Goal: Task Accomplishment & Management: Manage account settings

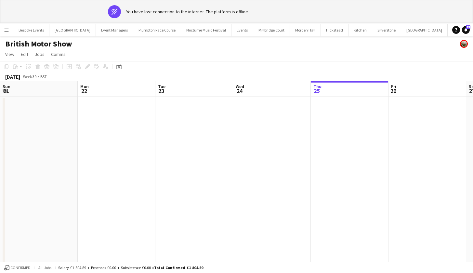
scroll to position [0, 155]
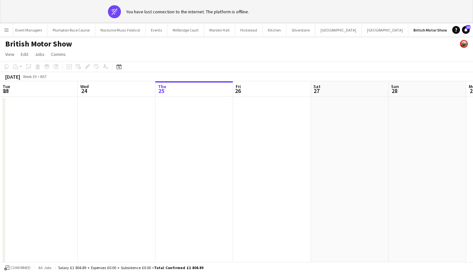
click at [167, 148] on app-date-cell at bounding box center [194, 191] width 78 height 189
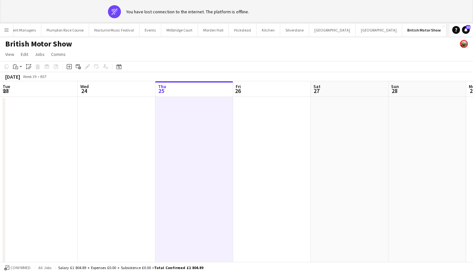
scroll to position [0, 92]
click at [468, 27] on button "LIMEKILN Close" at bounding box center [481, 30] width 26 height 13
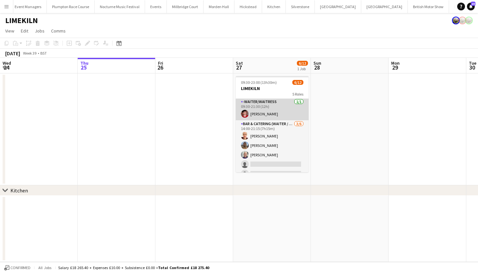
scroll to position [44, 0]
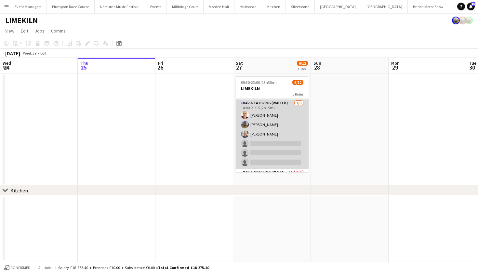
click at [256, 129] on app-card-role "Bar & Catering (Waiter / waitress) 3/6 14:00-21:15 (7h15m) Franceska T Imre Lil…" at bounding box center [272, 134] width 73 height 69
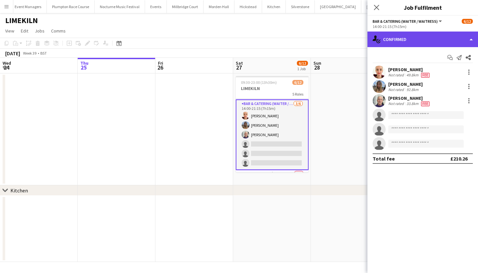
click at [408, 36] on div "single-neutral-actions-check-2 Confirmed" at bounding box center [423, 40] width 111 height 16
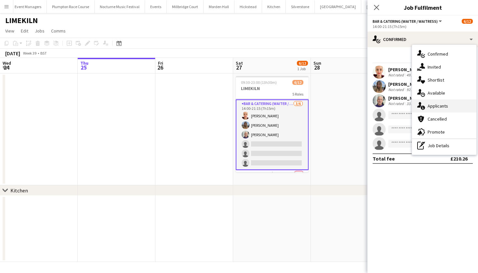
click at [430, 110] on div "single-neutral-actions-information Applicants" at bounding box center [444, 106] width 64 height 13
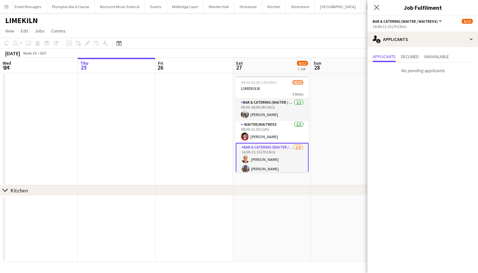
scroll to position [0, 0]
click at [284, 119] on app-card-role "Bar & Catering (Waiter / waitress) 1/1 09:30-18:45 (9h15m) Elodie Noble" at bounding box center [272, 110] width 73 height 22
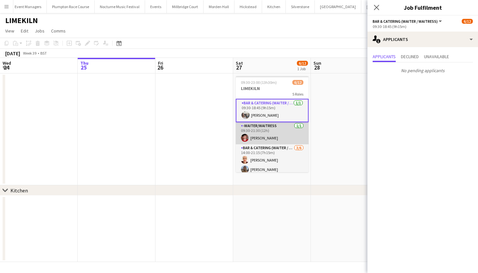
click at [284, 127] on app-card-role "-Waiter/Waitress 1/1 09:30-21:30 (12h) Jonnie Saunders" at bounding box center [272, 133] width 73 height 22
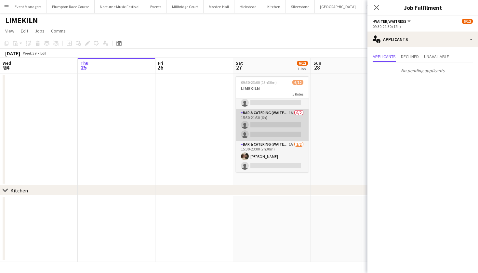
scroll to position [104, 0]
click at [284, 127] on app-card-role "Bar & Catering (Waiter / waitress) 1A 0/2 15:30-21:30 (6h) single-neutral-actio…" at bounding box center [272, 125] width 73 height 32
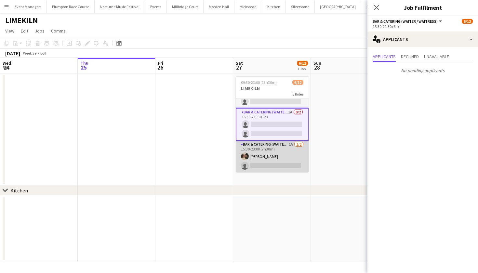
click at [278, 152] on app-card-role "Bar & Catering (Waiter / waitress) 1A 1/2 15:30-23:00 (7h30m) Charles Laughton …" at bounding box center [272, 157] width 73 height 32
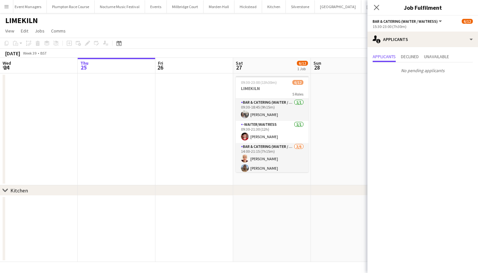
click at [184, 36] on app-page-menu "View Day view expanded Day view collapsed Month view Date picker Jump to today …" at bounding box center [239, 31] width 478 height 12
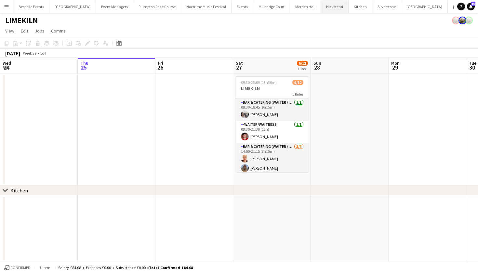
scroll to position [0, 0]
click at [141, 7] on button "Plumpton Race Course Close" at bounding box center [157, 6] width 48 height 13
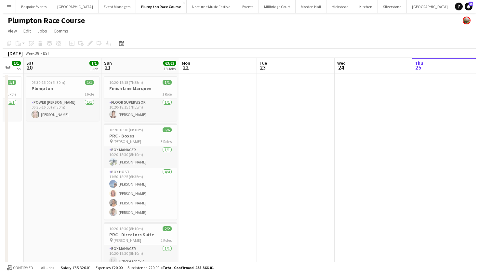
scroll to position [0, 327]
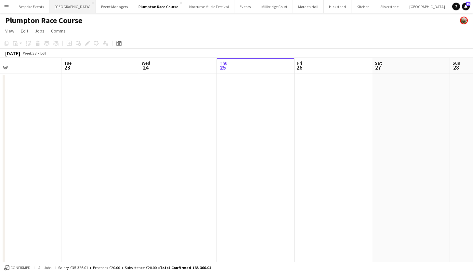
click at [62, 8] on button "Micklefield Hall Close" at bounding box center [72, 6] width 47 height 13
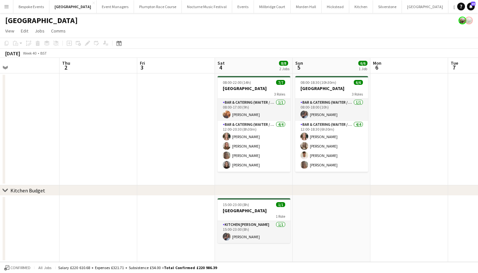
click at [171, 101] on app-date-cell at bounding box center [176, 130] width 78 height 112
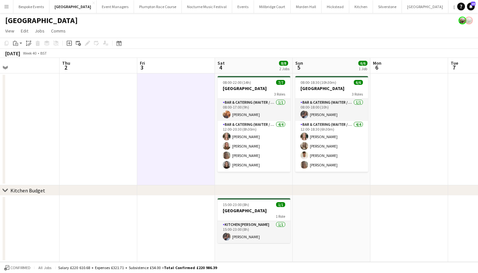
click at [115, 105] on app-date-cell at bounding box center [99, 130] width 78 height 112
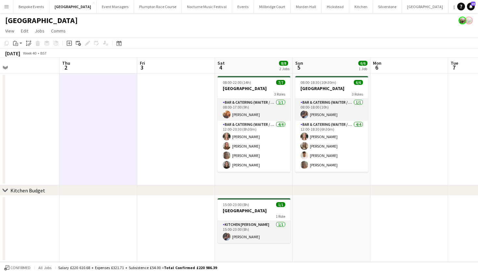
click at [156, 106] on app-date-cell at bounding box center [176, 130] width 78 height 112
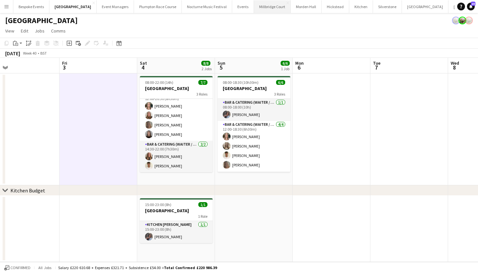
click at [257, 9] on button "[GEOGRAPHIC_DATA]" at bounding box center [272, 6] width 37 height 13
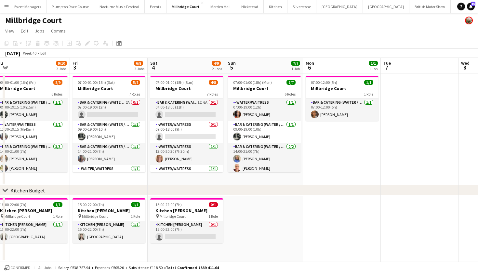
click at [472, 11] on button "LIMEKILN Close" at bounding box center [485, 6] width 26 height 13
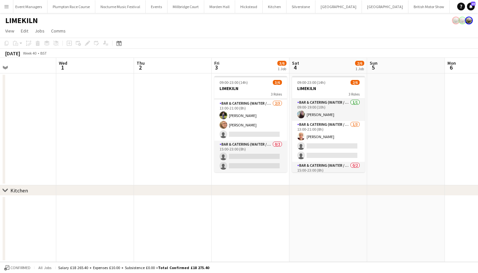
scroll to position [21, 0]
click at [170, 2] on button "[GEOGRAPHIC_DATA]" at bounding box center [186, 6] width 37 height 13
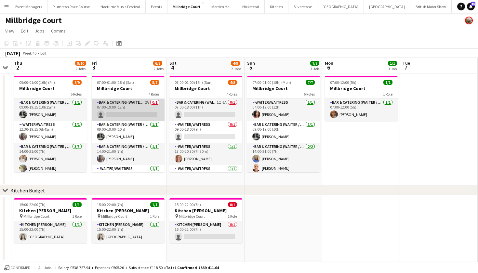
click at [131, 107] on app-card-role "Bar & Catering (Waiter / waitress) 2A 0/1 07:00-19:00 (12h) single-neutral-acti…" at bounding box center [128, 110] width 73 height 22
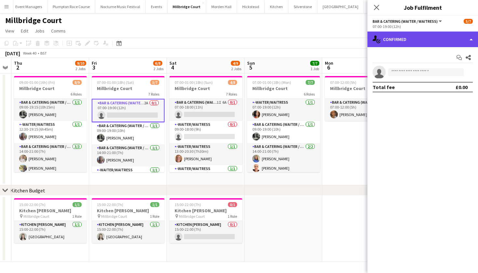
click at [412, 36] on div "single-neutral-actions-check-2 Confirmed" at bounding box center [423, 40] width 111 height 16
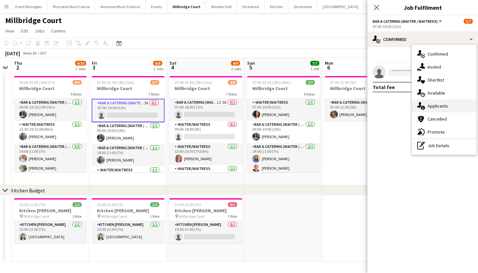
click at [432, 104] on span "Applicants" at bounding box center [438, 106] width 20 height 6
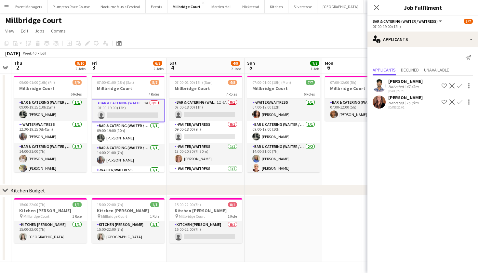
click at [306, 37] on app-page-menu "View Day view expanded Day view collapsed Month view Date picker Jump to today …" at bounding box center [239, 31] width 478 height 12
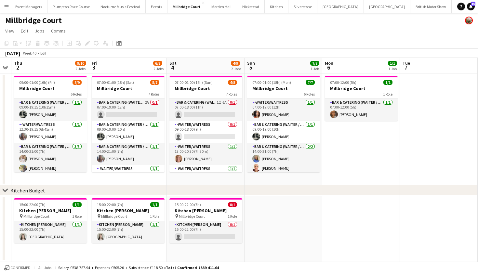
click at [166, 37] on app-page-menu "View Day view expanded Day view collapsed Month view Date picker Jump to today …" at bounding box center [239, 31] width 478 height 12
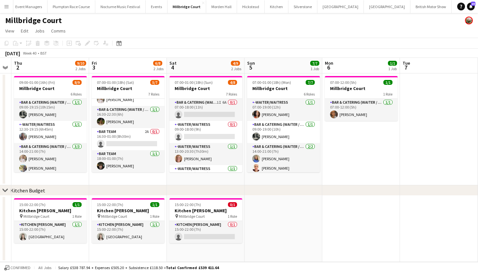
scroll to position [81, 0]
click at [473, 7] on button "LIMEKILN Close" at bounding box center [486, 6] width 26 height 13
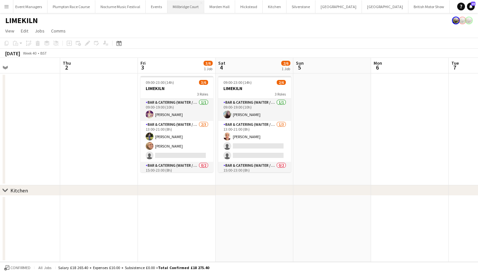
click at [179, 10] on button "[GEOGRAPHIC_DATA]" at bounding box center [186, 6] width 37 height 13
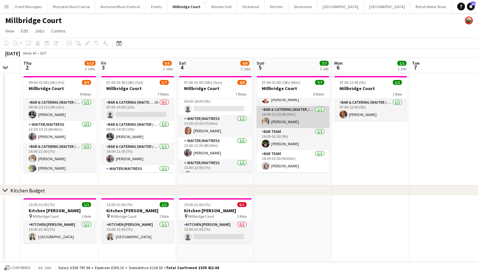
scroll to position [69, 0]
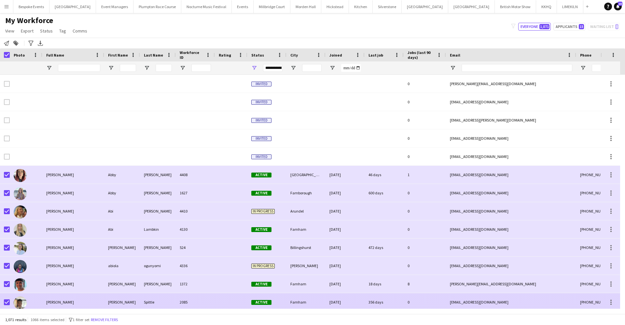
scroll to position [39, 0]
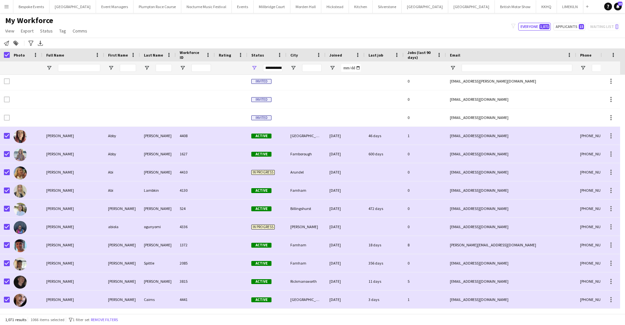
click at [571, 30] on button "Applicants 15" at bounding box center [569, 27] width 32 height 8
type input "**********"
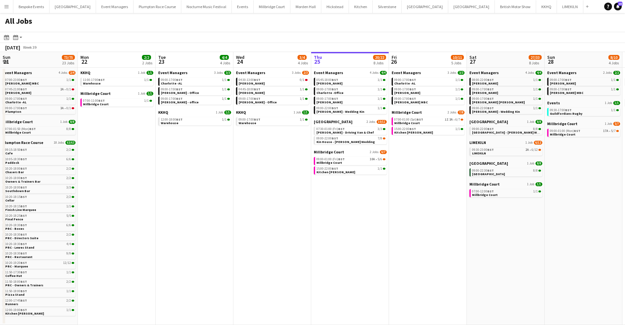
scroll to position [0, 155]
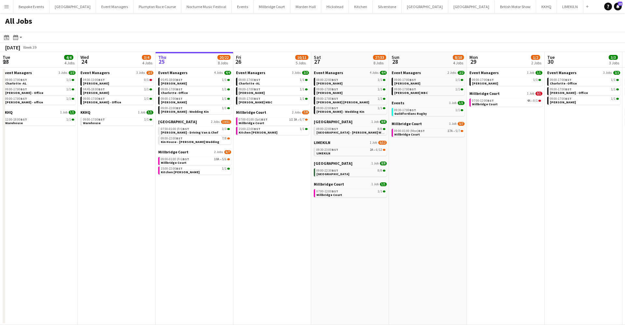
click at [5, 6] on app-icon "Menu" at bounding box center [6, 6] width 5 height 5
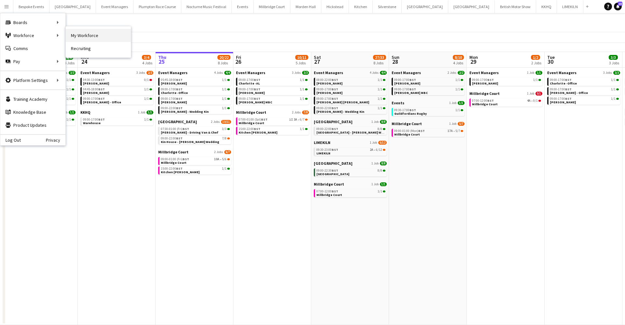
click at [72, 34] on link "My Workforce" at bounding box center [98, 35] width 65 height 13
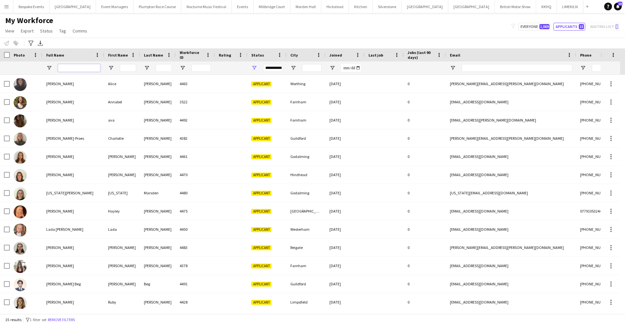
click at [78, 68] on input "Full Name Filter Input" at bounding box center [79, 68] width 42 height 8
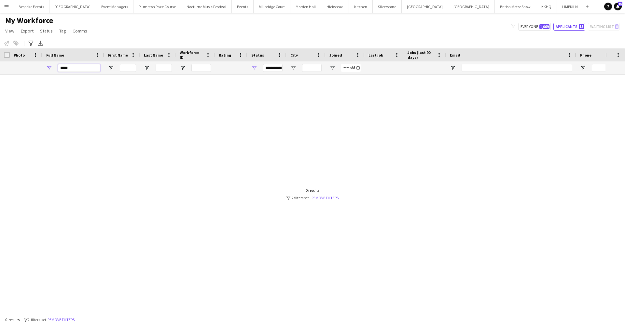
click at [88, 68] on input "*****" at bounding box center [79, 68] width 42 height 8
type input "******"
click at [255, 69] on span "Open Filter Menu" at bounding box center [254, 68] width 6 height 6
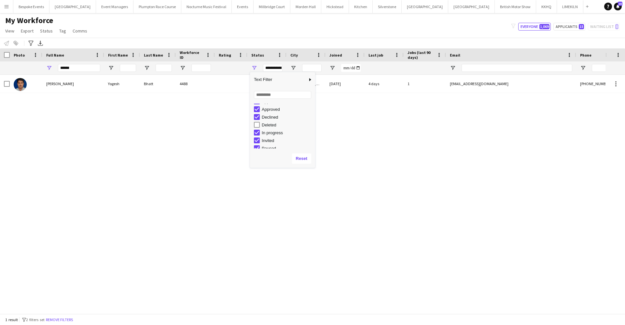
scroll to position [21, 0]
type input "**********"
click at [398, 151] on div "Yogesh Bhatt Yogesh Bhatt 4488 Active London 20-09-2025 4 days 1 yogeshbhatt48u…" at bounding box center [302, 192] width 605 height 234
click at [70, 321] on button "Remove filters" at bounding box center [60, 319] width 30 height 7
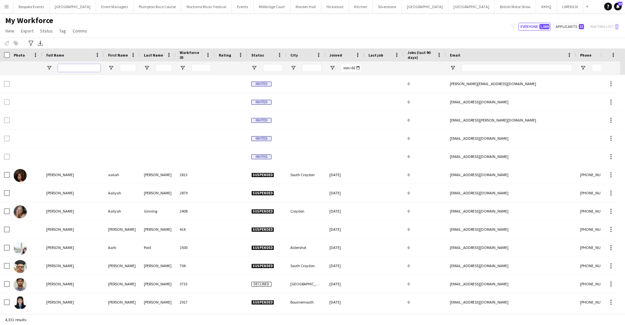
click at [86, 67] on input "Full Name Filter Input" at bounding box center [79, 68] width 42 height 8
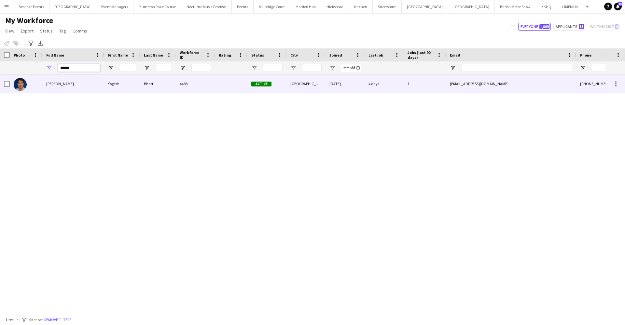
type input "******"
click at [44, 89] on div "[PERSON_NAME]" at bounding box center [73, 84] width 62 height 18
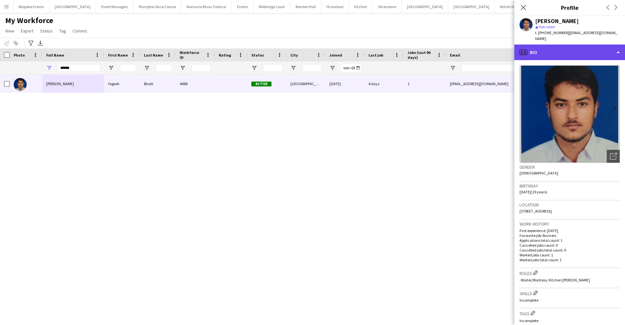
click at [564, 45] on div "profile Bio" at bounding box center [569, 53] width 111 height 16
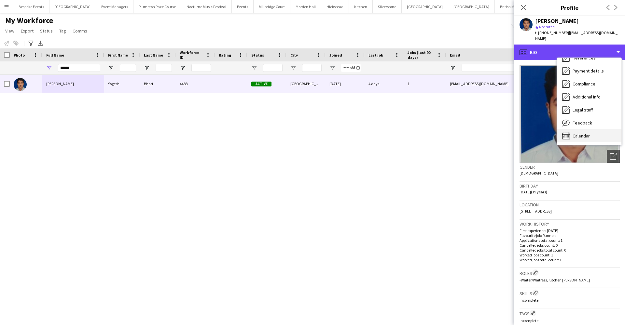
scroll to position [74, 0]
click at [597, 133] on div "Calendar Calendar" at bounding box center [589, 135] width 64 height 13
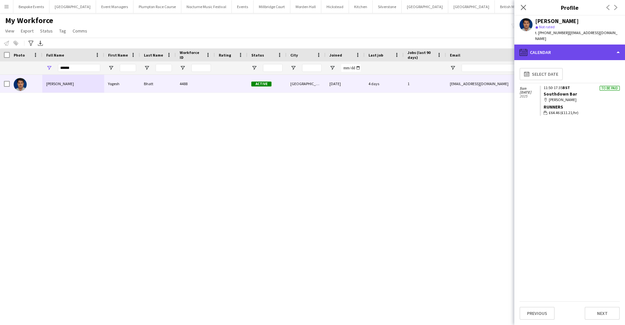
click at [551, 45] on div "calendar-full Calendar" at bounding box center [569, 53] width 111 height 16
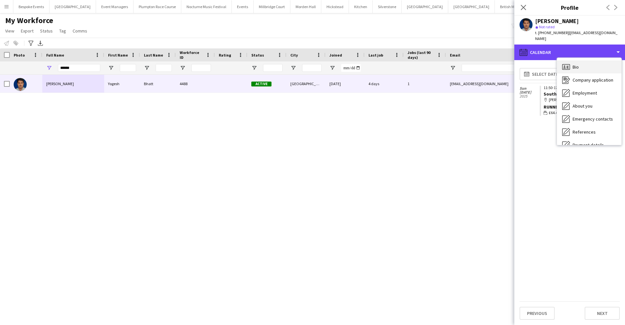
scroll to position [0, 0]
click at [573, 65] on div "Bio Bio" at bounding box center [589, 67] width 64 height 13
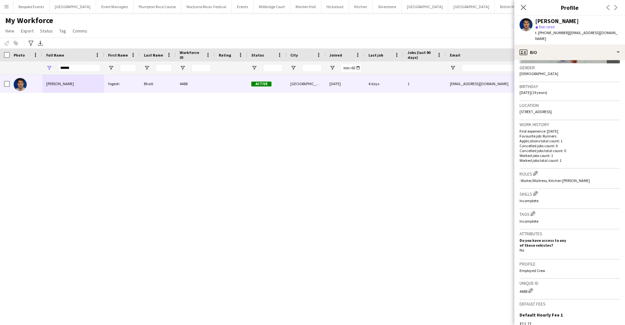
scroll to position [28, 0]
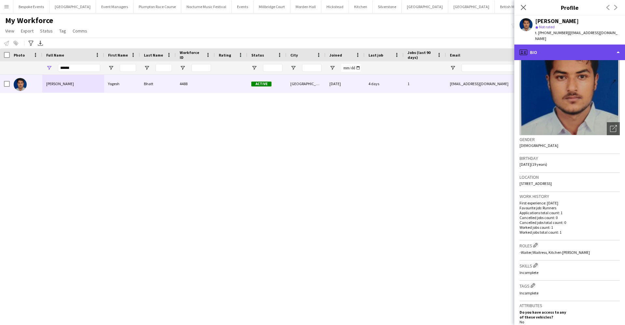
click at [566, 45] on div "profile Bio" at bounding box center [569, 53] width 111 height 16
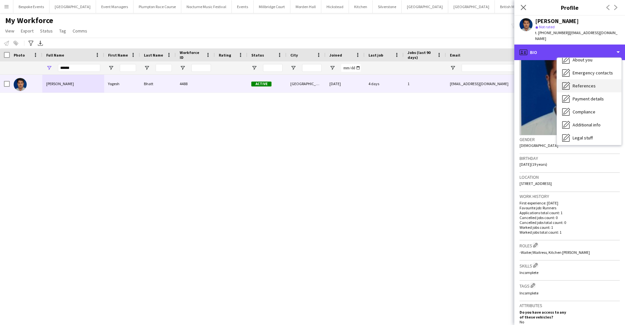
scroll to position [47, 0]
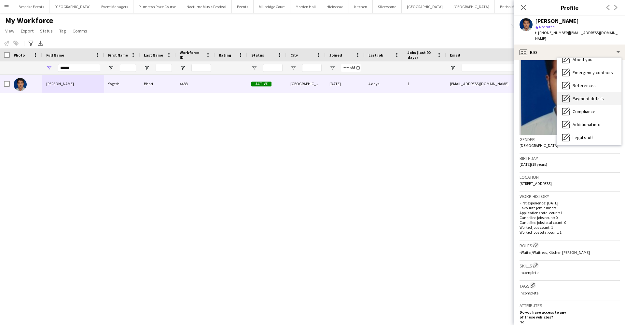
click at [578, 96] on span "Payment details" at bounding box center [587, 99] width 31 height 6
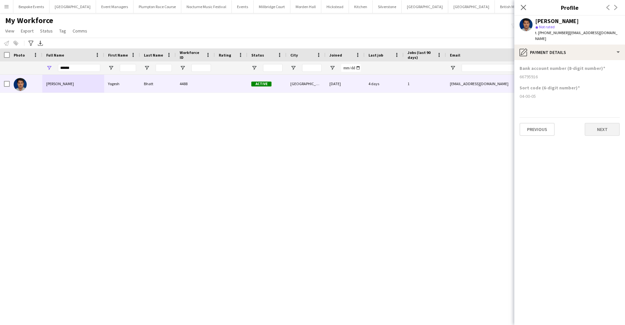
click at [599, 127] on button "Next" at bounding box center [601, 129] width 35 height 13
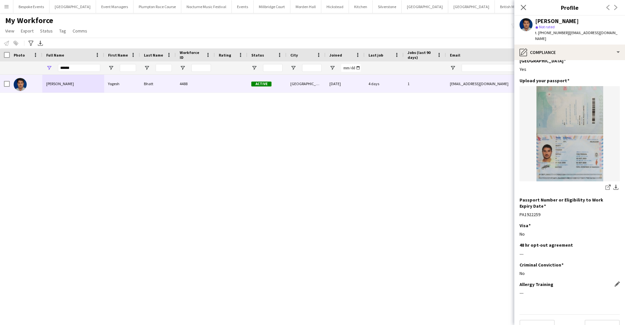
scroll to position [33, 0]
click at [601, 320] on button "Next" at bounding box center [601, 326] width 35 height 13
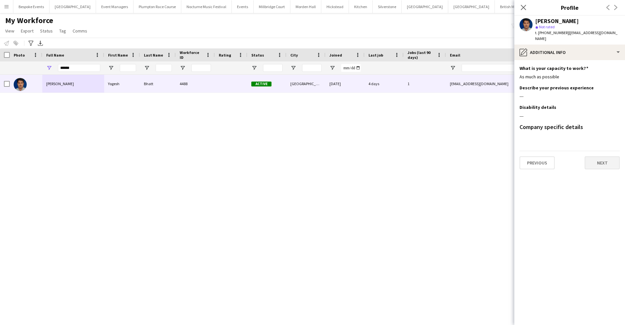
click at [607, 156] on button "Next" at bounding box center [601, 162] width 35 height 13
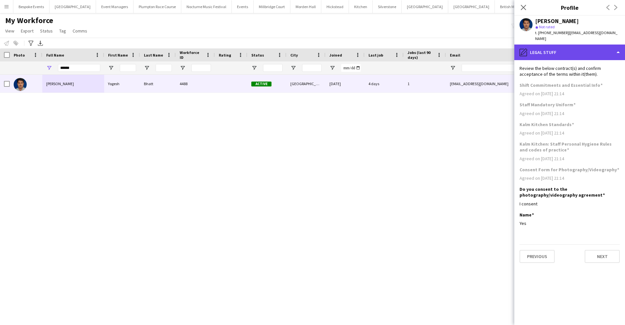
click at [561, 48] on div "pencil4 Legal stuff" at bounding box center [569, 53] width 111 height 16
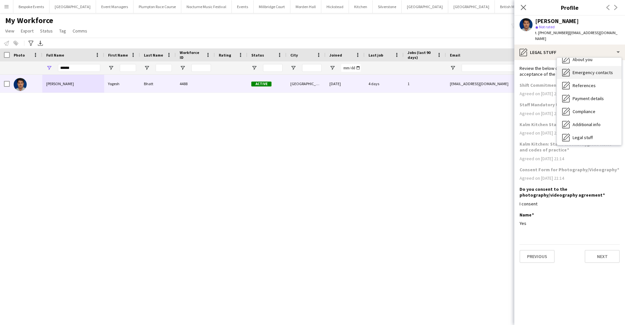
click at [574, 69] on div "Emergency contacts Emergency contacts" at bounding box center [589, 72] width 64 height 13
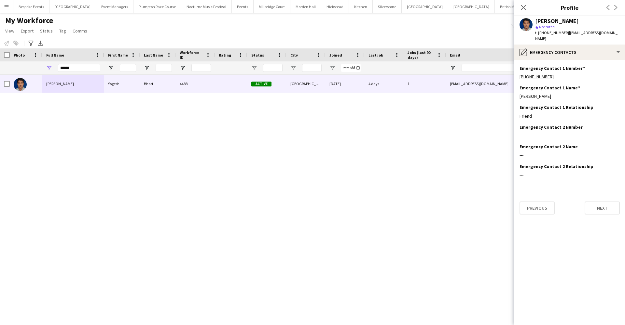
click at [537, 196] on div "Previous Next" at bounding box center [569, 205] width 100 height 19
click at [540, 205] on button "Previous" at bounding box center [536, 208] width 35 height 13
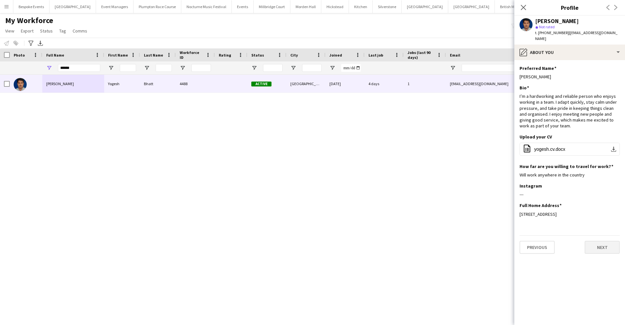
click at [597, 241] on button "Next" at bounding box center [601, 247] width 35 height 13
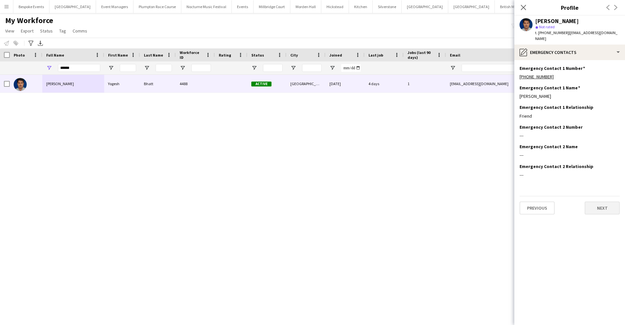
click at [597, 202] on button "Next" at bounding box center [601, 208] width 35 height 13
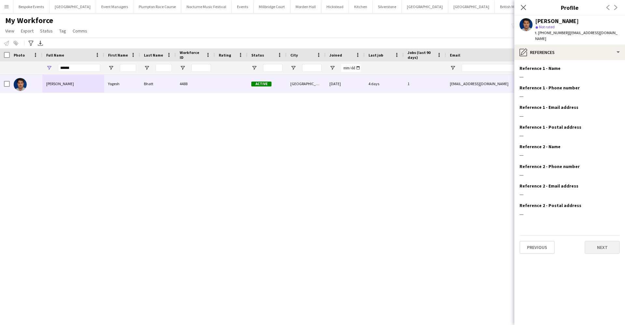
click at [599, 241] on button "Next" at bounding box center [601, 247] width 35 height 13
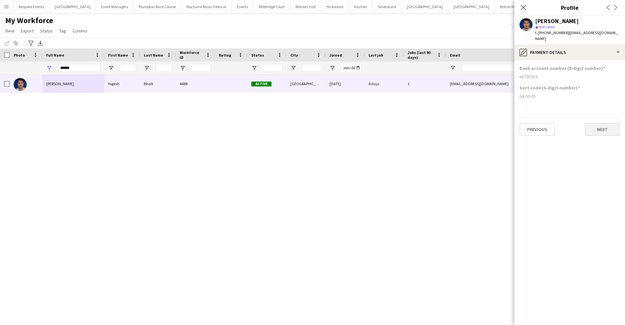
click at [607, 123] on button "Next" at bounding box center [601, 129] width 35 height 13
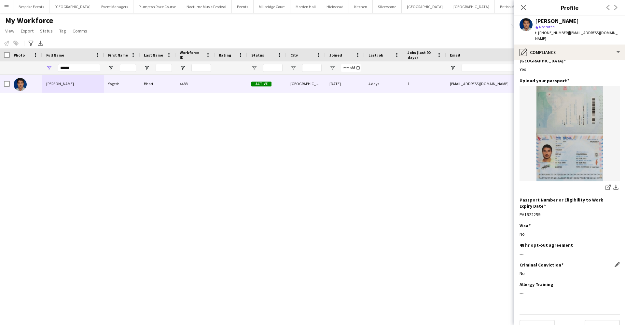
scroll to position [33, 0]
click at [598, 320] on button "Next" at bounding box center [601, 326] width 35 height 13
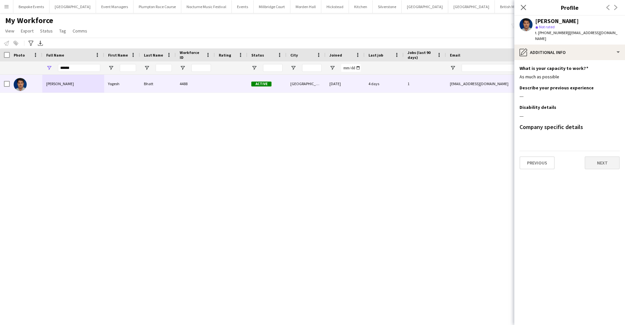
click at [597, 158] on button "Next" at bounding box center [601, 162] width 35 height 13
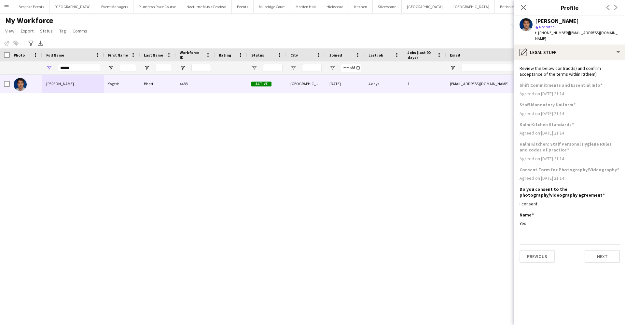
click at [610, 250] on button "Next" at bounding box center [601, 256] width 35 height 13
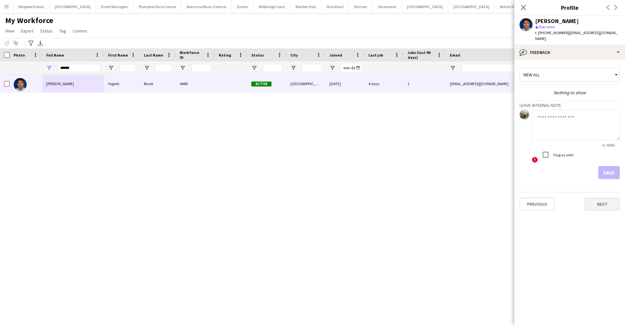
click at [608, 198] on button "Next" at bounding box center [601, 204] width 35 height 13
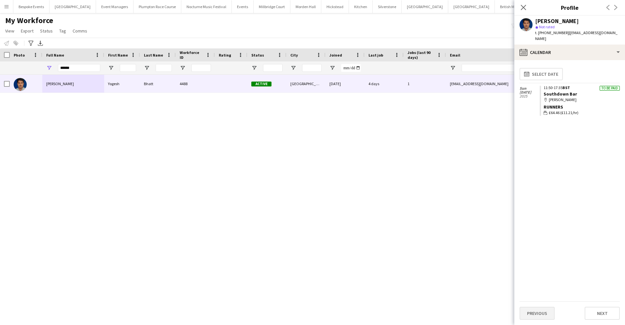
click at [538, 318] on button "Previous" at bounding box center [536, 313] width 35 height 13
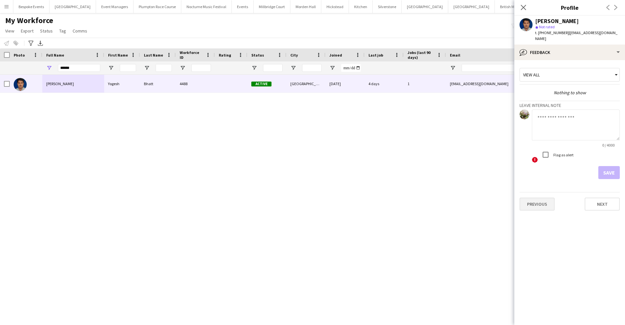
click at [547, 201] on button "Previous" at bounding box center [536, 204] width 35 height 13
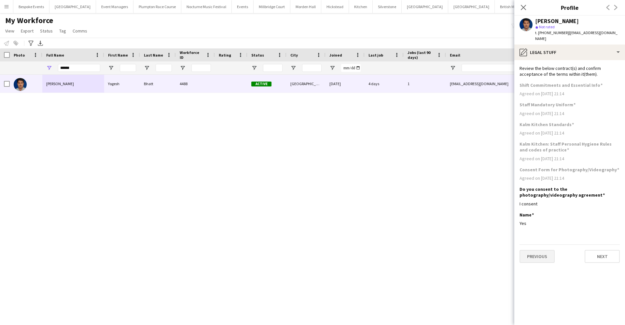
click at [542, 250] on button "Previous" at bounding box center [536, 256] width 35 height 13
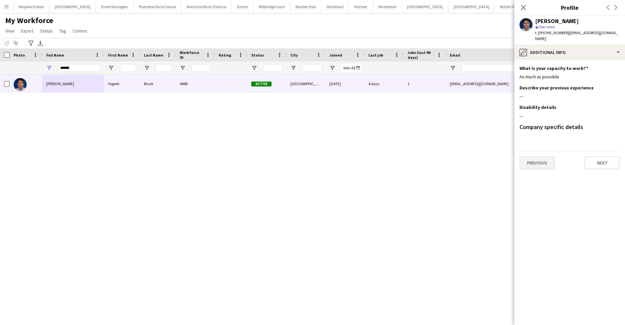
click at [542, 156] on button "Previous" at bounding box center [536, 162] width 35 height 13
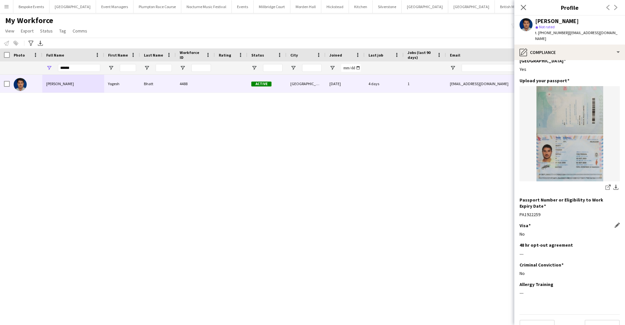
scroll to position [33, 0]
click at [534, 320] on button "Previous" at bounding box center [536, 326] width 35 height 13
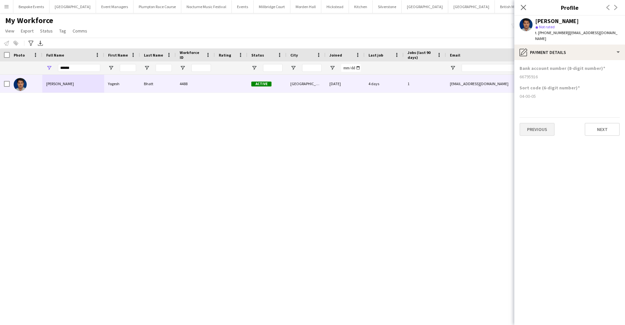
scroll to position [0, 0]
click at [542, 125] on button "Previous" at bounding box center [536, 129] width 35 height 13
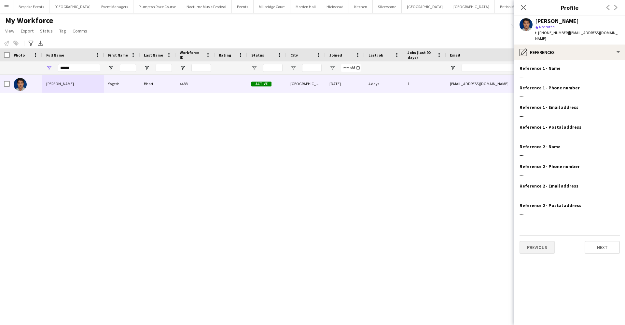
click at [543, 241] on button "Previous" at bounding box center [536, 247] width 35 height 13
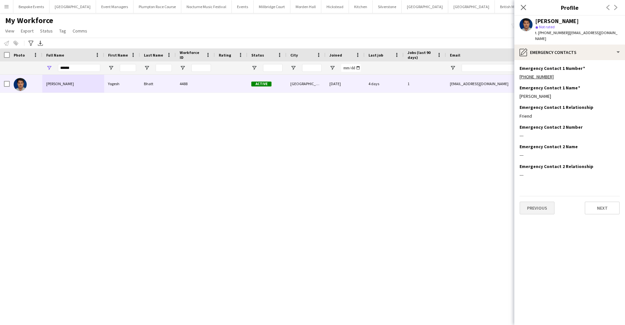
click at [534, 204] on button "Previous" at bounding box center [536, 208] width 35 height 13
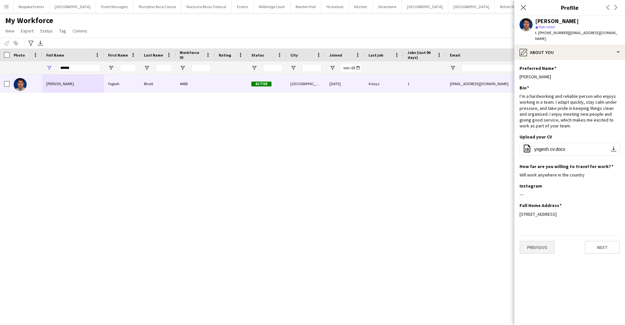
click at [534, 241] on button "Previous" at bounding box center [536, 247] width 35 height 13
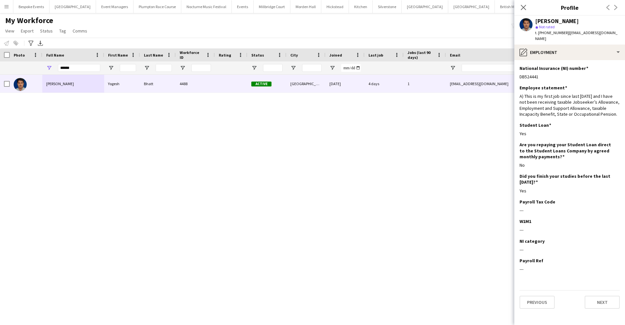
drag, startPoint x: 539, startPoint y: 71, endPoint x: 518, endPoint y: 71, distance: 21.8
click at [518, 71] on app-section-data-types "National Insurance (NI) number Edit this field DB524441 Employee statement Edit…" at bounding box center [569, 192] width 111 height 265
copy div "DB524441"
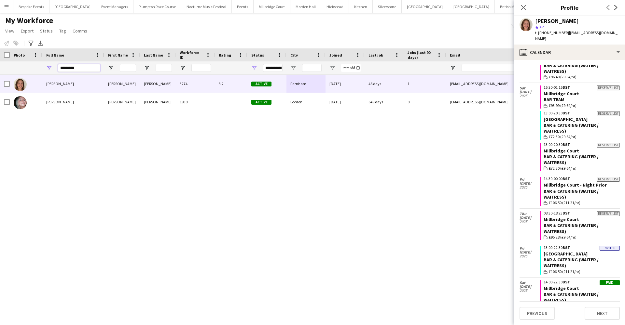
drag, startPoint x: 82, startPoint y: 68, endPoint x: 45, endPoint y: 66, distance: 37.2
click at [45, 65] on div "*********" at bounding box center [73, 67] width 62 height 13
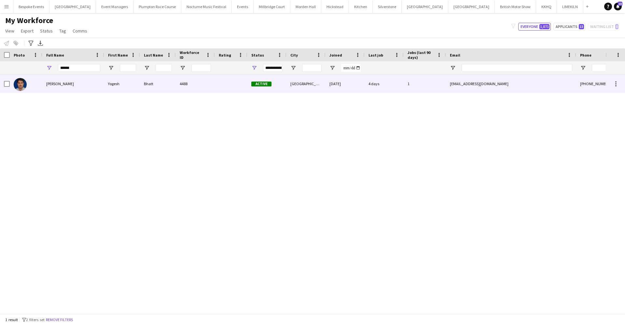
click at [64, 88] on div "[PERSON_NAME]" at bounding box center [73, 84] width 62 height 18
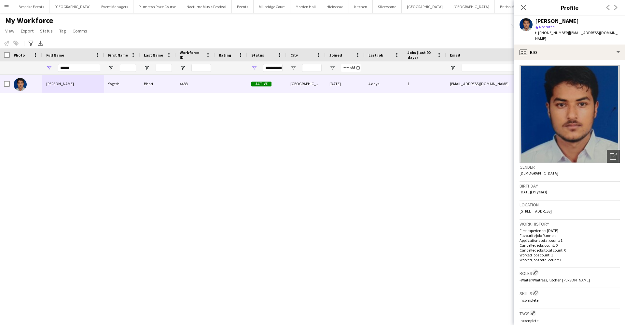
drag, startPoint x: 614, startPoint y: 33, endPoint x: 566, endPoint y: 35, distance: 48.5
click at [566, 35] on div "Yogesh Bhatt star Not rated t. +447836327571 | yogeshbhatt48u@gmail.com" at bounding box center [569, 30] width 111 height 29
copy span "yogeshbhatt48u@gmail.com"
click at [523, 8] on icon at bounding box center [523, 7] width 6 height 6
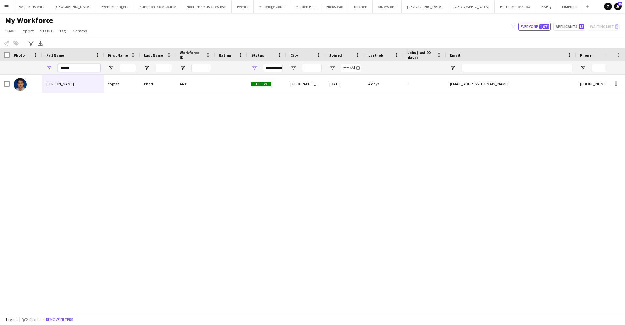
click at [83, 69] on input "******" at bounding box center [79, 68] width 42 height 8
type input "*"
type input "*****"
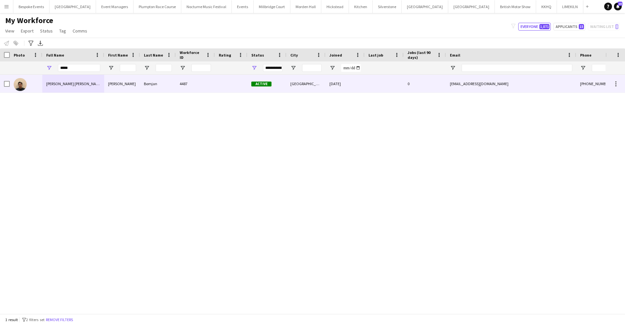
click at [55, 81] on span "Dipak Kumar Bomjan" at bounding box center [74, 83] width 56 height 5
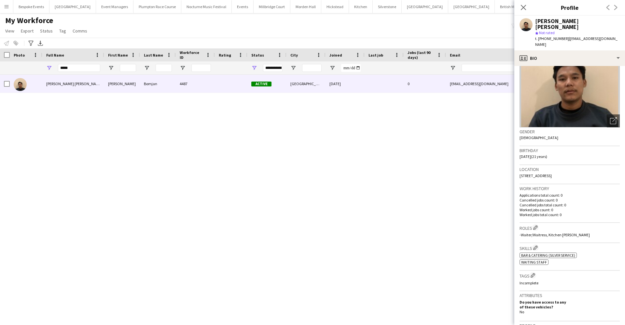
scroll to position [19, 0]
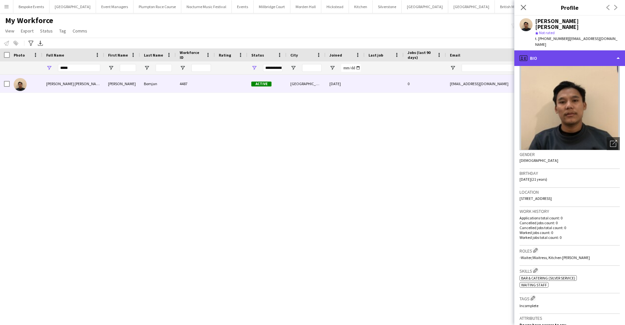
click at [545, 51] on div "profile Bio" at bounding box center [569, 58] width 111 height 16
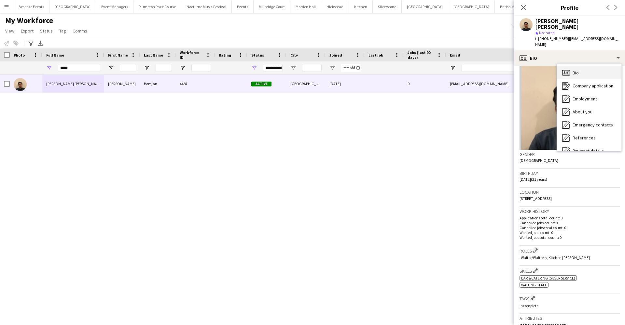
click at [572, 66] on div "Bio Bio" at bounding box center [589, 72] width 64 height 13
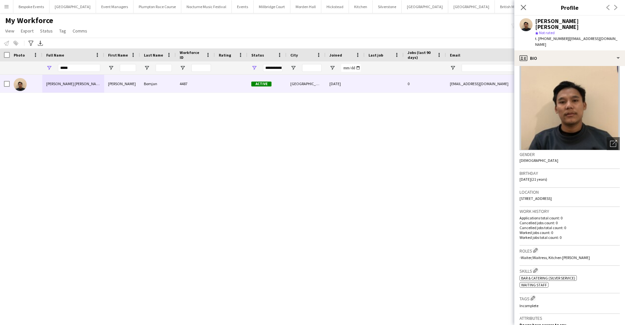
drag, startPoint x: 583, startPoint y: 186, endPoint x: 571, endPoint y: 188, distance: 12.8
click at [571, 188] on div "Location Auckland Road, Ilford, London, IG1 4SF" at bounding box center [569, 197] width 100 height 19
click at [586, 188] on div "Location Auckland Road, Ilford, London, IG1 4SF" at bounding box center [569, 197] width 100 height 19
drag, startPoint x: 583, startPoint y: 187, endPoint x: 570, endPoint y: 187, distance: 13.3
click at [570, 188] on div "Location Auckland Road, Ilford, London, IG1 4SF" at bounding box center [569, 197] width 100 height 19
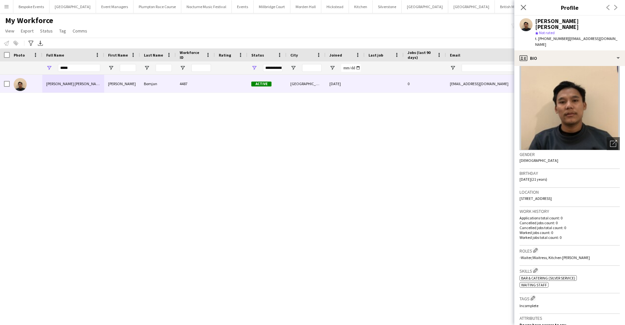
copy span "IG1 4SF"
click at [524, 4] on app-icon "Close pop-in" at bounding box center [522, 7] width 9 height 9
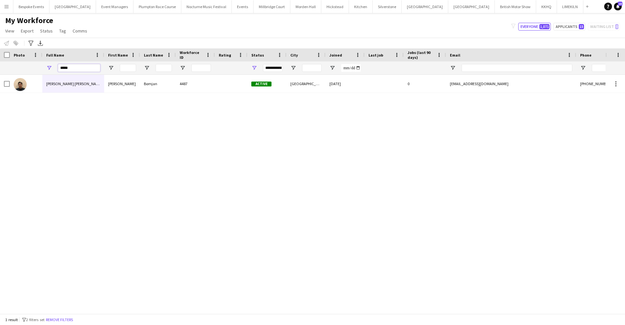
drag, startPoint x: 69, startPoint y: 68, endPoint x: 57, endPoint y: 68, distance: 11.4
click at [57, 68] on div "*****" at bounding box center [73, 67] width 62 height 13
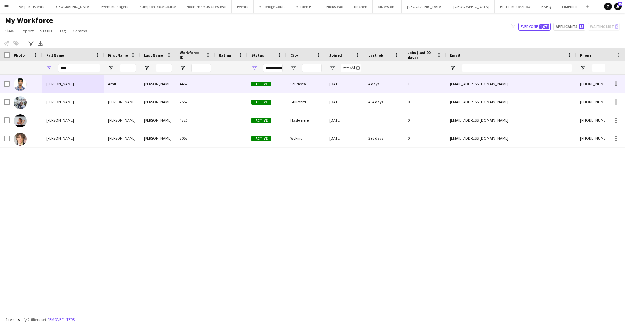
click at [76, 82] on div "[PERSON_NAME]" at bounding box center [73, 84] width 62 height 18
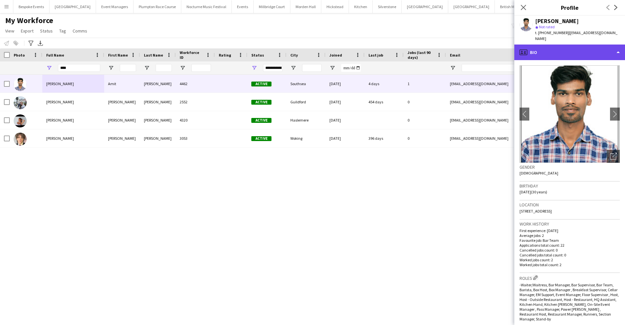
click at [543, 48] on div "profile Bio" at bounding box center [569, 53] width 111 height 16
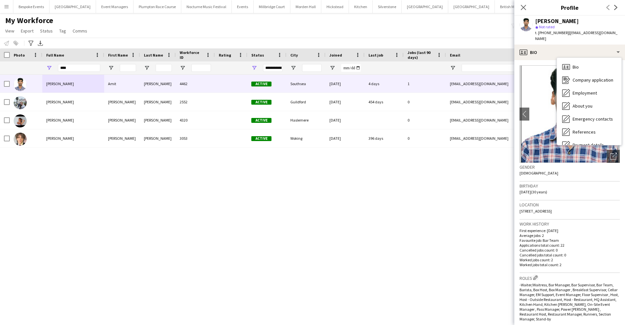
click at [586, 248] on p "Cancelled jobs count: 0" at bounding box center [569, 250] width 100 height 5
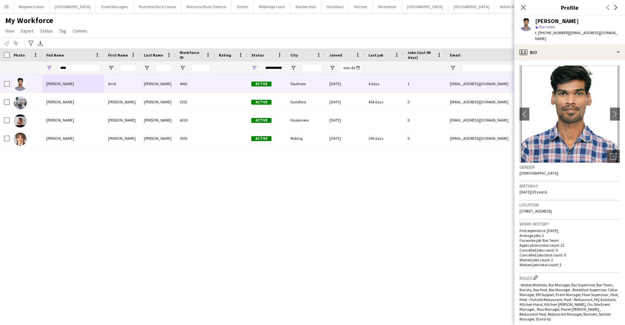
drag, startPoint x: 535, startPoint y: 205, endPoint x: 606, endPoint y: 203, distance: 70.9
click at [606, 203] on div "Location PO5 2BX, 29 Victoria Road South, Southsea, PO5 2BX" at bounding box center [569, 210] width 100 height 19
copy span "29 Victoria Road South, Southsea, PO5 2BX"
click at [83, 68] on input "****" at bounding box center [79, 68] width 42 height 8
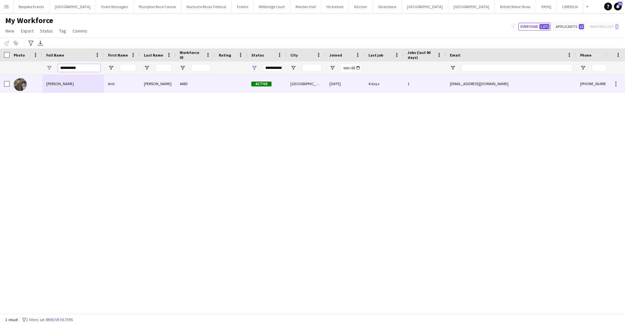
type input "**********"
click at [140, 84] on div "karki" at bounding box center [158, 84] width 36 height 18
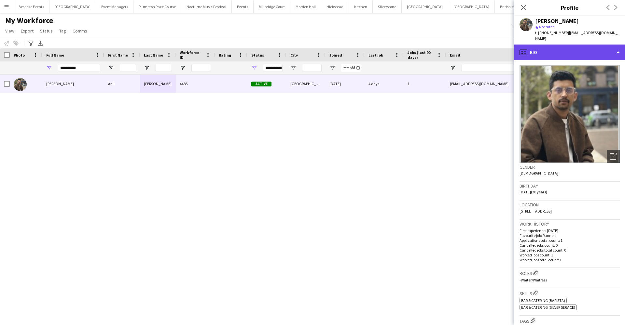
click at [585, 47] on div "profile Bio" at bounding box center [569, 53] width 111 height 16
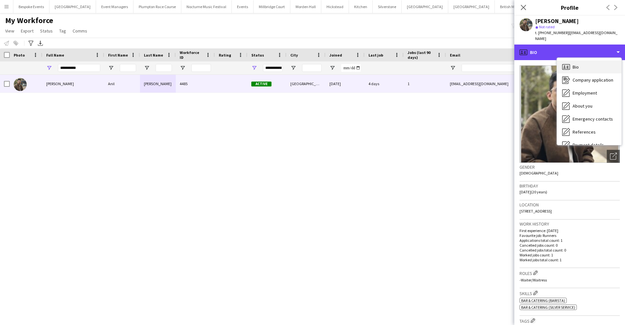
scroll to position [0, 0]
click at [583, 61] on div "Bio Bio" at bounding box center [589, 67] width 64 height 13
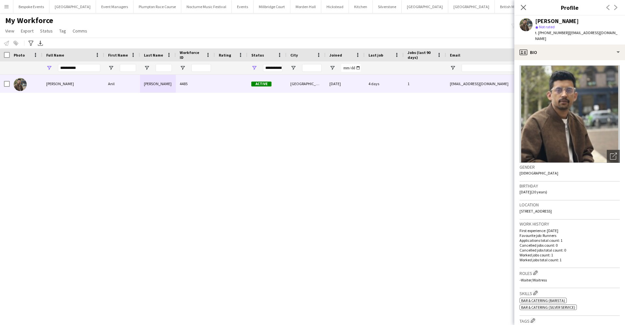
drag, startPoint x: 611, startPoint y: 34, endPoint x: 567, endPoint y: 32, distance: 43.3
click at [567, 32] on div "Anil karki star Not rated t. +4407352132805 | anillkarkki34@gmail.com" at bounding box center [569, 30] width 111 height 29
copy span "anillkarkki34@gmail.com"
drag, startPoint x: 91, startPoint y: 68, endPoint x: 46, endPoint y: 68, distance: 45.5
click at [46, 68] on div "**********" at bounding box center [73, 67] width 62 height 13
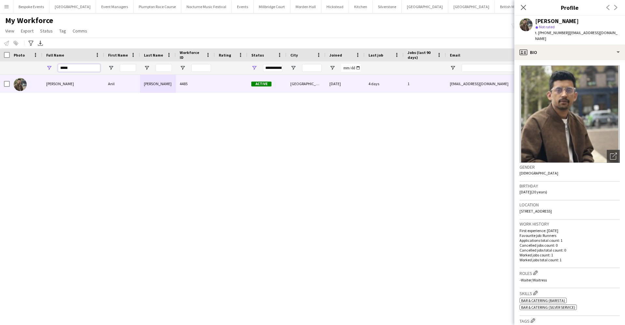
type input "*****"
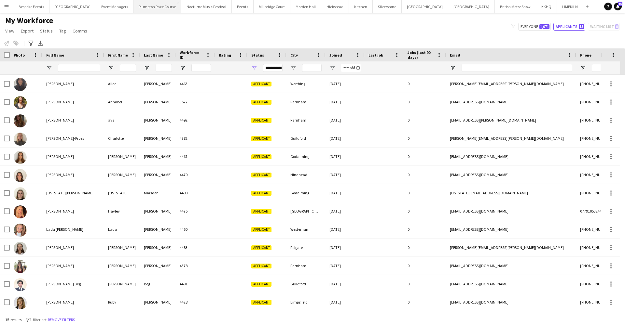
scroll to position [39, 0]
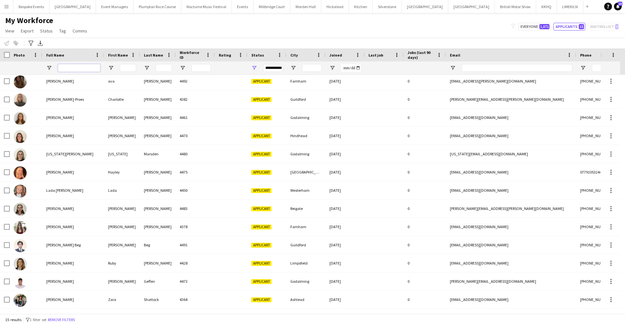
click at [75, 69] on input "Full Name Filter Input" at bounding box center [79, 68] width 42 height 8
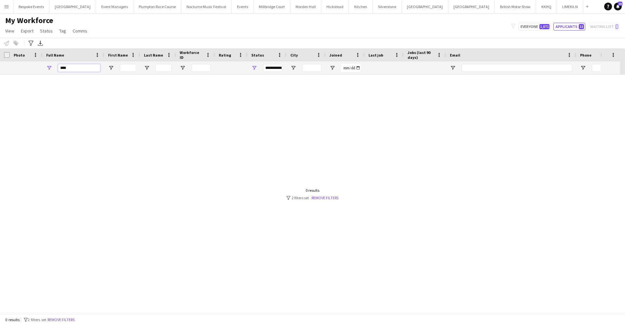
scroll to position [0, 0]
type input "****"
click at [267, 64] on div "**********" at bounding box center [273, 68] width 20 height 8
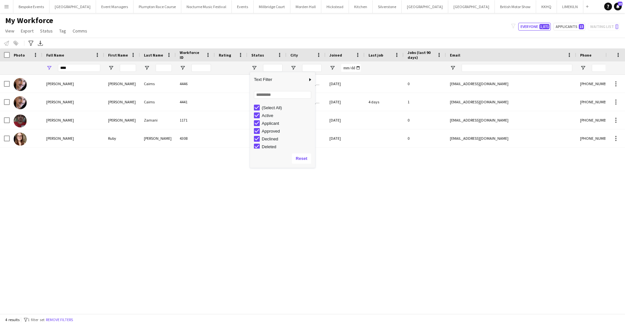
click at [68, 157] on div "[PERSON_NAME] [PERSON_NAME] 4446 Suspended Brighton [DATE] 0 [EMAIL_ADDRESS][DO…" at bounding box center [302, 192] width 605 height 234
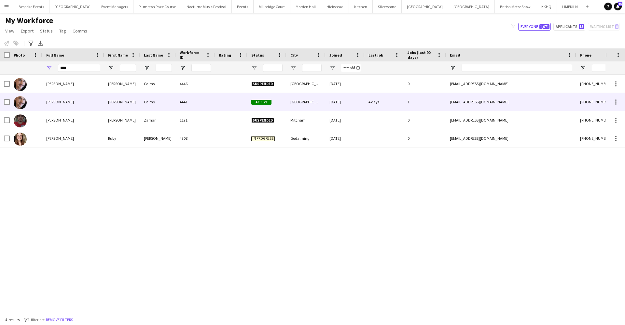
click at [51, 103] on span "[PERSON_NAME]" at bounding box center [60, 102] width 28 height 5
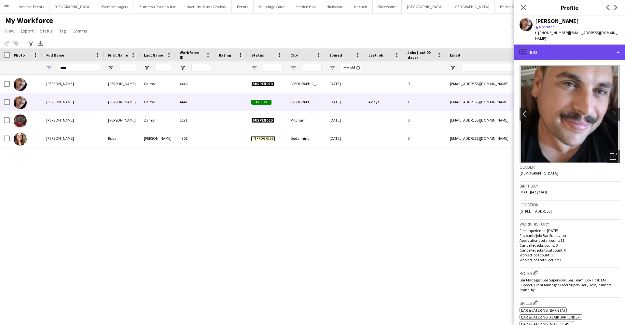
click at [557, 45] on div "profile Bio" at bounding box center [569, 53] width 111 height 16
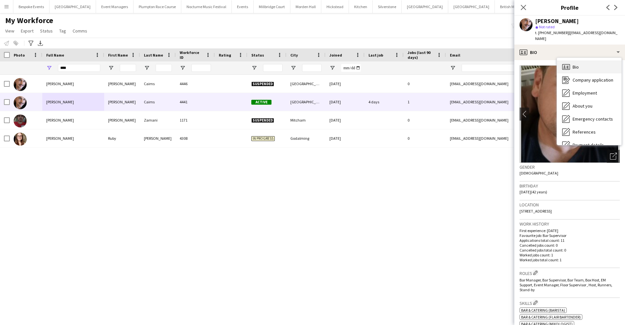
click at [584, 63] on div "Bio Bio" at bounding box center [589, 67] width 64 height 13
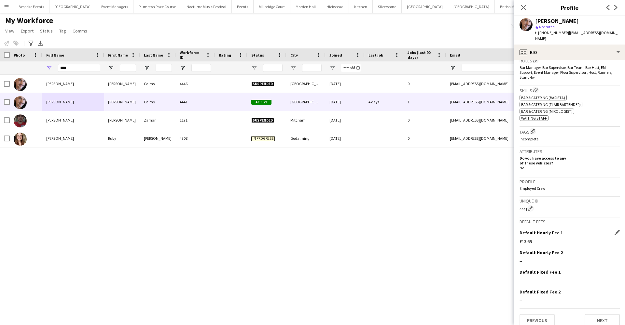
scroll to position [212, 0]
click at [453, 29] on div "My Workforce View Views Default view mena New Starter New view Update view Dele…" at bounding box center [312, 27] width 625 height 22
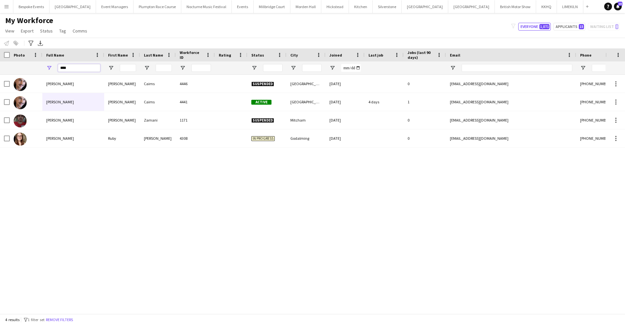
click at [87, 66] on input "****" at bounding box center [79, 68] width 42 height 8
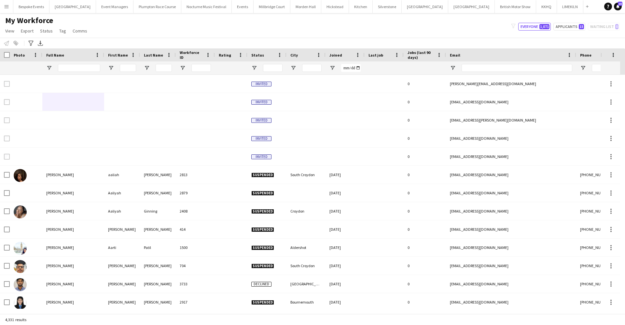
click at [34, 6] on button "Bespoke Events Close" at bounding box center [31, 6] width 36 height 13
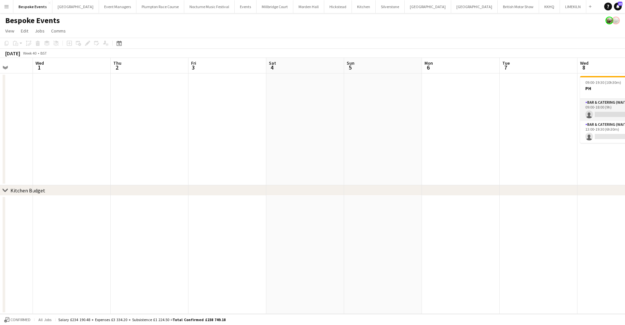
scroll to position [0, 220]
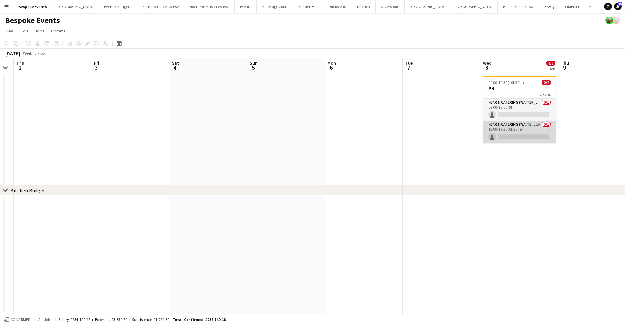
click at [501, 123] on app-card-role "Bar & Catering (Waiter / waitress) 1A 0/1 13:00-19:30 (6h30m) single-neutral-ac…" at bounding box center [519, 132] width 73 height 22
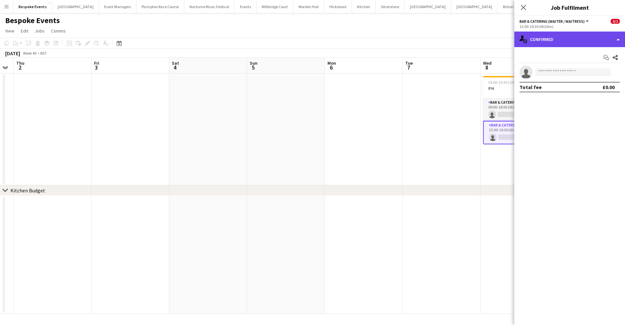
click at [572, 39] on div "single-neutral-actions-check-2 Confirmed" at bounding box center [569, 40] width 111 height 16
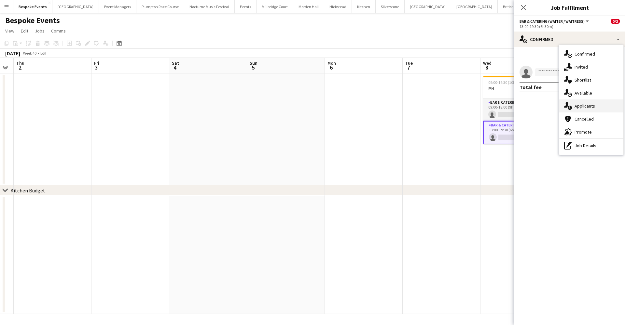
click at [589, 106] on span "Applicants" at bounding box center [584, 106] width 20 height 6
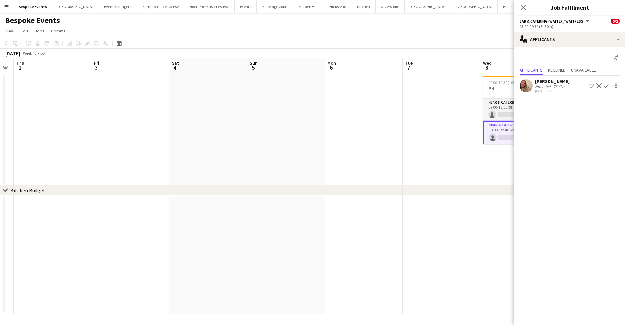
click at [525, 87] on app-user-avatar at bounding box center [525, 85] width 13 height 13
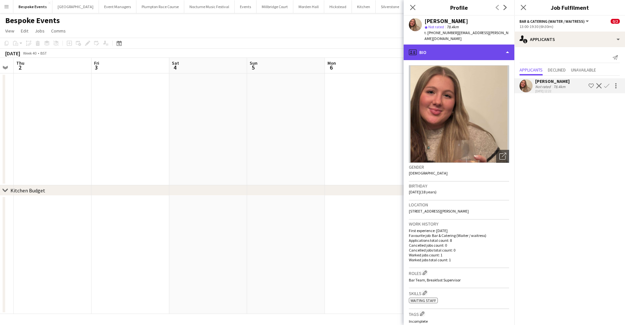
click at [487, 46] on div "profile Bio" at bounding box center [458, 53] width 111 height 16
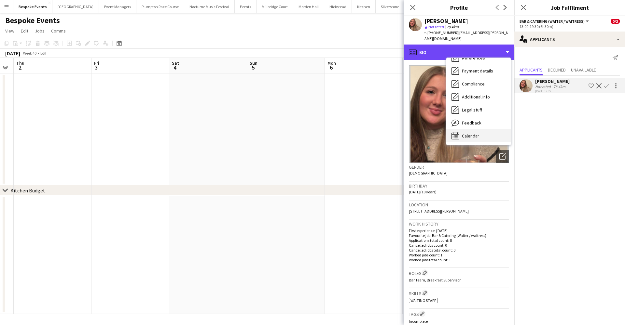
scroll to position [74, 0]
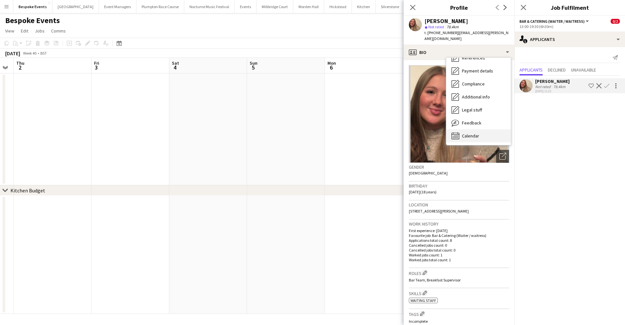
click at [487, 134] on div "Calendar Calendar" at bounding box center [478, 135] width 64 height 13
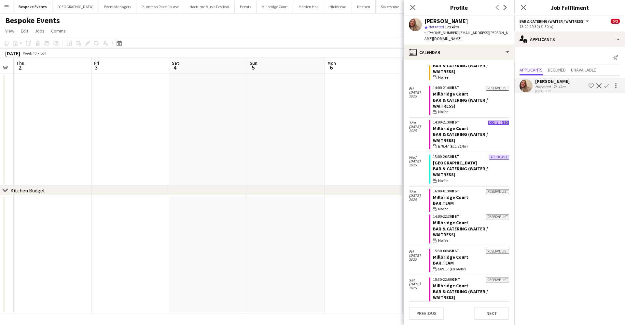
scroll to position [34, 0]
click at [318, 111] on app-date-cell at bounding box center [286, 130] width 78 height 112
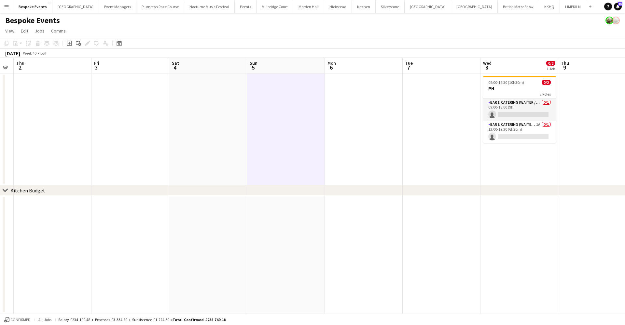
click at [588, 5] on app-icon "Add" at bounding box center [589, 6] width 3 height 3
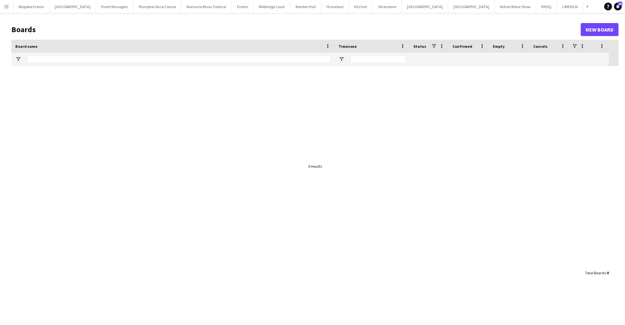
click at [584, 5] on button "Add" at bounding box center [586, 6] width 5 height 5
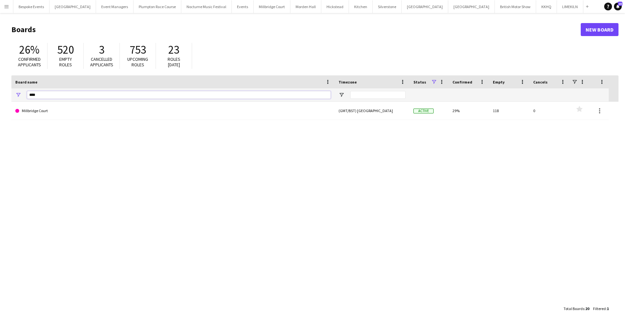
click at [298, 96] on input "****" at bounding box center [178, 95] width 303 height 8
type input "*"
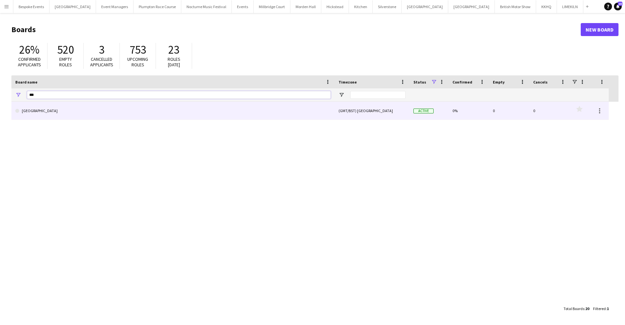
type input "***"
click at [291, 114] on link "[GEOGRAPHIC_DATA]" at bounding box center [172, 111] width 315 height 18
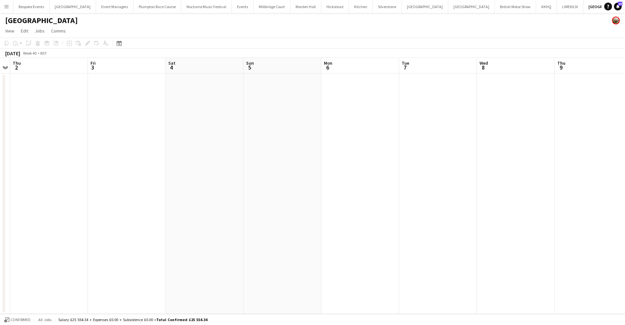
scroll to position [0, 231]
click at [5, 7] on app-icon "Menu" at bounding box center [6, 6] width 5 height 5
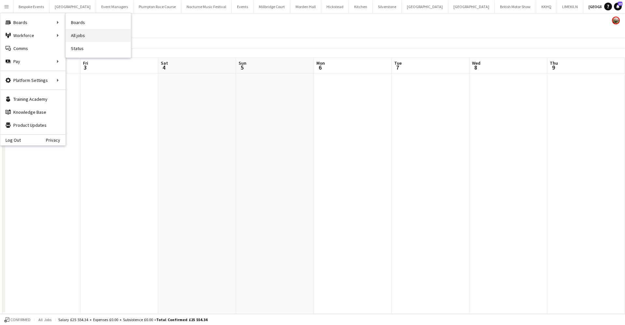
click at [84, 31] on link "All jobs" at bounding box center [98, 35] width 65 height 13
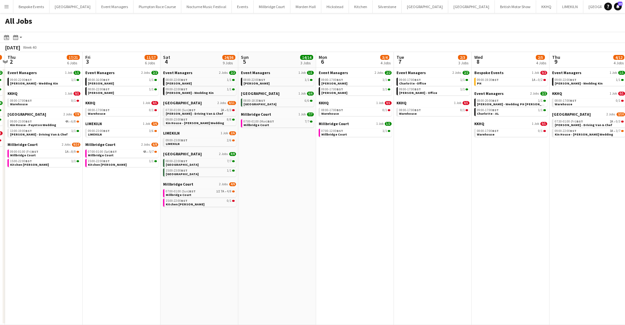
scroll to position [0, 307]
click at [43, 5] on button "Bespoke Events Close" at bounding box center [31, 6] width 36 height 13
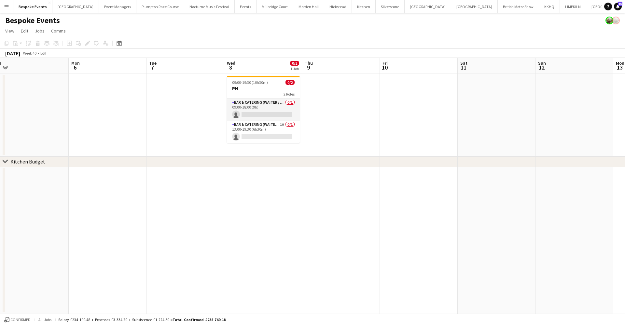
scroll to position [0, 203]
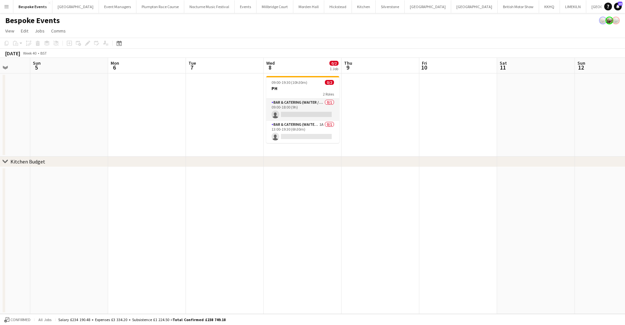
click at [586, 7] on button "Farnborough Airport Close" at bounding box center [609, 6] width 47 height 13
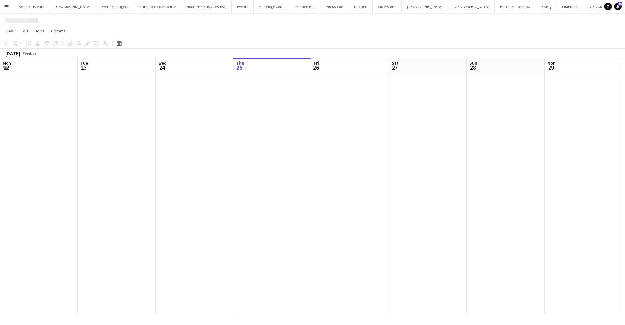
click at [583, 7] on button "Farnborough Airport Close" at bounding box center [606, 6] width 47 height 13
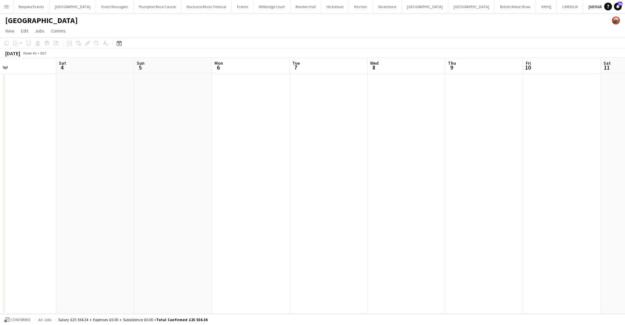
scroll to position [0, 202]
click at [420, 122] on app-date-cell at bounding box center [459, 194] width 78 height 241
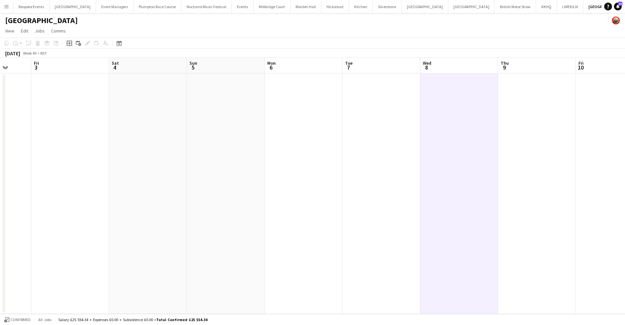
click at [70, 42] on icon "Add job" at bounding box center [69, 43] width 5 height 5
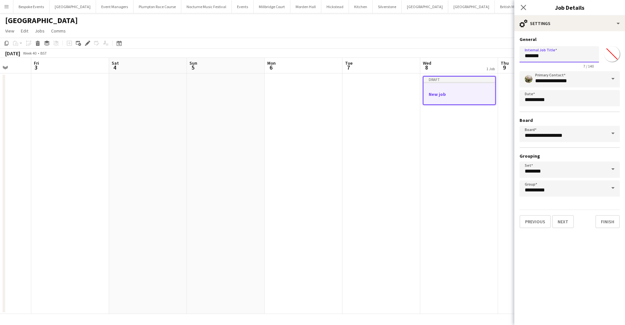
drag, startPoint x: 576, startPoint y: 60, endPoint x: 505, endPoint y: 60, distance: 70.6
click at [505, 60] on body "Menu Boards Boards Boards All jobs Status Workforce Workforce My Workforce Recr…" at bounding box center [312, 162] width 625 height 325
type input "*"
type input "**********"
click at [564, 223] on button "Next" at bounding box center [563, 221] width 22 height 13
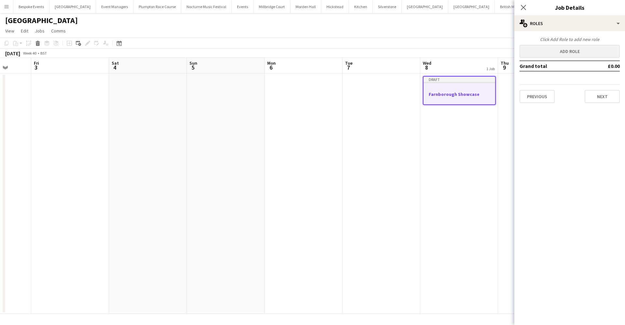
click at [578, 55] on button "Add role" at bounding box center [569, 51] width 100 height 13
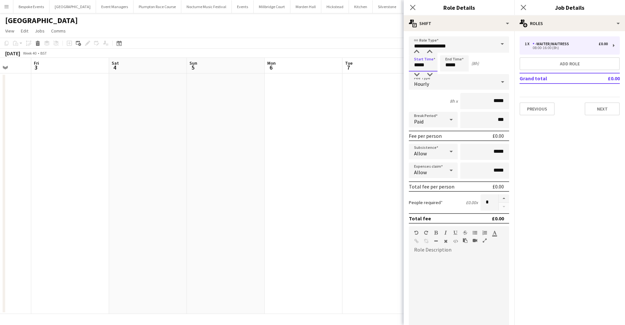
click at [417, 66] on input "*****" at bounding box center [423, 63] width 29 height 16
type input "*****"
click at [450, 64] on input "*****" at bounding box center [454, 63] width 29 height 16
type input "*****"
click at [501, 197] on button "button" at bounding box center [503, 199] width 10 height 8
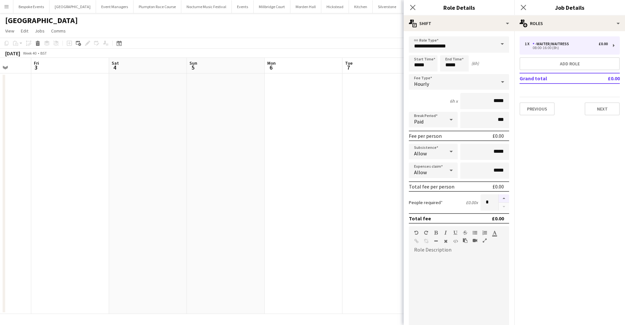
type input "*"
click at [330, 153] on app-date-cell at bounding box center [303, 194] width 78 height 241
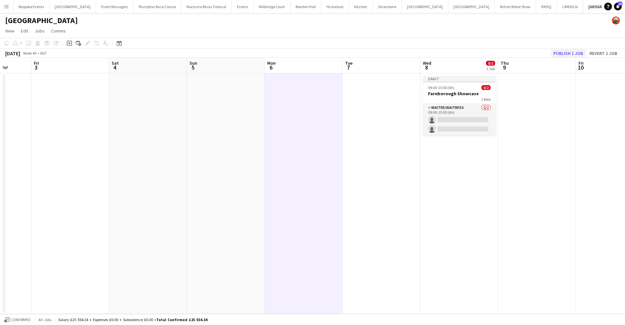
click at [562, 53] on button "Publish 1 job" at bounding box center [567, 53] width 35 height 8
click at [458, 91] on h3 "Farnborough Showcase" at bounding box center [459, 89] width 73 height 6
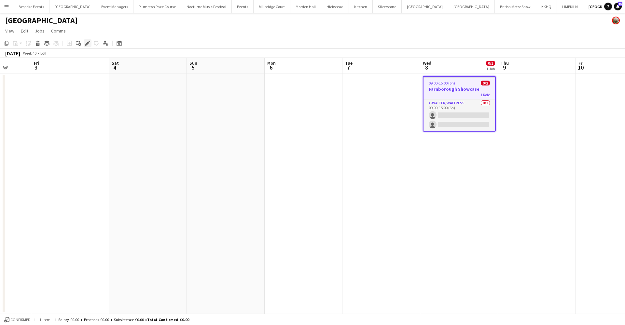
click at [85, 45] on div "Edit" at bounding box center [88, 43] width 8 height 8
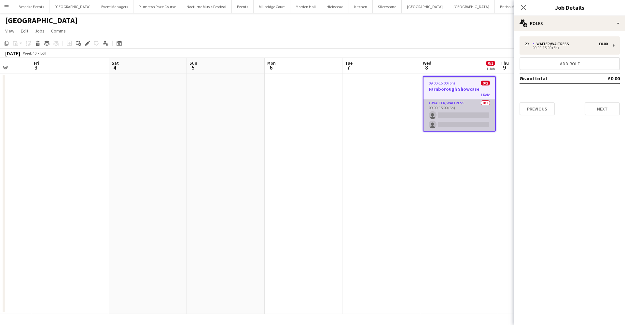
click at [458, 107] on app-card-role "-Waiter/Waitress 0/2 09:00-15:00 (6h) single-neutral-actions single-neutral-act…" at bounding box center [459, 116] width 72 height 32
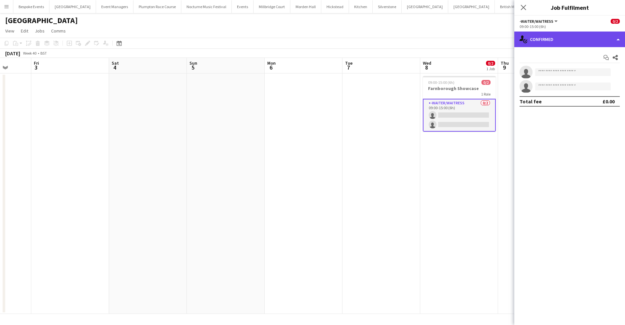
click at [560, 44] on div "single-neutral-actions-check-2 Confirmed" at bounding box center [569, 40] width 111 height 16
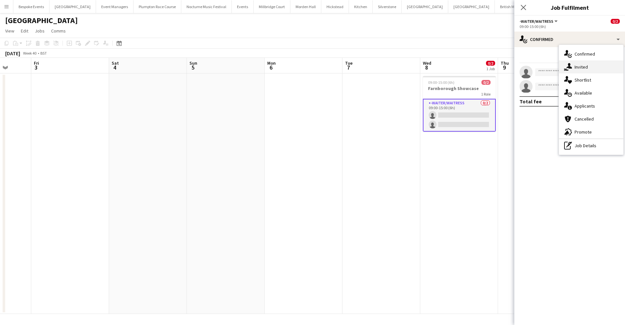
click at [585, 67] on span "Invited" at bounding box center [580, 67] width 13 height 6
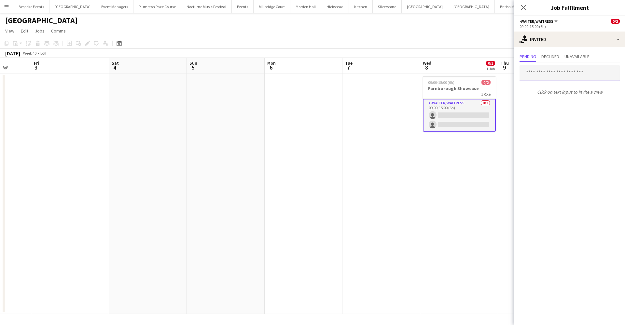
click at [558, 74] on input "text" at bounding box center [569, 73] width 100 height 16
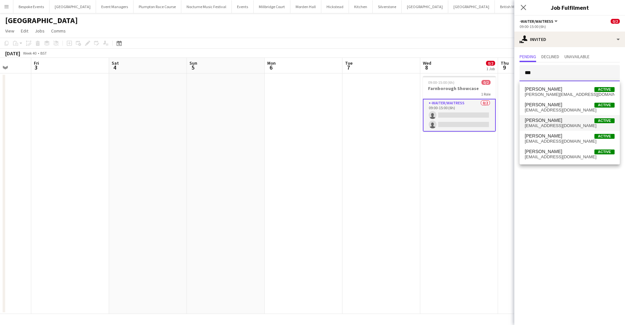
type input "***"
click at [549, 128] on span "alistair232@hotmail.com" at bounding box center [569, 125] width 90 height 5
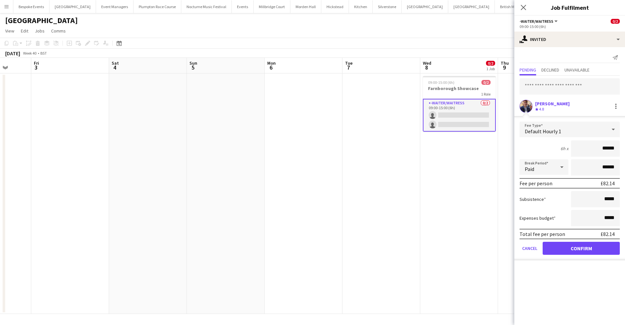
click at [573, 248] on button "Confirm" at bounding box center [580, 248] width 77 height 13
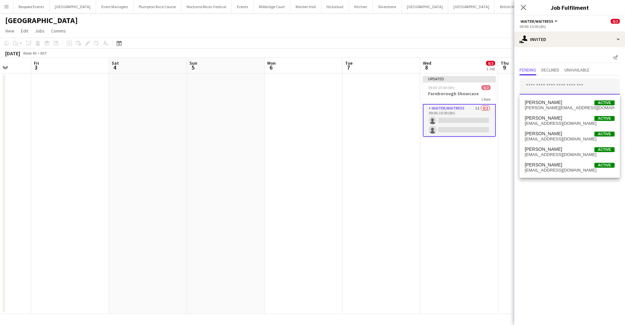
click at [551, 84] on input "text" at bounding box center [569, 86] width 100 height 16
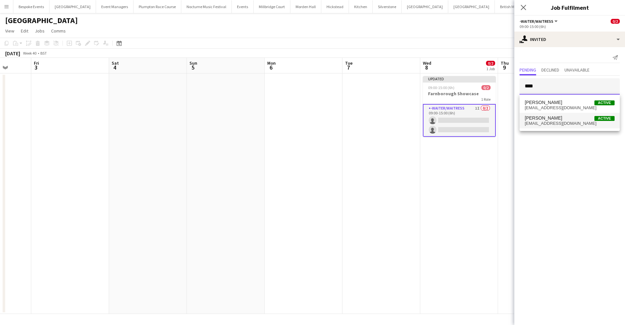
type input "****"
click at [557, 124] on span "kylenoaksey@outlook.com" at bounding box center [569, 123] width 90 height 5
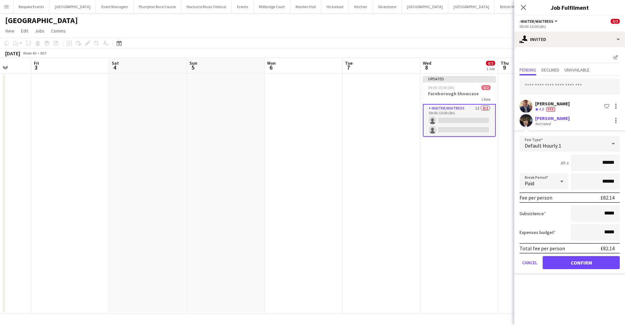
click at [524, 119] on app-user-avatar at bounding box center [525, 120] width 13 height 13
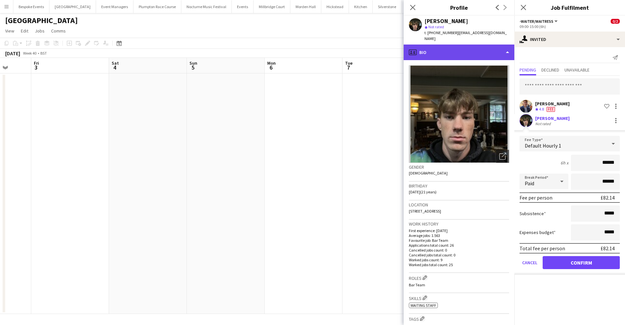
click at [469, 45] on div "profile Bio" at bounding box center [458, 53] width 111 height 16
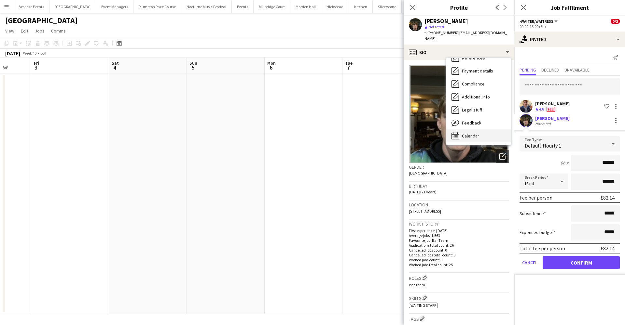
scroll to position [74, 0]
click at [478, 133] on span "Calendar" at bounding box center [470, 136] width 17 height 6
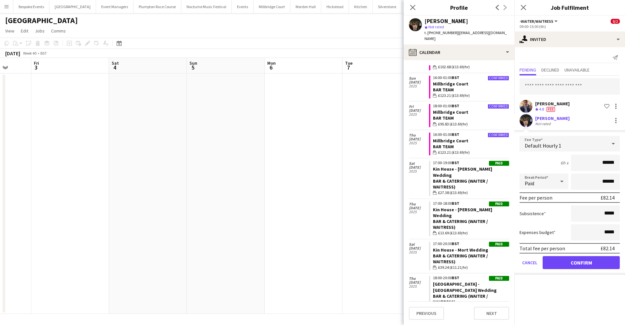
scroll to position [155, 0]
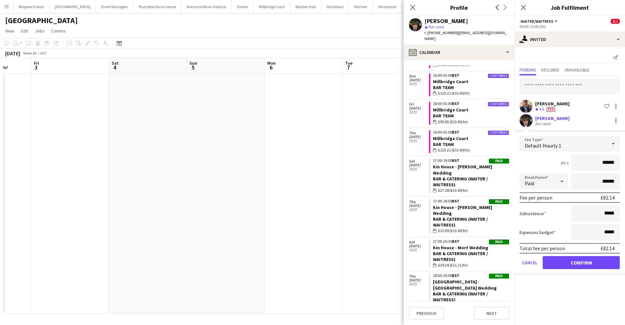
click at [605, 264] on button "Confirm" at bounding box center [580, 262] width 77 height 13
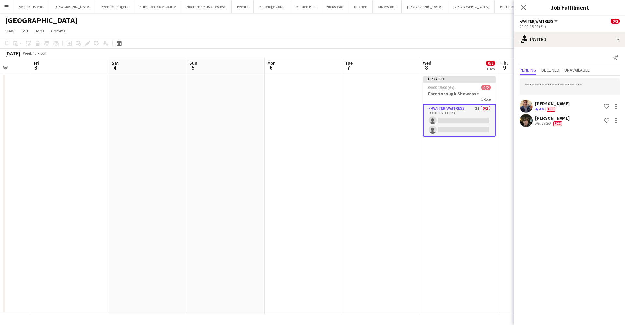
click at [372, 175] on app-date-cell at bounding box center [381, 194] width 78 height 241
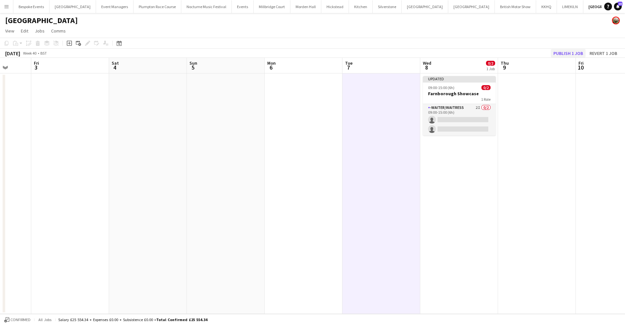
click at [557, 56] on button "Publish 1 job" at bounding box center [567, 53] width 35 height 8
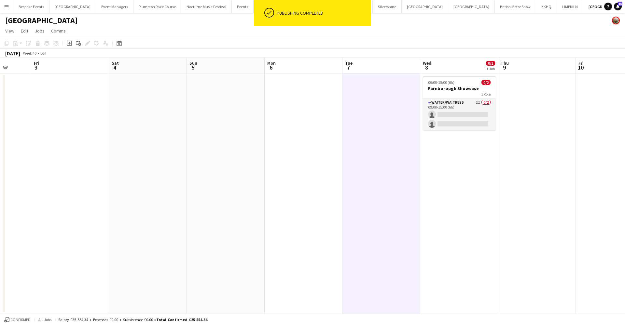
click at [253, 6] on button "[GEOGRAPHIC_DATA]" at bounding box center [271, 6] width 37 height 13
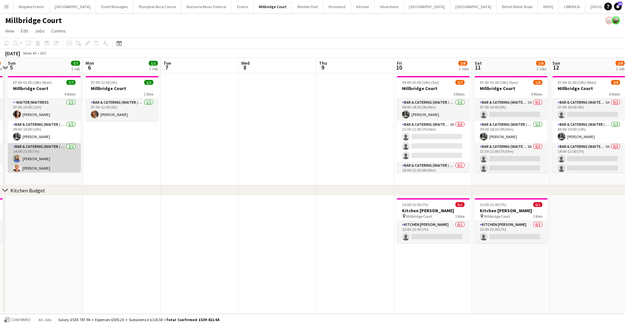
scroll to position [0, 201]
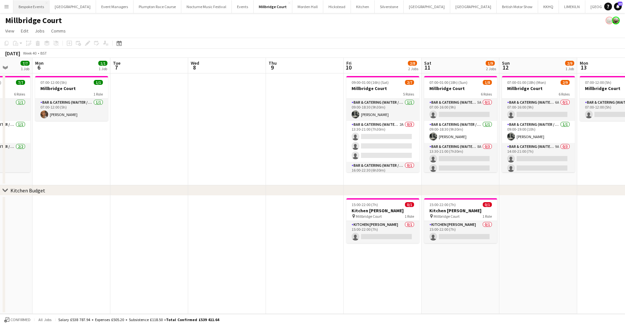
click at [33, 11] on button "Bespoke Events Close" at bounding box center [31, 6] width 36 height 13
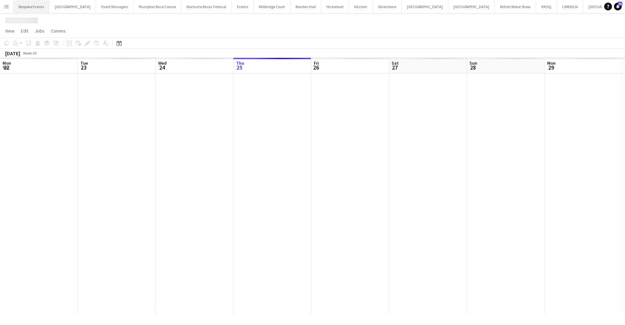
scroll to position [0, 155]
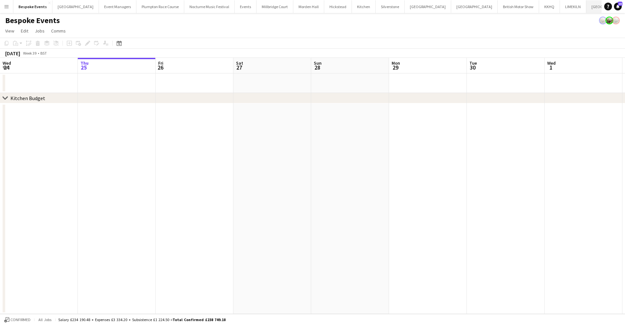
click at [586, 7] on button "Farnborough Airport Close" at bounding box center [609, 6] width 47 height 13
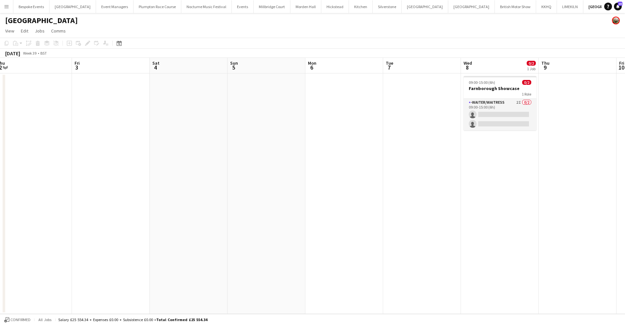
scroll to position [0, 244]
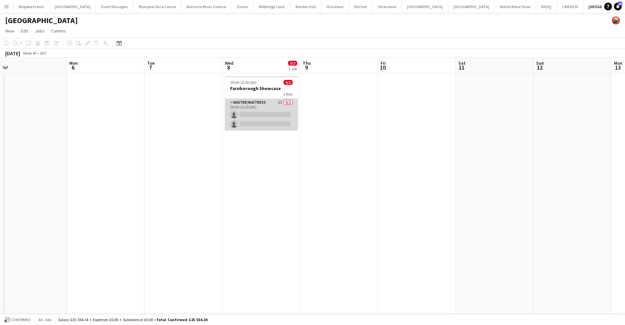
click at [255, 111] on app-card-role "-Waiter/Waitress 2I 0/2 09:00-15:00 (6h) single-neutral-actions single-neutral-…" at bounding box center [261, 115] width 73 height 32
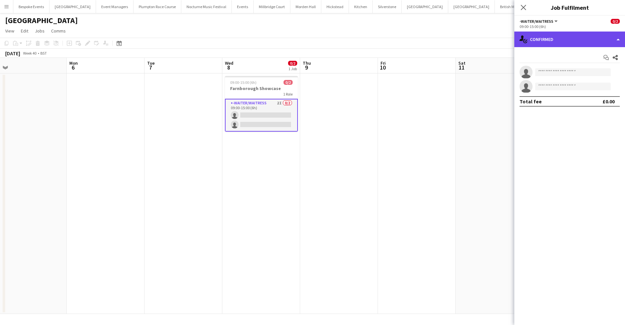
click at [547, 46] on div "single-neutral-actions-check-2 Confirmed" at bounding box center [569, 40] width 111 height 16
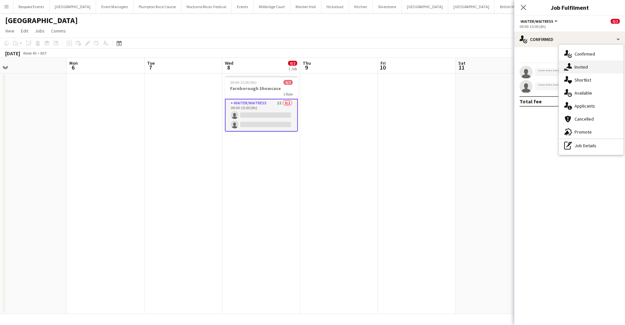
click at [576, 73] on div "single-neutral-actions-share-1 Invited" at bounding box center [591, 67] width 64 height 13
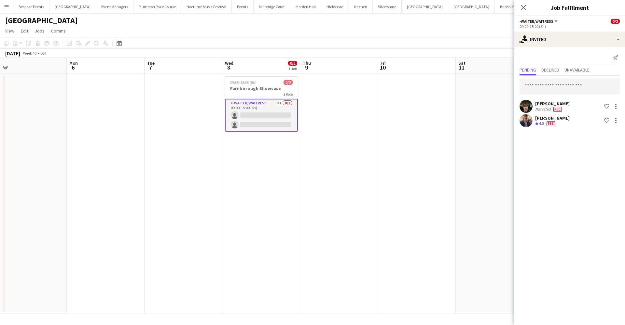
click at [523, 108] on app-user-avatar at bounding box center [525, 106] width 13 height 13
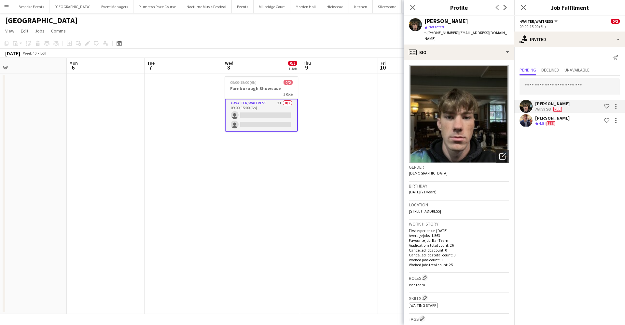
click at [352, 146] on app-date-cell at bounding box center [339, 194] width 78 height 241
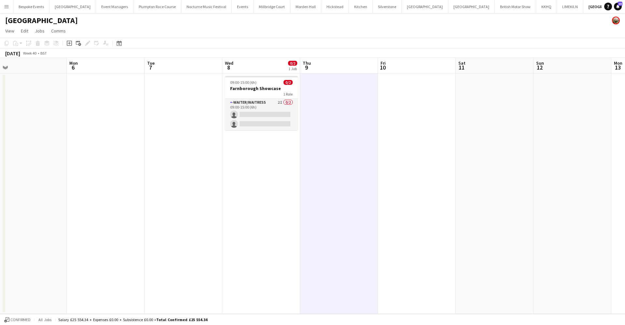
click at [237, 195] on app-date-cell "09:00-15:00 (6h) 0/2 Farnborough Showcase 1 Role -Waiter/Waitress 2I 0/2 09:00-…" at bounding box center [261, 194] width 78 height 241
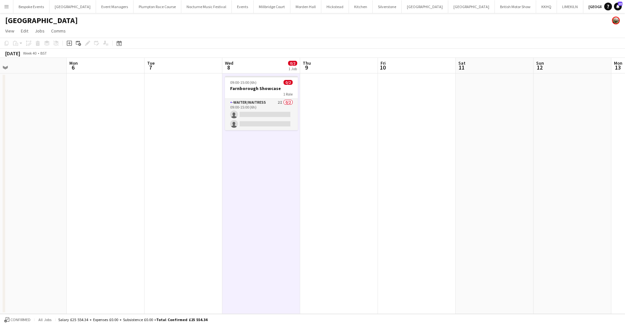
click at [6, 7] on app-icon "Menu" at bounding box center [6, 6] width 5 height 5
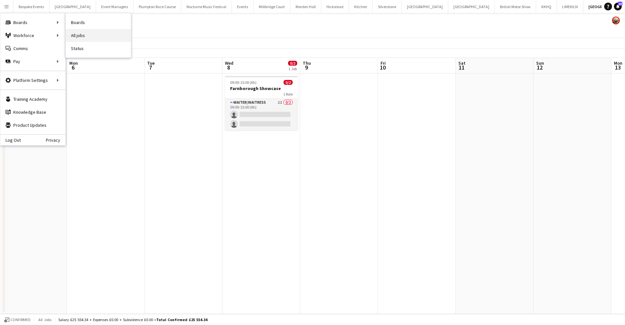
click at [86, 37] on link "All jobs" at bounding box center [98, 35] width 65 height 13
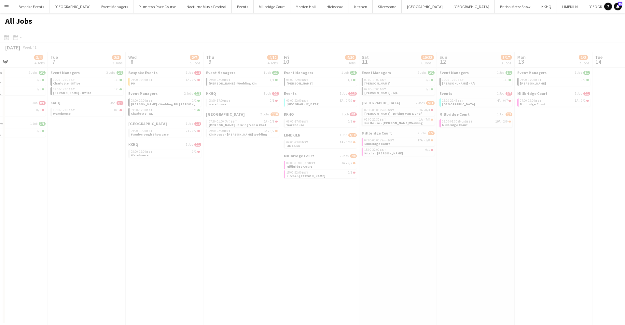
scroll to position [0, 231]
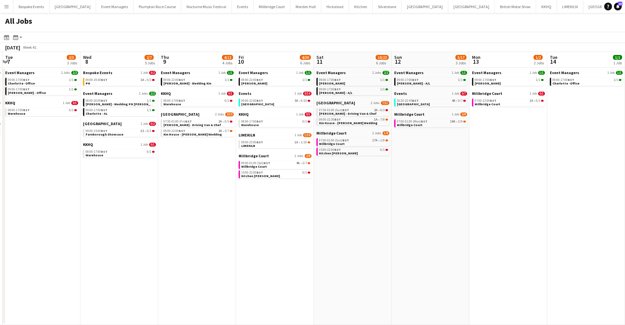
click at [9, 4] on button "Menu" at bounding box center [6, 6] width 13 height 13
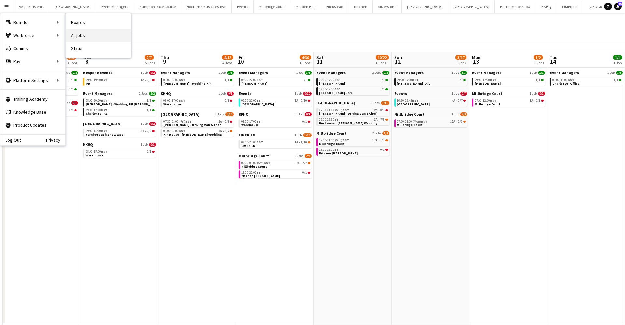
click at [79, 38] on link "All jobs" at bounding box center [98, 35] width 65 height 13
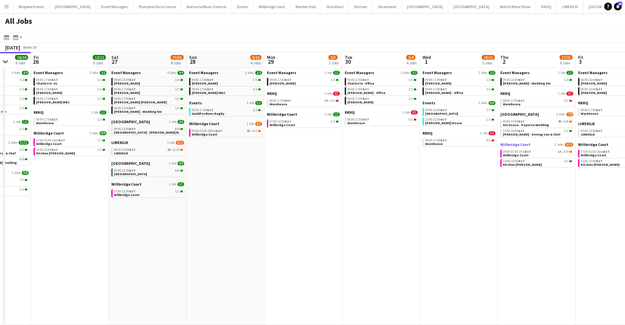
scroll to position [0, 202]
click at [67, 144] on link "07:00-01:00 (Sat) BST 7/7 Millbridge Court" at bounding box center [70, 141] width 69 height 7
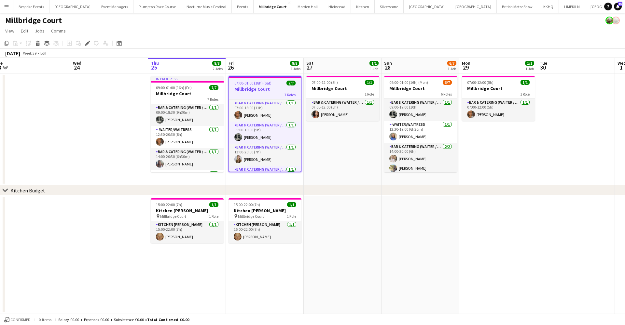
click at [263, 88] on h3 "Millbridge Court" at bounding box center [265, 89] width 72 height 6
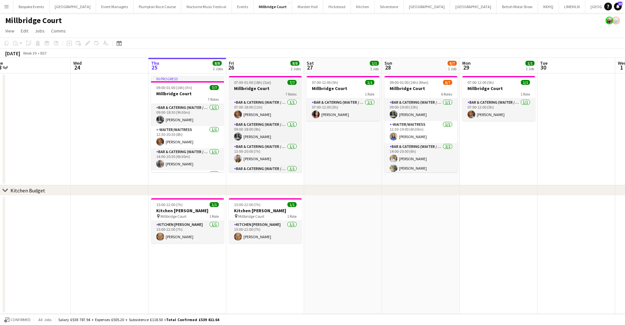
click at [263, 88] on h3 "Millbridge Court" at bounding box center [265, 89] width 73 height 6
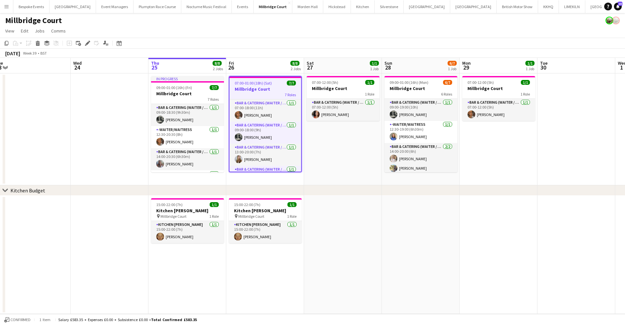
click at [263, 88] on h3 "Millbridge Court" at bounding box center [265, 89] width 72 height 6
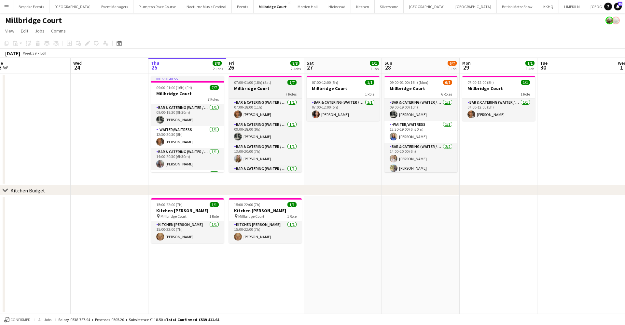
click at [263, 88] on h3 "Millbridge Court" at bounding box center [265, 89] width 73 height 6
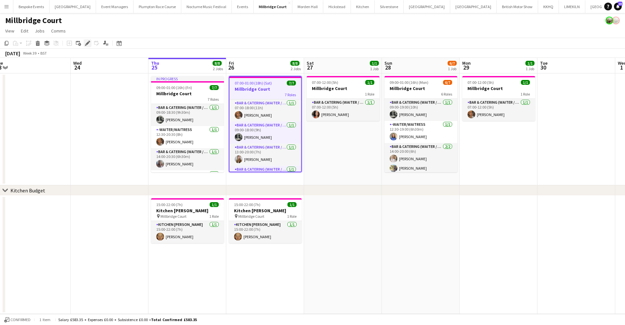
click at [87, 40] on div "Edit" at bounding box center [88, 43] width 8 height 8
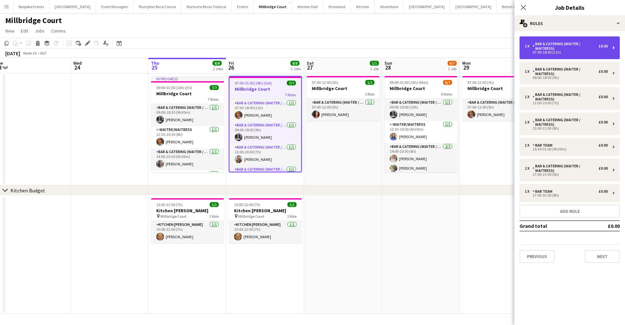
click at [554, 40] on div "1 x Bar & Catering (Waiter / waitress) £0.00 07:00-18:00 (11h)" at bounding box center [569, 47] width 100 height 23
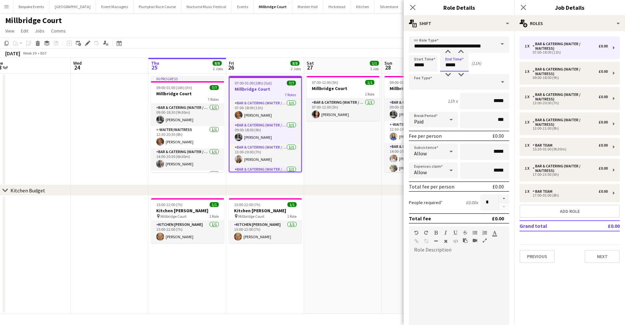
click at [450, 65] on input "*****" at bounding box center [454, 63] width 29 height 16
type input "*****"
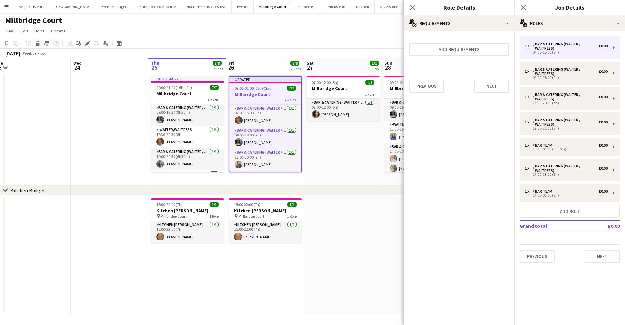
scroll to position [0, 0]
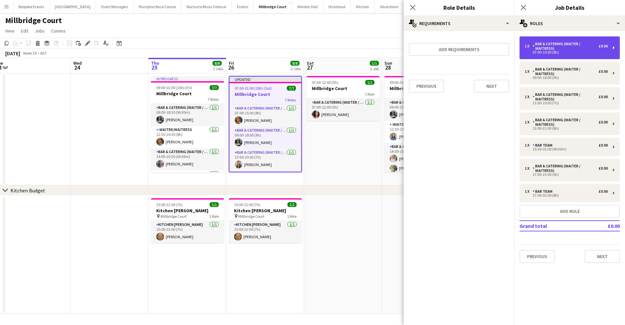
click at [583, 51] on div "07:00-15:00 (8h)" at bounding box center [565, 52] width 83 height 3
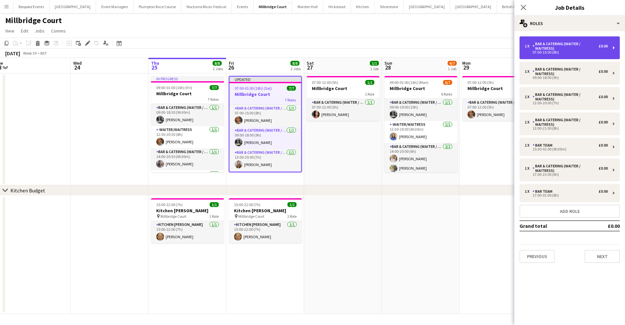
click at [583, 51] on div "07:00-15:00 (8h)" at bounding box center [565, 52] width 83 height 3
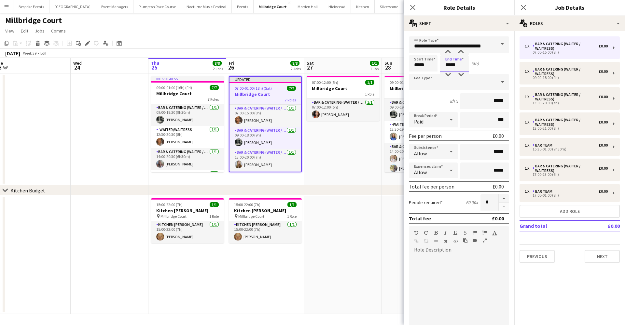
click at [450, 66] on input "*****" at bounding box center [454, 63] width 29 height 16
type input "*****"
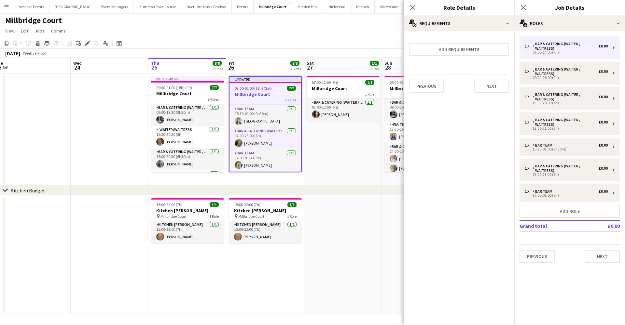
scroll to position [88, 0]
click at [254, 143] on app-card-role "Bar & Catering (Waiter / waitress) 1/1 17:00-23:00 (6h) Grace Kay" at bounding box center [265, 139] width 72 height 22
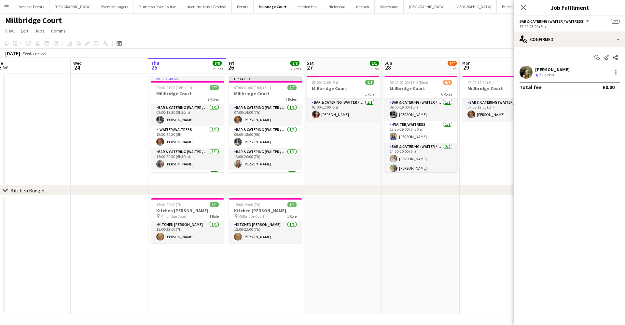
scroll to position [0, 0]
click at [250, 91] on h3 "Millbridge Court" at bounding box center [265, 94] width 73 height 6
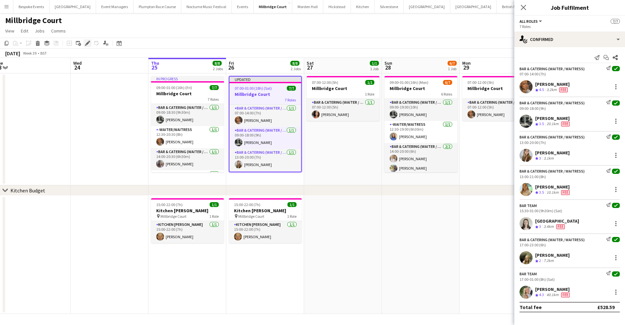
click at [87, 45] on icon at bounding box center [88, 44] width 4 height 4
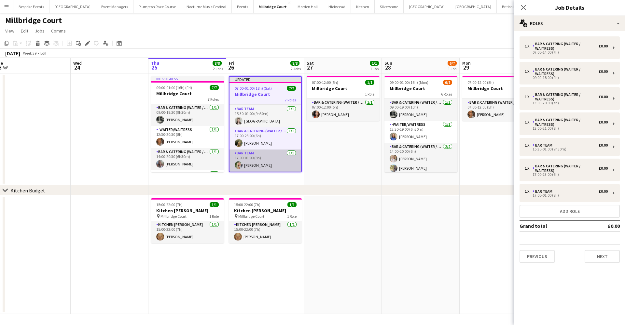
scroll to position [88, 0]
click at [280, 159] on app-card-role "Bar Team 1/1 17:00-01:00 (8h) Josephine Brown" at bounding box center [265, 161] width 72 height 22
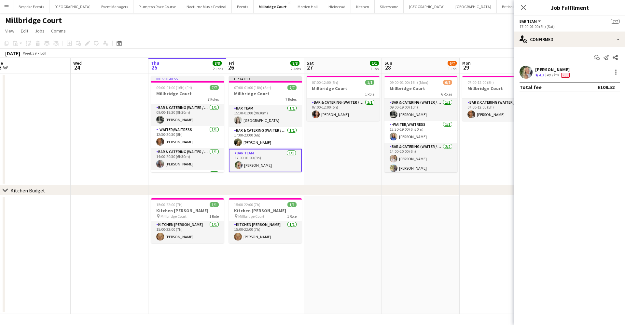
click at [524, 75] on app-user-avatar at bounding box center [525, 72] width 13 height 13
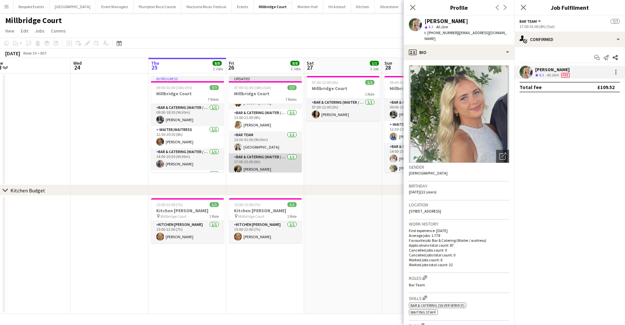
scroll to position [60, 0]
click at [257, 137] on app-card-role "Bar Team 1/1 15:30-01:00 (9h30m) Isla Corfield" at bounding box center [265, 144] width 73 height 22
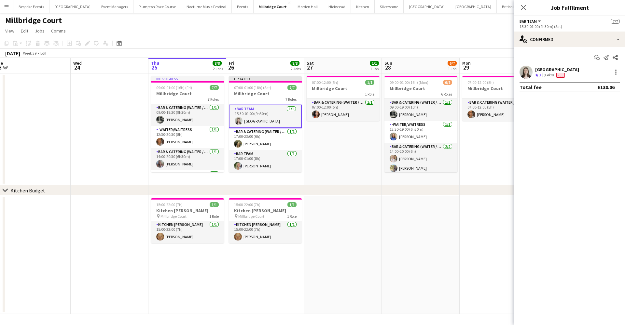
scroll to position [0, 0]
click at [258, 146] on app-card-role "Bar & Catering (Waiter / waitress) 1/1 17:00-23:00 (6h) Grace Kay" at bounding box center [265, 139] width 73 height 22
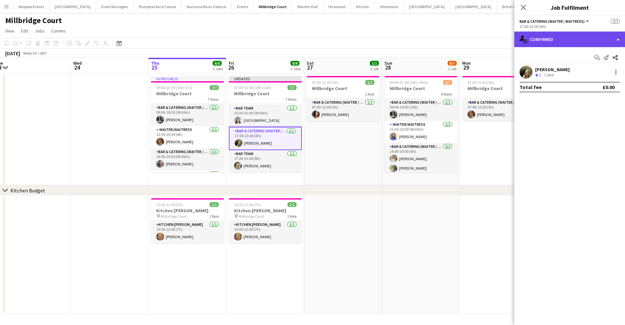
click at [546, 43] on div "single-neutral-actions-check-2 Confirmed" at bounding box center [569, 40] width 111 height 16
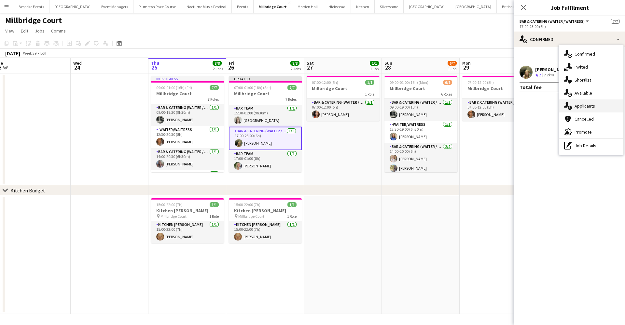
click at [577, 109] on div "single-neutral-actions-information Applicants" at bounding box center [591, 106] width 64 height 13
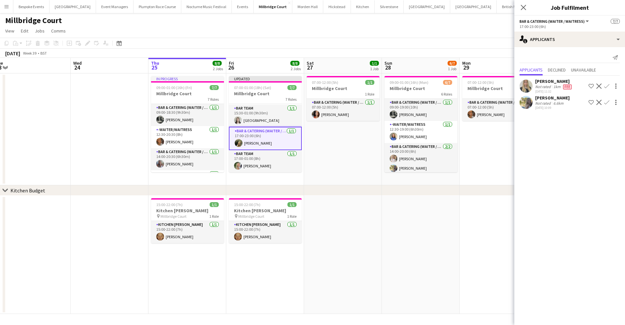
click at [523, 102] on app-user-avatar at bounding box center [525, 102] width 13 height 13
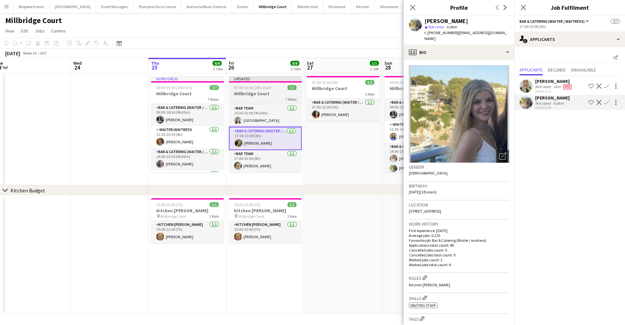
click at [251, 81] on div at bounding box center [265, 81] width 73 height 1
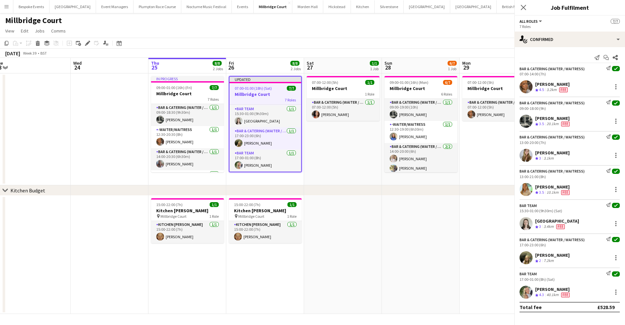
click at [251, 95] on h3 "Millbridge Court" at bounding box center [265, 94] width 72 height 6
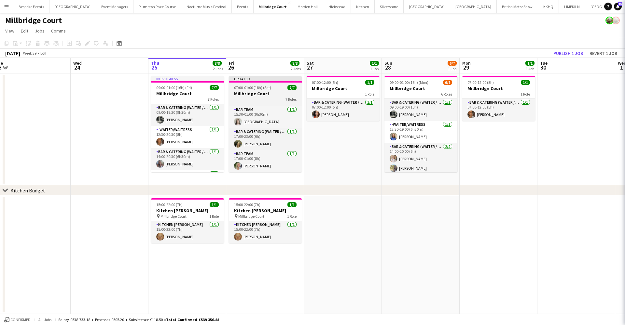
scroll to position [87, 0]
click at [251, 95] on h3 "Millbridge Court" at bounding box center [265, 94] width 73 height 6
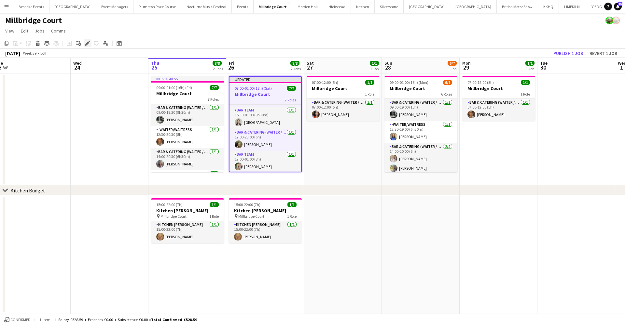
click at [85, 44] on icon "Edit" at bounding box center [87, 43] width 5 height 5
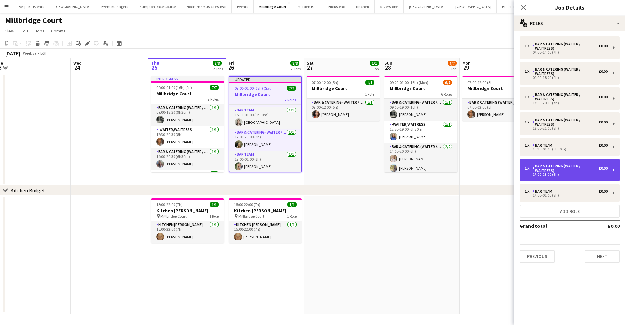
click at [539, 171] on div "Bar & Catering (Waiter / waitress)" at bounding box center [565, 168] width 66 height 9
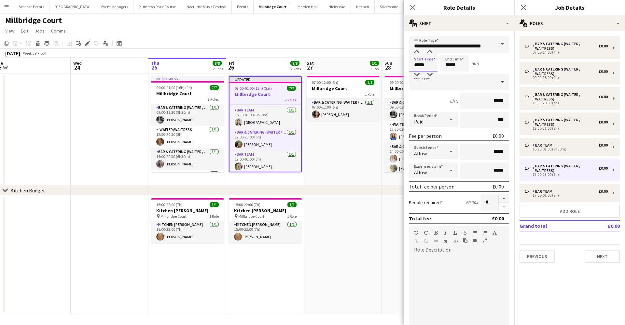
click at [418, 64] on input "*****" at bounding box center [423, 63] width 29 height 16
type input "*****"
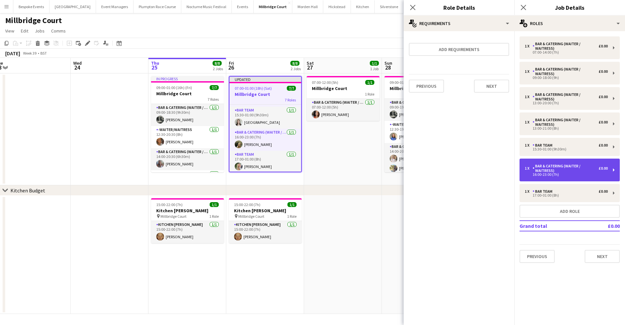
click at [577, 173] on div "Bar & Catering (Waiter / waitress)" at bounding box center [565, 168] width 66 height 9
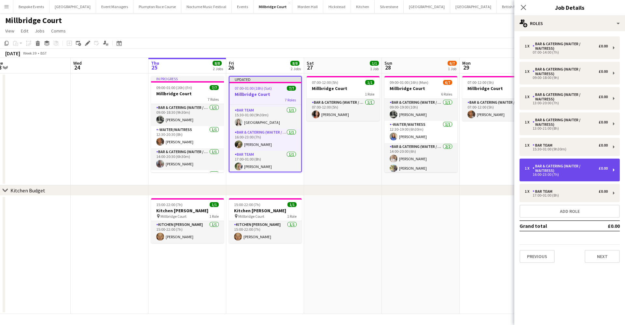
click at [577, 173] on div "Bar & Catering (Waiter / waitress)" at bounding box center [565, 168] width 66 height 9
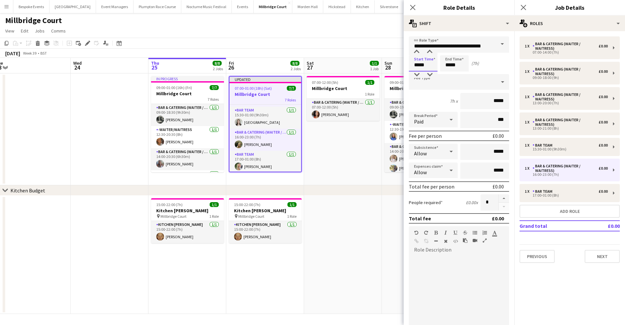
click at [418, 63] on input "*****" at bounding box center [423, 63] width 29 height 16
type input "*****"
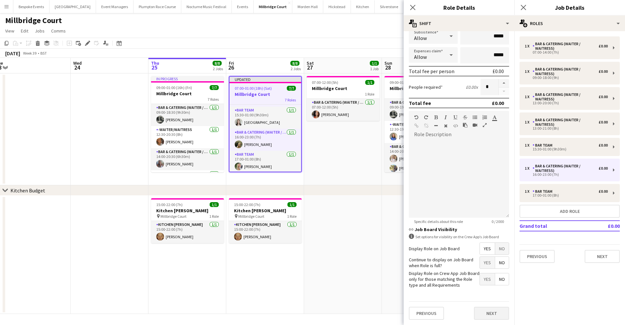
scroll to position [115, 0]
click at [487, 316] on button "Next" at bounding box center [491, 313] width 35 height 13
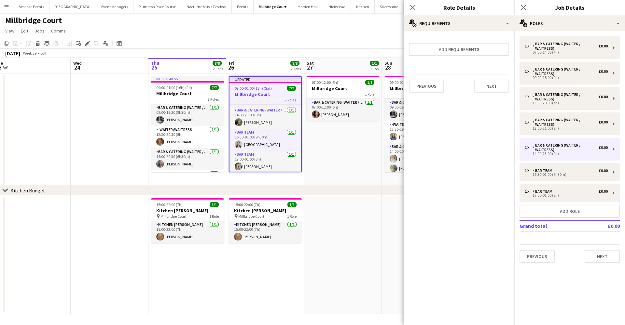
click at [331, 238] on app-date-cell at bounding box center [343, 255] width 78 height 118
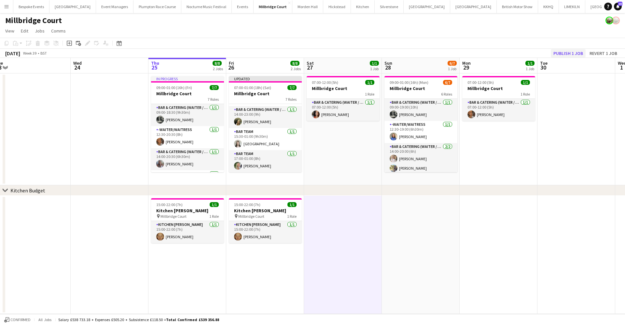
click at [570, 56] on button "Publish 1 job" at bounding box center [567, 53] width 35 height 8
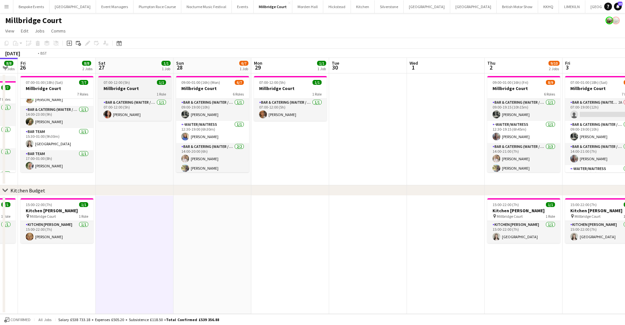
scroll to position [0, 215]
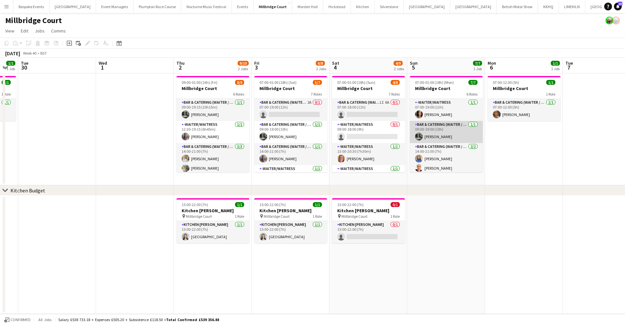
click at [459, 136] on app-card-role "Bar & Catering (Waiter / waitress) 1/1 09:00-19:00 (10h) Molly Middlehurst" at bounding box center [446, 132] width 73 height 22
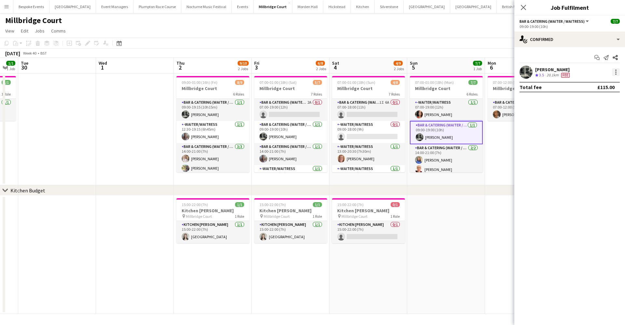
click at [616, 71] on div at bounding box center [616, 72] width 8 height 8
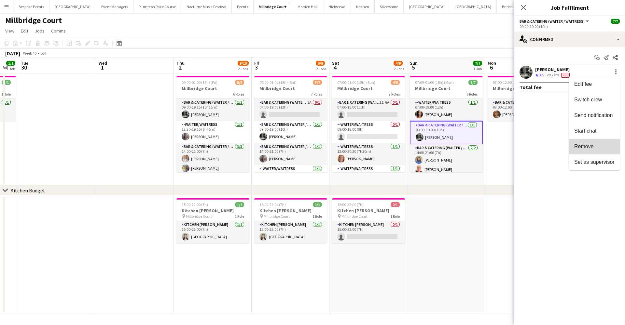
click at [578, 147] on span "Remove" at bounding box center [584, 147] width 20 height 6
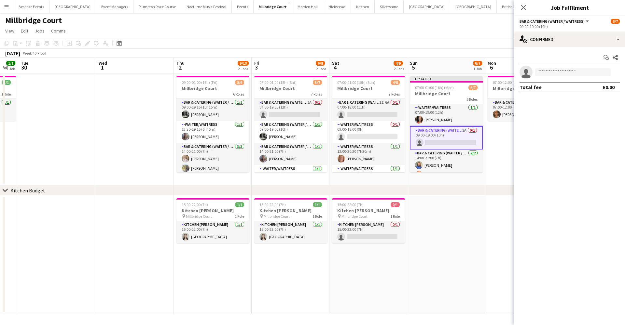
click at [487, 147] on app-date-cell "07:00-12:00 (5h) 1/1 Millbridge Court 1 Role Bar & Catering (Waiter / waitress)…" at bounding box center [524, 130] width 78 height 112
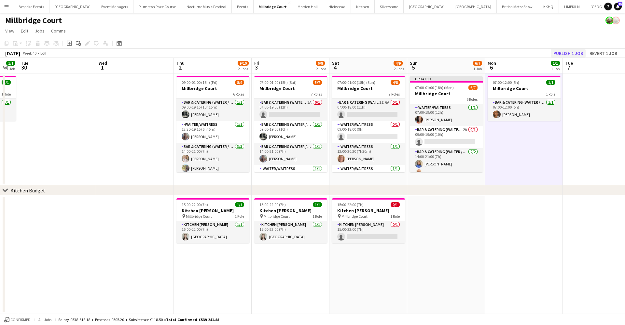
click at [558, 54] on button "Publish 1 job" at bounding box center [567, 53] width 35 height 8
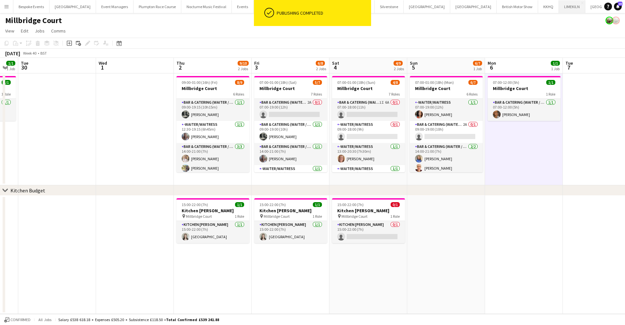
click at [559, 8] on button "LIMEKILN Close" at bounding box center [572, 6] width 26 height 13
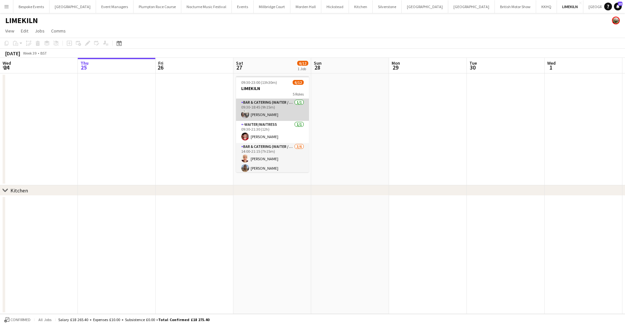
click at [273, 115] on app-card-role "Bar & Catering (Waiter / waitress) 1/1 09:30-18:45 (9h15m) Elodie Noble" at bounding box center [272, 110] width 73 height 22
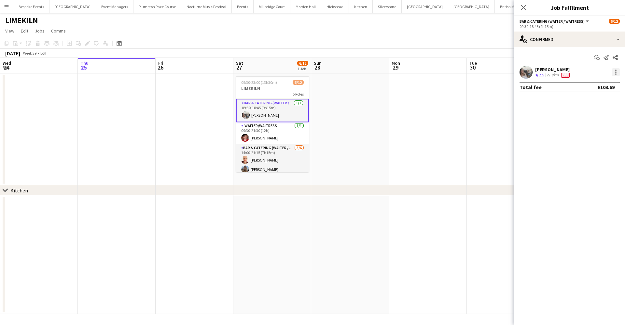
click at [617, 73] on div at bounding box center [616, 72] width 8 height 8
click at [587, 98] on span "Switch crew" at bounding box center [588, 100] width 28 height 6
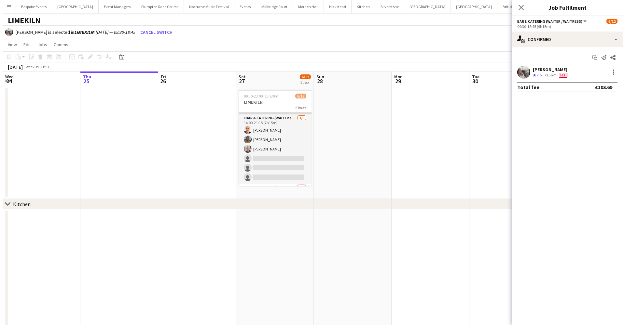
scroll to position [46, 0]
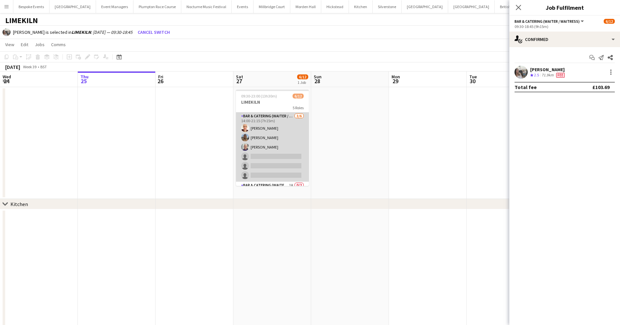
click at [270, 157] on app-card-role "Bar & Catering (Waiter / waitress) 3/6 14:00-21:15 (7h15m) Franceska T Imre Lil…" at bounding box center [272, 147] width 73 height 69
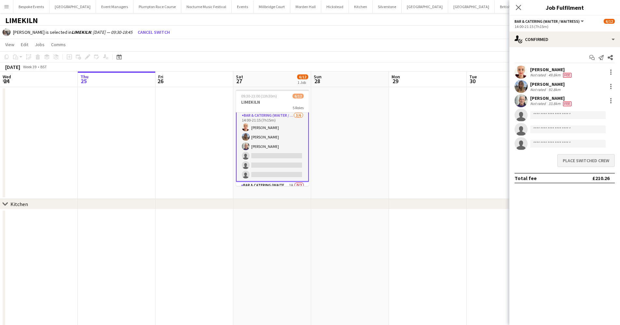
click at [569, 158] on button "Place switched crew" at bounding box center [586, 160] width 58 height 13
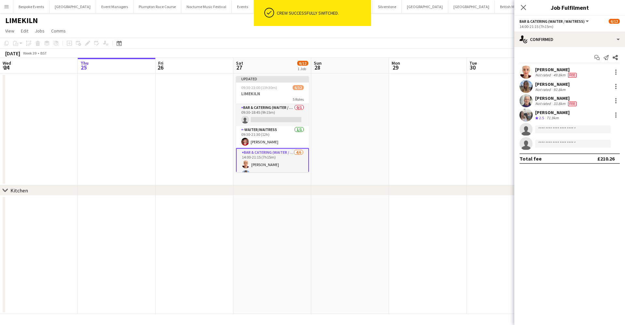
scroll to position [0, 0]
click at [269, 119] on app-card-role "Bar & Catering (Waiter / waitress) 0/1 09:30-18:45 (9h15m) single-neutral-actio…" at bounding box center [272, 115] width 73 height 22
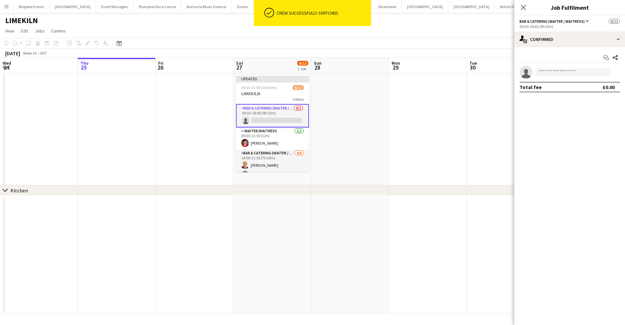
click at [269, 119] on app-card-role "Bar & Catering (Waiter / waitress) 0/1 09:30-18:45 (9h15m) single-neutral-actio…" at bounding box center [272, 115] width 73 height 23
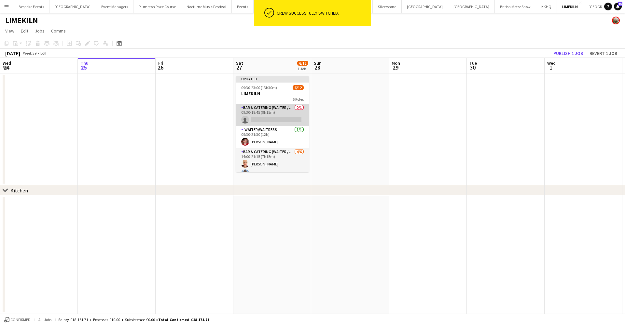
click at [269, 119] on app-card-role "Bar & Catering (Waiter / waitress) 0/1 09:30-18:45 (9h15m) single-neutral-actio…" at bounding box center [272, 115] width 73 height 22
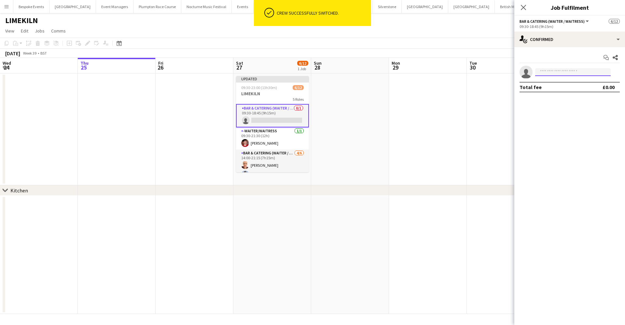
click at [584, 71] on input at bounding box center [572, 72] width 75 height 8
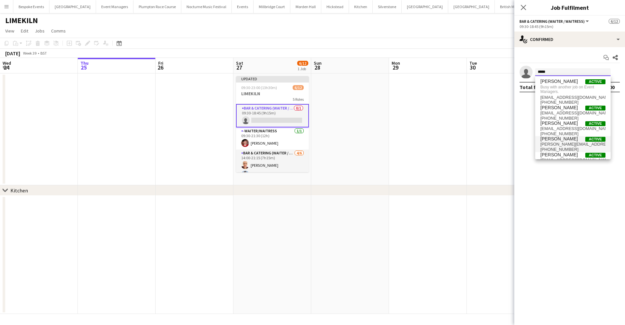
type input "*****"
click at [563, 142] on span "molly.middlehurst@icloud.com" at bounding box center [572, 144] width 65 height 5
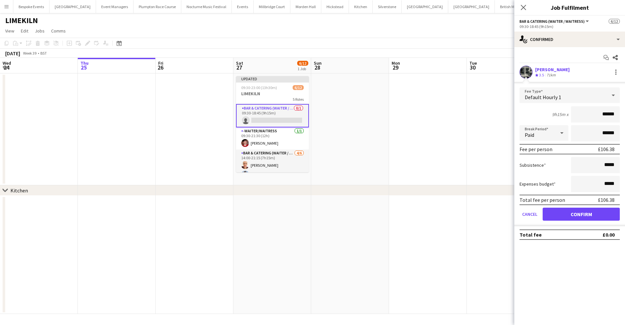
click at [571, 214] on button "Confirm" at bounding box center [580, 214] width 77 height 13
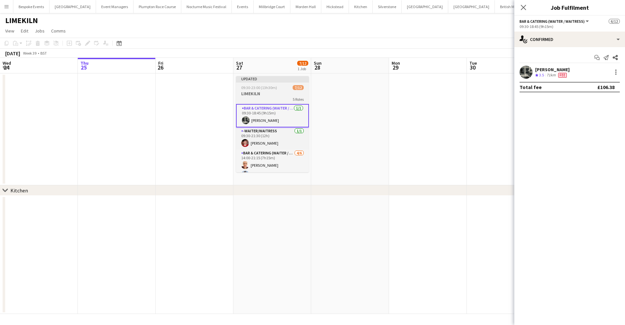
click at [260, 84] on app-job-card "Updated 09:30-23:00 (13h30m) 7/12 LIMEKILN 5 Roles Bar & Catering (Waiter / wai…" at bounding box center [272, 124] width 73 height 96
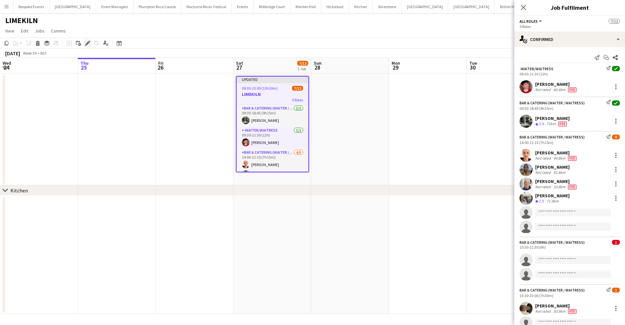
click at [85, 44] on icon "Edit" at bounding box center [87, 43] width 5 height 5
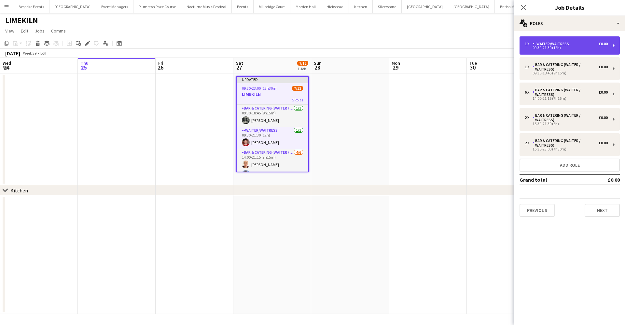
click at [564, 48] on div "09:30-21:30 (12h)" at bounding box center [565, 47] width 83 height 3
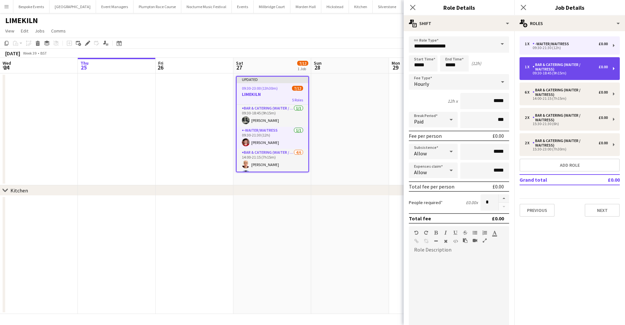
click at [562, 67] on div "Bar & Catering (Waiter / waitress)" at bounding box center [565, 66] width 66 height 9
type input "**********"
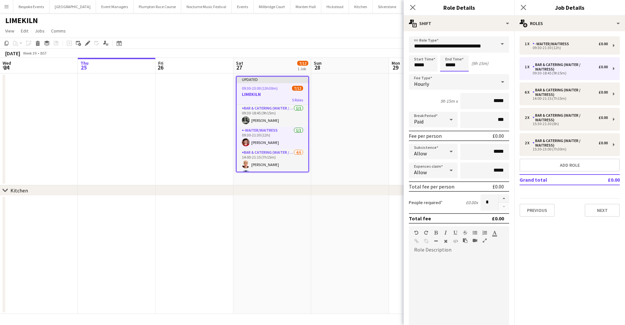
click at [450, 66] on input "*****" at bounding box center [454, 63] width 29 height 16
type input "*****"
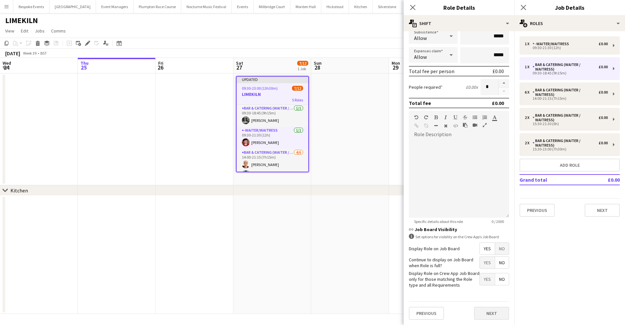
scroll to position [115, 0]
click at [491, 313] on button "Next" at bounding box center [491, 313] width 35 height 13
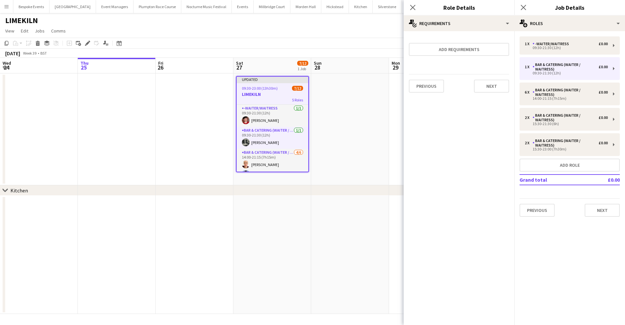
scroll to position [0, 0]
click at [353, 162] on app-date-cell at bounding box center [350, 130] width 78 height 112
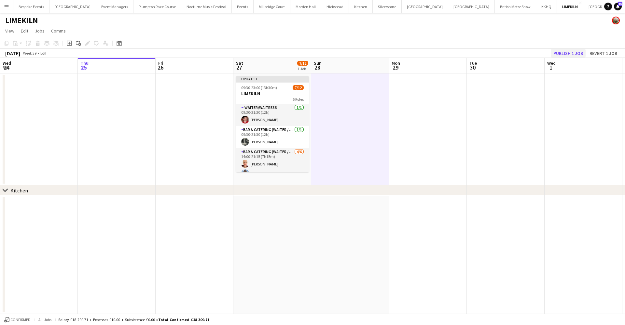
click at [564, 52] on button "Publish 1 job" at bounding box center [567, 53] width 35 height 8
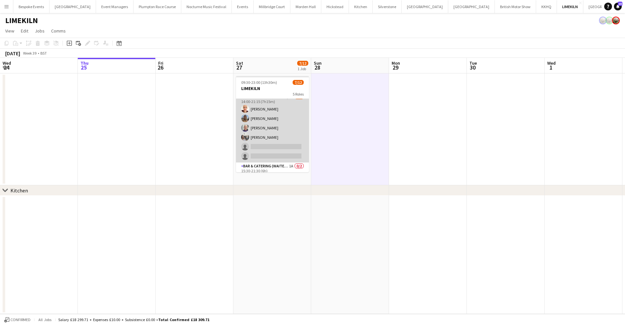
scroll to position [48, 0]
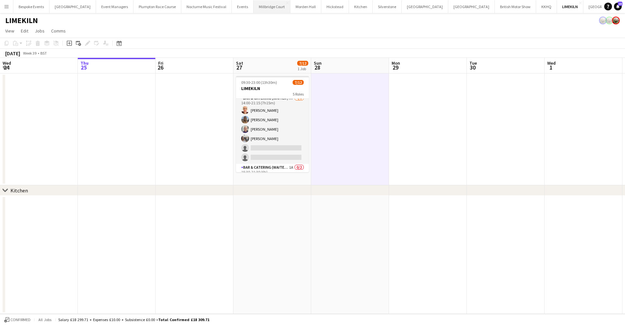
click at [253, 12] on button "Millbridge Court Close" at bounding box center [271, 6] width 37 height 13
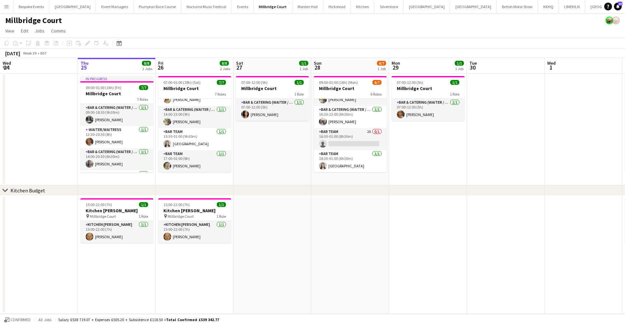
scroll to position [69, 0]
click at [348, 167] on app-card-role "Bar Team 1/1 18:30-01:00 (6h30m) Isla Corfield" at bounding box center [350, 161] width 73 height 22
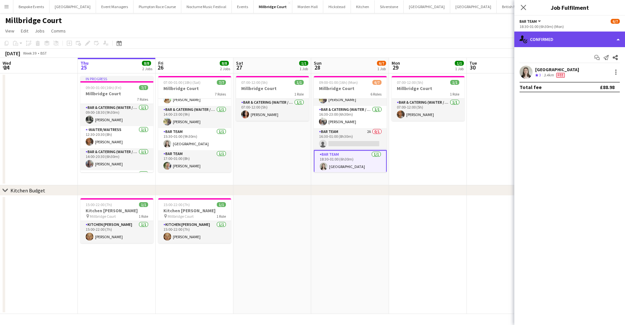
click at [551, 45] on div "single-neutral-actions-check-2 Confirmed" at bounding box center [569, 40] width 111 height 16
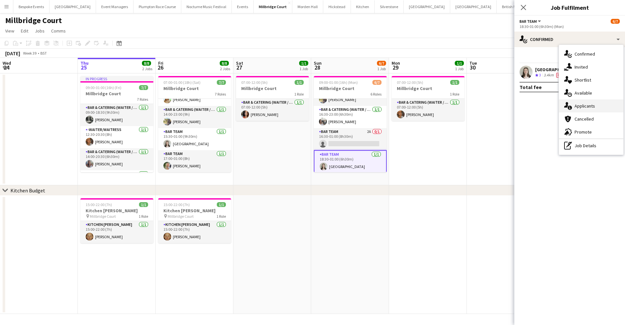
click at [594, 108] on div "single-neutral-actions-information Applicants" at bounding box center [591, 106] width 64 height 13
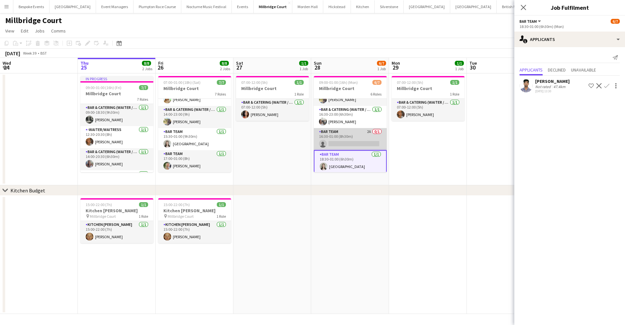
click at [336, 141] on app-card-role "Bar Team 2A 0/1 16:30-01:00 (8h30m) single-neutral-actions" at bounding box center [350, 139] width 73 height 22
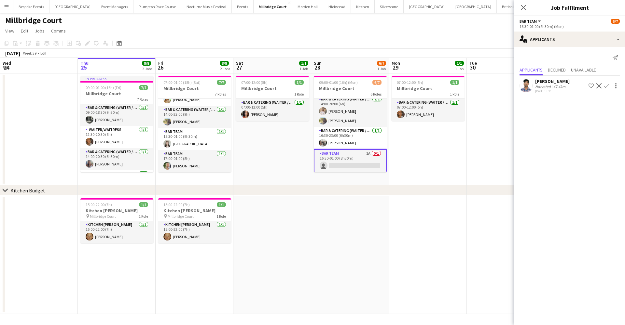
scroll to position [45, 0]
click at [336, 141] on app-card-role "Bar & Catering (Waiter / waitress) 1/1 16:30-23:00 (6h30m) Elodie Noble" at bounding box center [350, 140] width 73 height 22
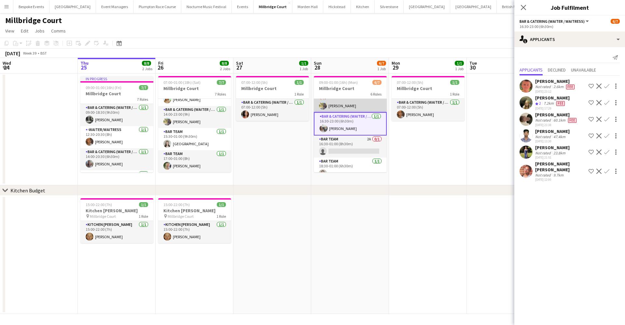
scroll to position [63, 0]
click at [1, 6] on button "Menu" at bounding box center [6, 6] width 13 height 13
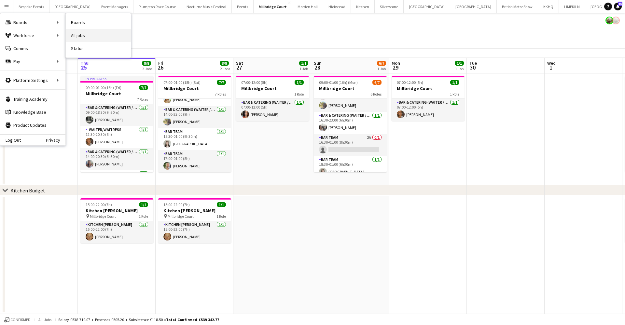
click at [81, 34] on link "All jobs" at bounding box center [98, 35] width 65 height 13
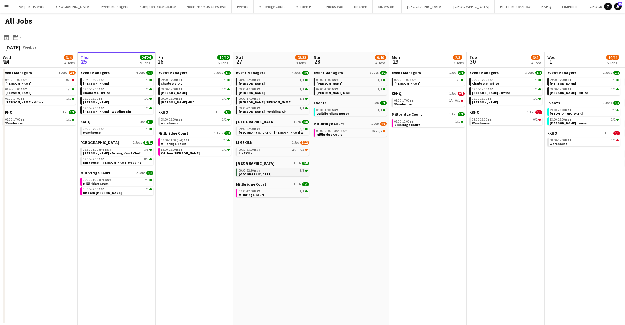
scroll to position [0, 155]
click at [271, 171] on div "09:00-22:30 BST 8/8" at bounding box center [273, 170] width 69 height 3
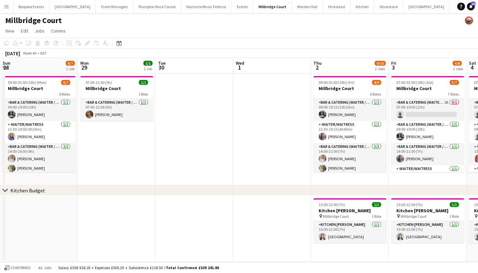
scroll to position [69, 0]
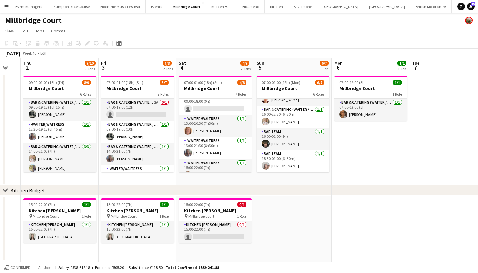
click at [9, 7] on app-icon "Menu" at bounding box center [6, 6] width 5 height 5
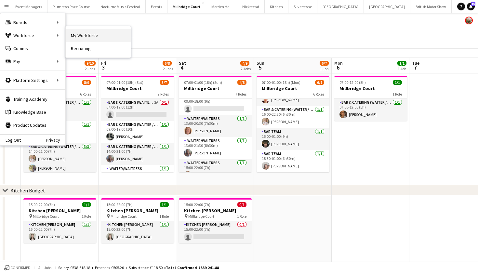
click at [93, 36] on link "My Workforce" at bounding box center [98, 35] width 65 height 13
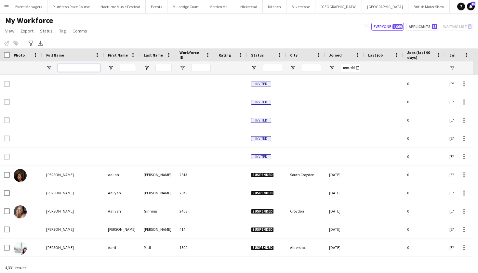
click at [62, 67] on input "Full Name Filter Input" at bounding box center [79, 68] width 42 height 8
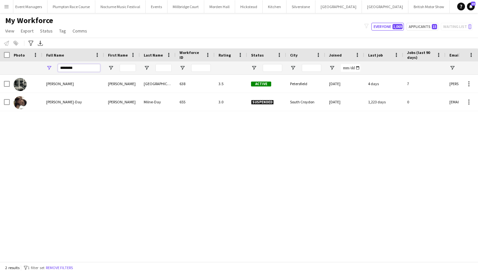
type input "********"
click at [112, 142] on div "[PERSON_NAME] [PERSON_NAME] 638 3.5 Active [GEOGRAPHIC_DATA] [DATE] 4 days 7 [P…" at bounding box center [229, 166] width 459 height 182
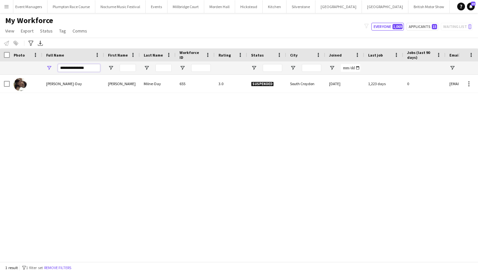
click at [88, 69] on input "**********" at bounding box center [79, 68] width 42 height 8
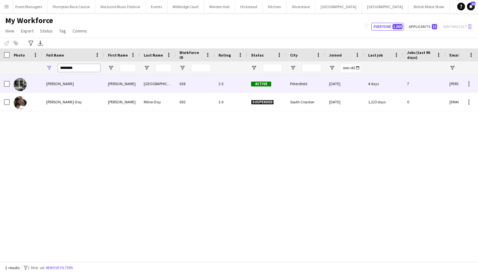
type input "********"
click at [78, 83] on div "[PERSON_NAME]" at bounding box center [73, 84] width 62 height 18
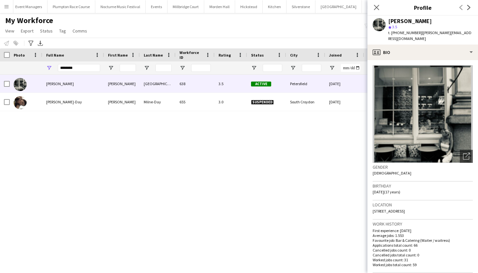
click at [228, 35] on div "My Workforce View Views Default view mena New Starter New view Update view Dele…" at bounding box center [239, 27] width 478 height 22
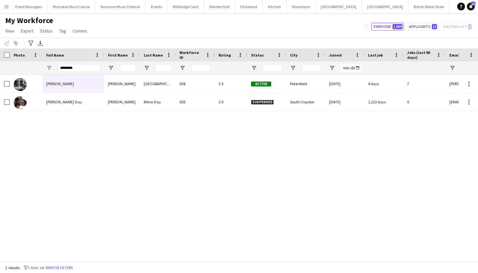
click at [471, 9] on button "LIMEKILN Close" at bounding box center [484, 6] width 26 height 13
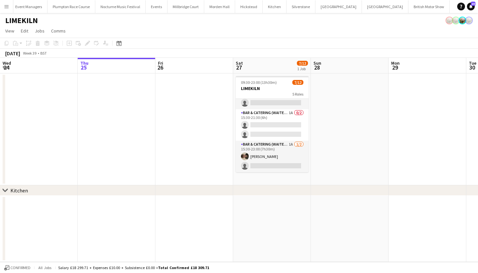
scroll to position [103, 0]
click at [269, 154] on app-card-role "Bar & Catering (Waiter / waitress) 1A [DATE] 15:30-23:00 (7h30m) [PERSON_NAME] …" at bounding box center [272, 157] width 73 height 32
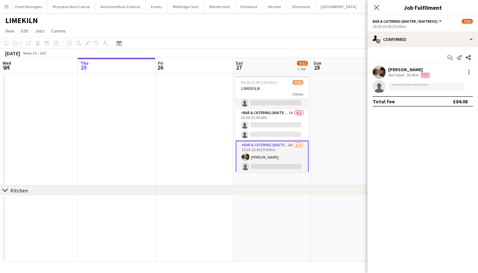
click at [379, 74] on app-user-avatar at bounding box center [379, 72] width 13 height 13
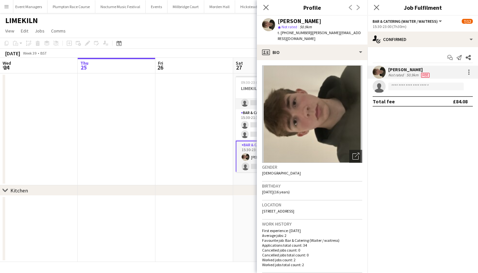
click at [125, 131] on app-date-cell at bounding box center [117, 130] width 78 height 112
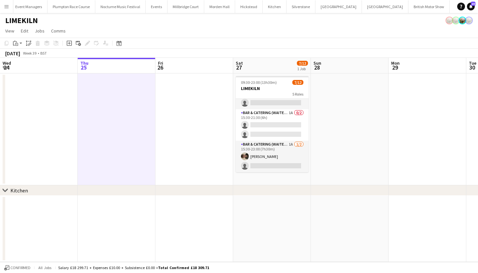
click at [6, 6] on app-icon "Menu" at bounding box center [6, 6] width 5 height 5
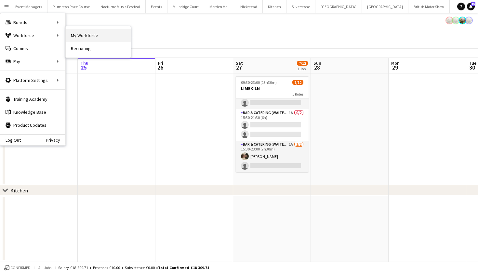
click at [93, 36] on link "My Workforce" at bounding box center [98, 35] width 65 height 13
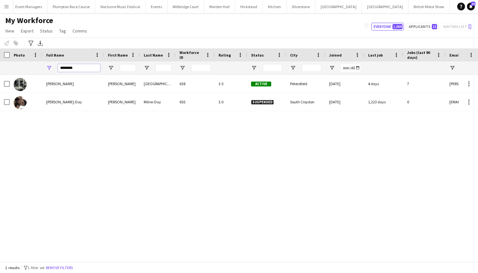
drag, startPoint x: 88, startPoint y: 67, endPoint x: 54, endPoint y: 67, distance: 34.8
click at [54, 67] on div "********" at bounding box center [73, 67] width 62 height 13
type input "******"
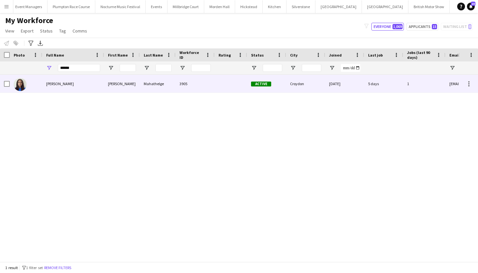
click at [59, 90] on div "[PERSON_NAME]" at bounding box center [73, 84] width 62 height 18
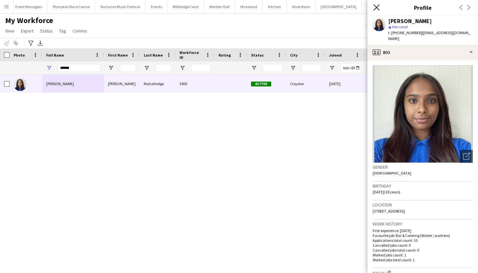
click at [377, 8] on icon at bounding box center [376, 7] width 6 height 6
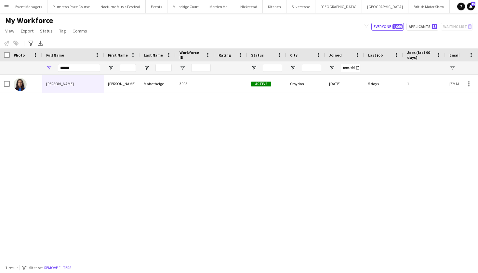
click at [471, 7] on button "LIMEKILN Close" at bounding box center [484, 6] width 26 height 13
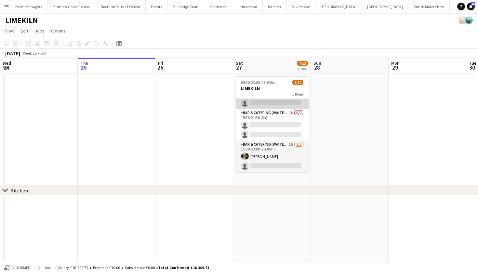
scroll to position [103, 0]
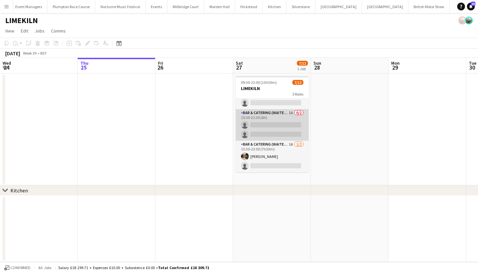
click at [267, 127] on app-card-role "Bar & Catering (Waiter / waitress) 1A 0/2 15:30-21:30 (6h) single-neutral-actio…" at bounding box center [272, 125] width 73 height 32
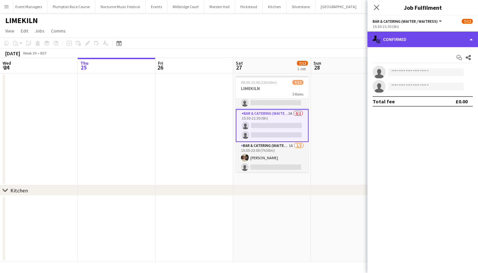
click at [431, 44] on div "single-neutral-actions-check-2 Confirmed" at bounding box center [423, 40] width 111 height 16
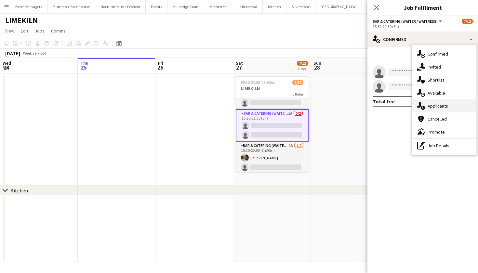
click at [435, 110] on div "single-neutral-actions-information Applicants" at bounding box center [444, 106] width 64 height 13
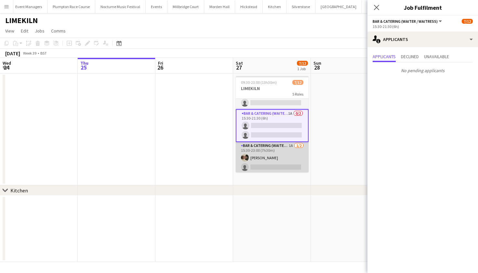
click at [294, 154] on app-card-role "Bar & Catering (Waiter / waitress) 1A [DATE] 15:30-23:00 (7h30m) [PERSON_NAME] …" at bounding box center [272, 158] width 73 height 32
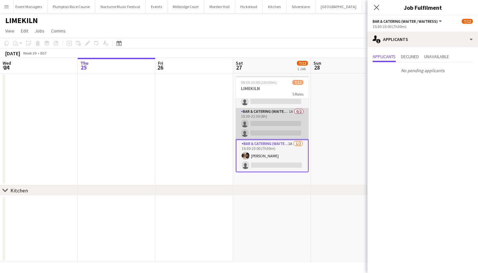
scroll to position [0, 0]
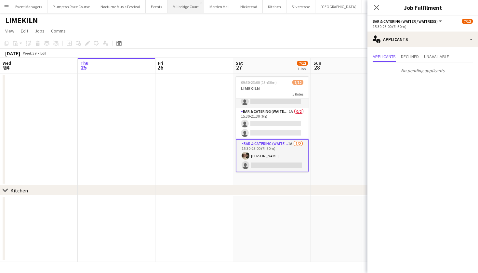
click at [183, 4] on button "Millbridge Court Close" at bounding box center [186, 6] width 37 height 13
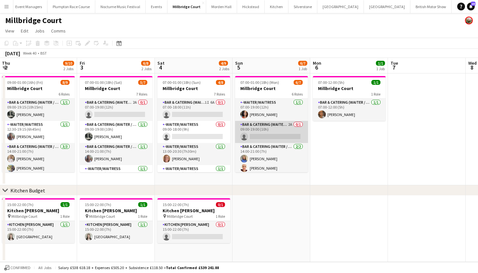
scroll to position [0, 0]
click at [267, 132] on app-card-role "Bar & Catering (Waiter / waitress) 2A 0/1 09:00-19:00 (10h) single-neutral-acti…" at bounding box center [271, 132] width 73 height 22
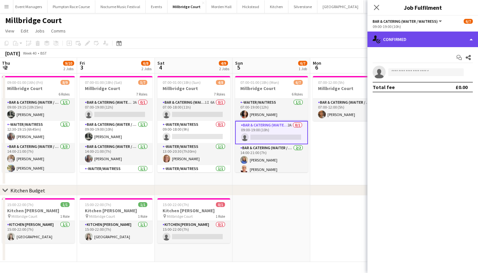
click at [405, 44] on div "single-neutral-actions-check-2 Confirmed" at bounding box center [423, 40] width 111 height 16
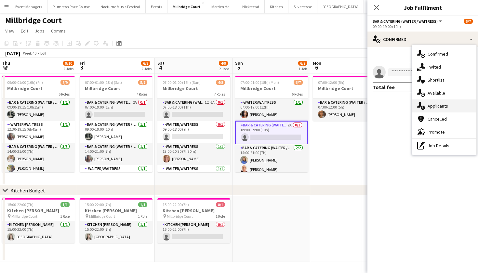
click at [425, 104] on div "single-neutral-actions-information Applicants" at bounding box center [444, 106] width 64 height 13
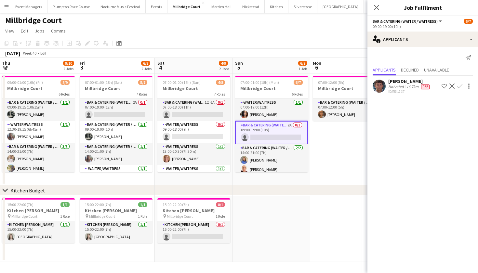
click at [333, 156] on app-date-cell "07:00-12:00 (5h) 1/1 Millbridge Court 1 Role Bar & Catering (Waiter / waitress)…" at bounding box center [349, 130] width 78 height 112
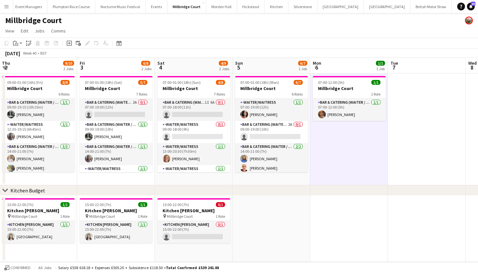
click at [8, 7] on app-icon "Menu" at bounding box center [6, 6] width 5 height 5
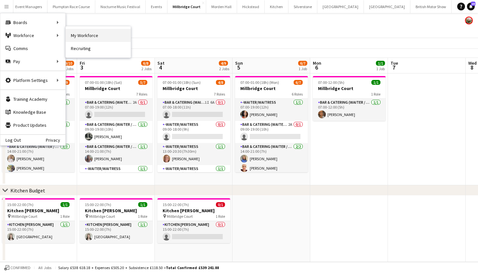
click at [88, 33] on link "My Workforce" at bounding box center [98, 35] width 65 height 13
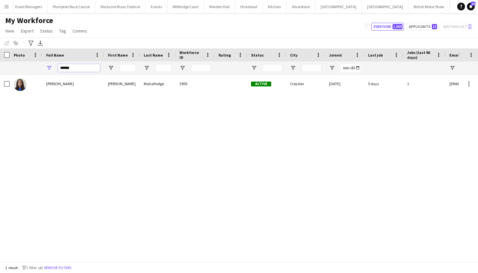
drag, startPoint x: 74, startPoint y: 67, endPoint x: 52, endPoint y: 67, distance: 21.8
click at [52, 67] on div "******" at bounding box center [73, 67] width 62 height 13
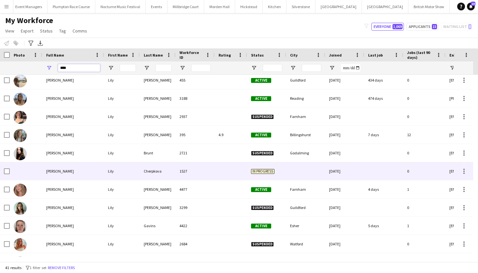
scroll to position [22, 0]
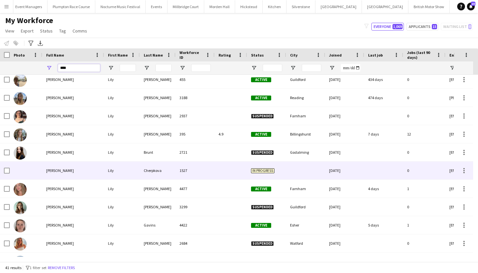
type input "****"
click at [79, 190] on div "Lily Daniels" at bounding box center [73, 189] width 62 height 18
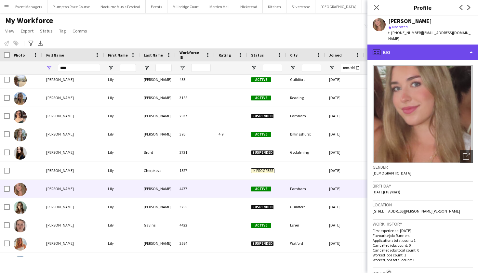
click at [420, 48] on div "profile Bio" at bounding box center [423, 53] width 111 height 16
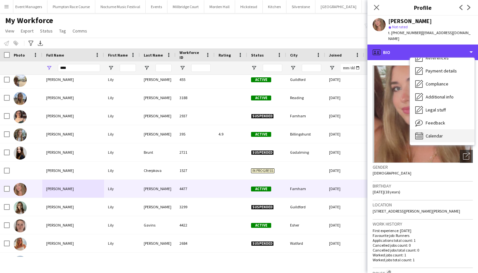
scroll to position [74, 0]
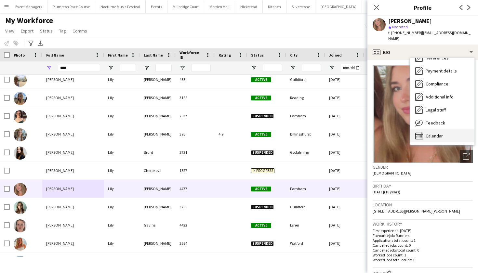
click at [438, 134] on div "Calendar Calendar" at bounding box center [442, 135] width 64 height 13
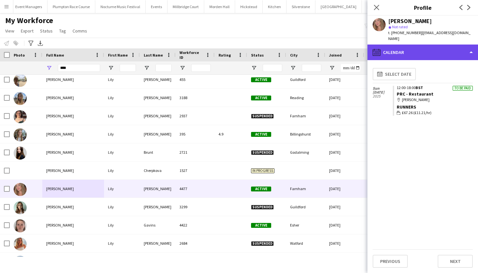
click at [409, 45] on div "calendar-full Calendar" at bounding box center [423, 53] width 111 height 16
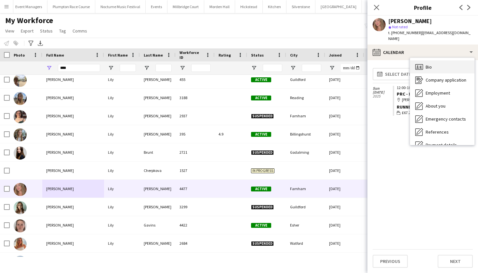
scroll to position [0, 0]
click at [434, 63] on div "Bio Bio" at bounding box center [442, 67] width 64 height 13
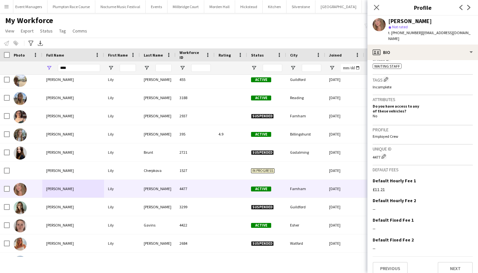
scroll to position [239, 0]
click at [442, 262] on button "Next" at bounding box center [455, 268] width 35 height 13
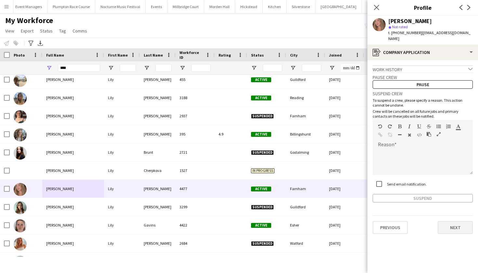
click at [450, 223] on button "Next" at bounding box center [455, 227] width 35 height 13
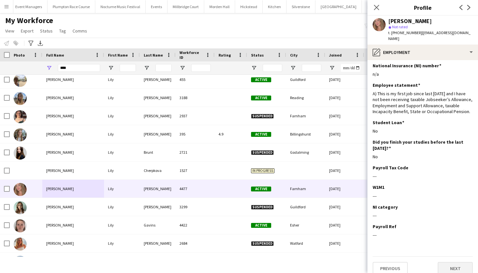
scroll to position [2, 0]
click at [447, 264] on button "Next" at bounding box center [455, 268] width 35 height 13
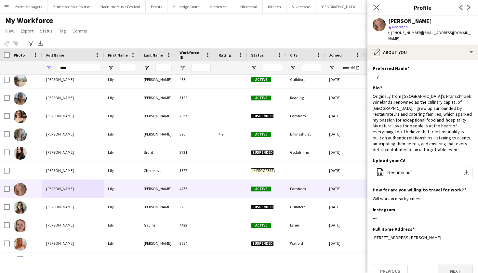
click at [446, 265] on button "Next" at bounding box center [455, 271] width 35 height 13
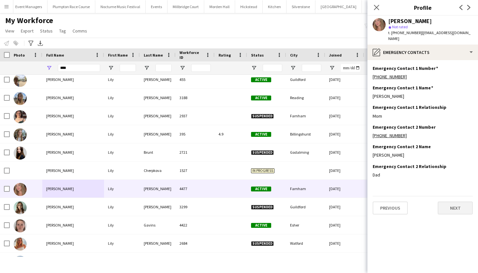
click at [455, 202] on button "Next" at bounding box center [455, 208] width 35 height 13
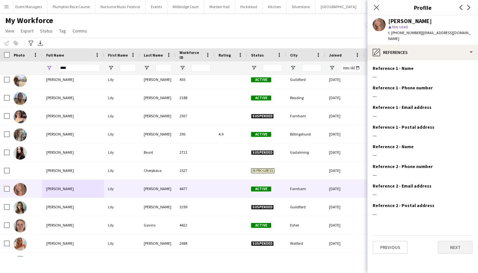
click at [448, 241] on button "Next" at bounding box center [455, 247] width 35 height 13
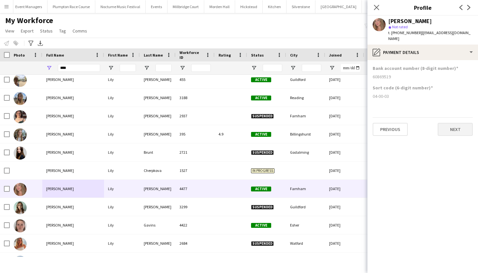
click at [462, 123] on button "Next" at bounding box center [455, 129] width 35 height 13
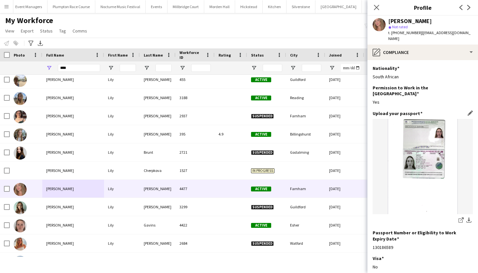
click at [424, 160] on img at bounding box center [423, 166] width 100 height 95
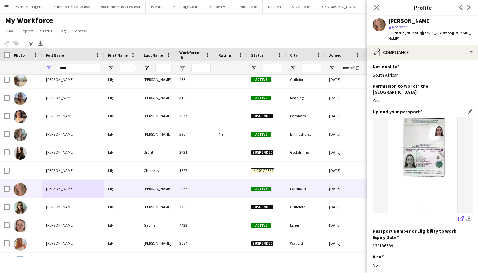
click at [459, 216] on icon "share-external-link-1" at bounding box center [461, 218] width 5 height 5
click at [168, 9] on button "Millbridge Court Close" at bounding box center [186, 6] width 37 height 13
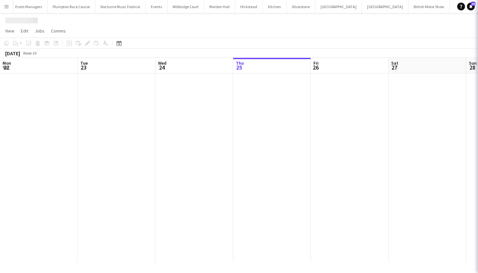
click at [168, 9] on button "Millbridge Court Close" at bounding box center [186, 6] width 37 height 13
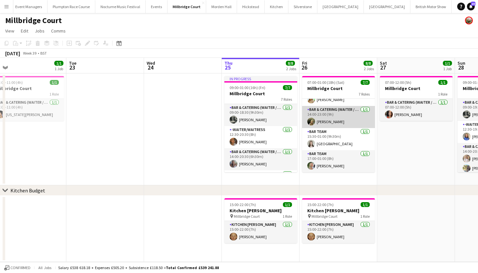
scroll to position [81, 0]
click at [319, 119] on app-card-role "Bar & Catering (Waiter / waitress) 1/1 14:00-23:00 (9h) Grace Kay" at bounding box center [338, 117] width 73 height 22
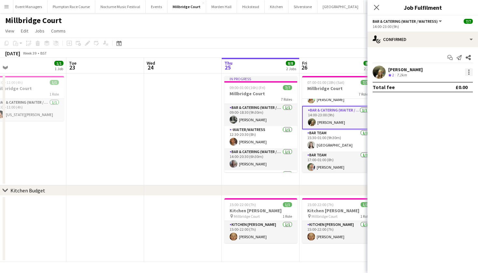
click at [470, 71] on div at bounding box center [469, 72] width 8 height 8
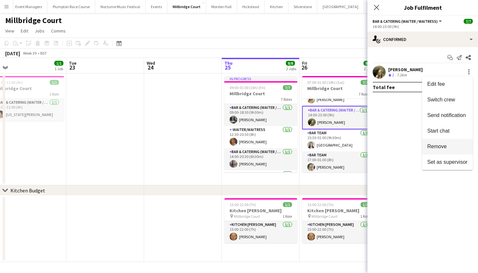
click at [441, 153] on button "Remove" at bounding box center [447, 147] width 51 height 16
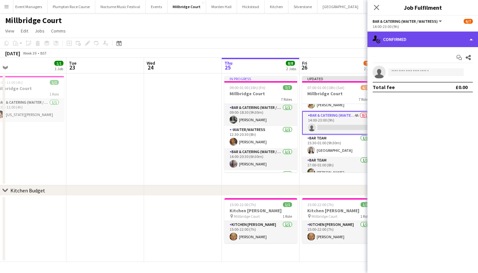
click at [426, 38] on div "single-neutral-actions-check-2 Confirmed" at bounding box center [423, 40] width 111 height 16
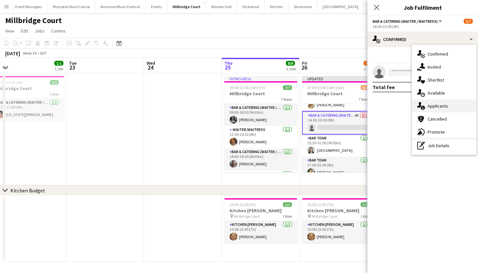
click at [439, 104] on span "Applicants" at bounding box center [438, 106] width 20 height 6
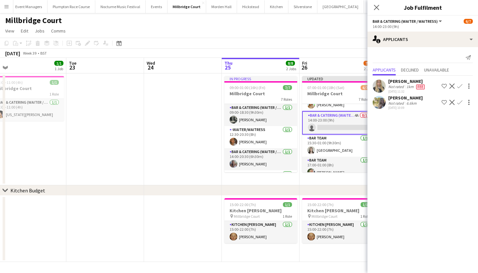
click at [460, 101] on app-icon "Confirm" at bounding box center [459, 102] width 5 height 5
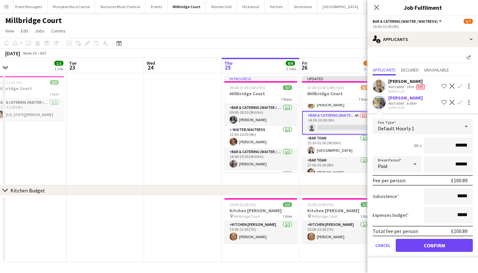
click at [430, 246] on button "Confirm" at bounding box center [434, 245] width 77 height 13
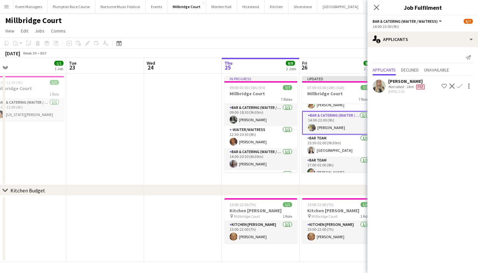
scroll to position [0, 167]
click at [124, 143] on app-date-cell at bounding box center [106, 130] width 78 height 112
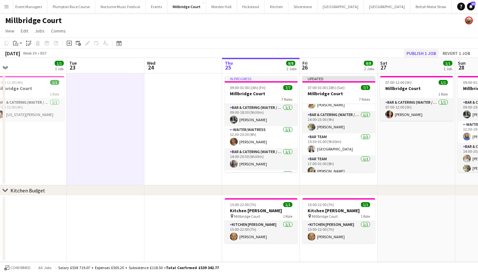
click at [417, 52] on button "Publish 1 job" at bounding box center [421, 53] width 35 height 8
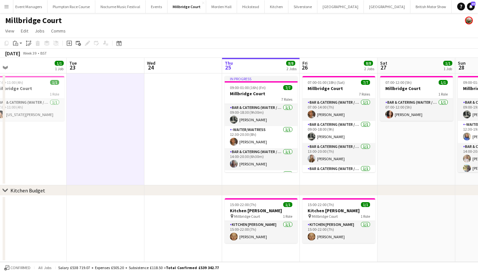
scroll to position [0, 0]
click at [54, 7] on button "Plumpton Race Course Close" at bounding box center [71, 6] width 48 height 13
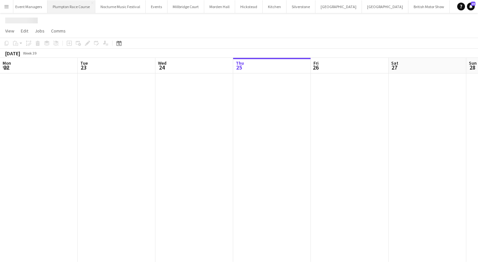
scroll to position [0, 155]
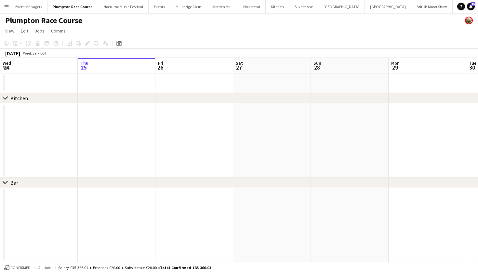
click at [474, 9] on button "LIMEKILN Close" at bounding box center [487, 6] width 26 height 13
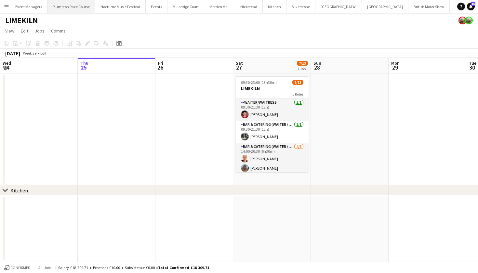
click at [72, 7] on button "Plumpton Race Course Close" at bounding box center [71, 6] width 48 height 13
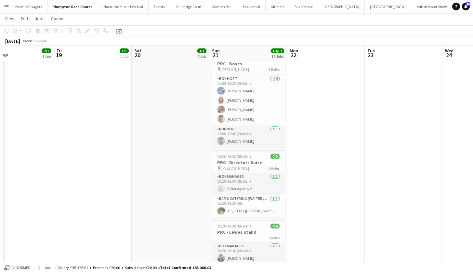
scroll to position [20, 0]
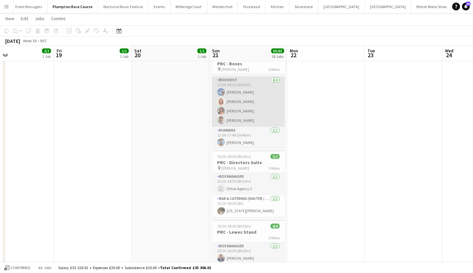
click at [256, 94] on app-card-role "Box Host 4/4 11:50-18:25 (6h35m) Erika Cummings Annette Woolman Camilla Nchindo…" at bounding box center [248, 101] width 73 height 50
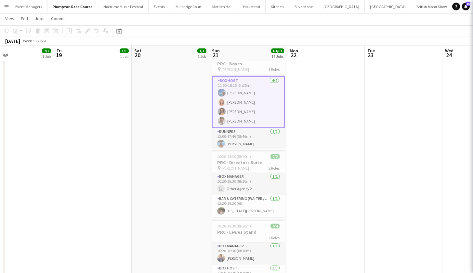
click at [256, 94] on app-card-role "Box Host 4/4 11:50-18:25 (6h35m) Erika Cummings Annette Woolman Camilla Nchindo…" at bounding box center [248, 102] width 73 height 52
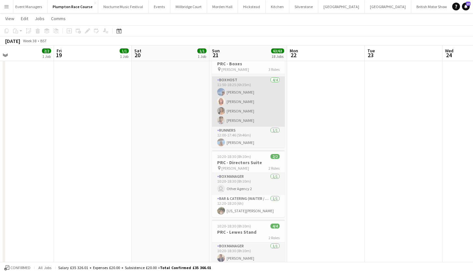
click at [255, 104] on app-card-role "Box Host 4/4 11:50-18:25 (6h35m) Erika Cummings Annette Woolman Camilla Nchindo…" at bounding box center [248, 101] width 73 height 50
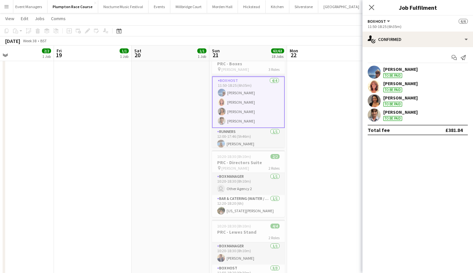
click at [374, 90] on app-user-avatar at bounding box center [374, 86] width 13 height 13
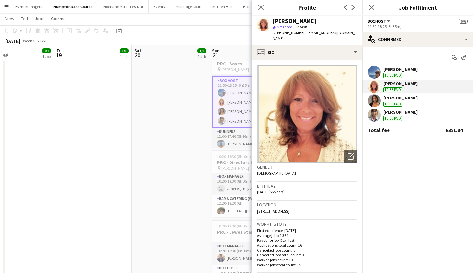
drag, startPoint x: 351, startPoint y: 33, endPoint x: 304, endPoint y: 32, distance: 46.5
click at [304, 32] on div "Annette Woolman star Not rated 12.6km t. +447976878496 | annettewoolman@aol.com" at bounding box center [307, 30] width 111 height 29
copy span "annettewoolman@aol.com"
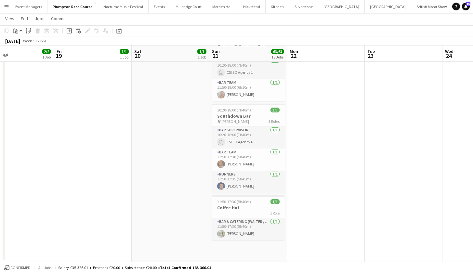
scroll to position [1240, 0]
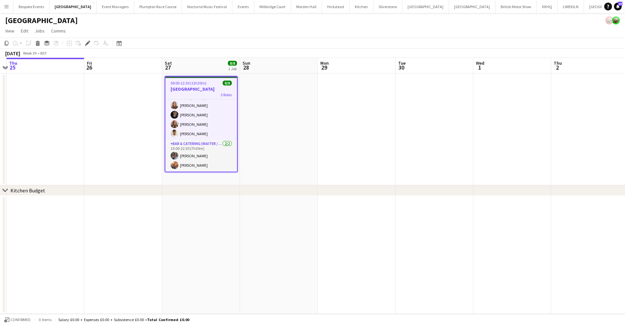
click at [216, 82] on div "09:00-22:30 (13h30m) 8/8" at bounding box center [201, 83] width 72 height 5
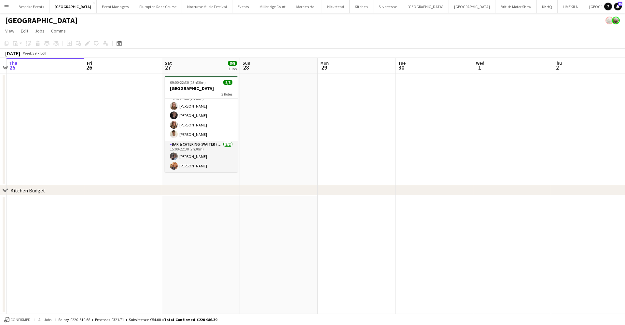
click at [216, 82] on div "09:00-22:30 (13h30m) 8/8" at bounding box center [201, 82] width 73 height 5
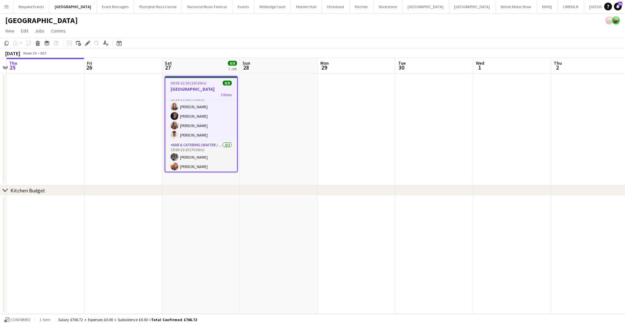
click at [216, 82] on div "09:00-22:30 (13h30m) 8/8" at bounding box center [201, 83] width 72 height 5
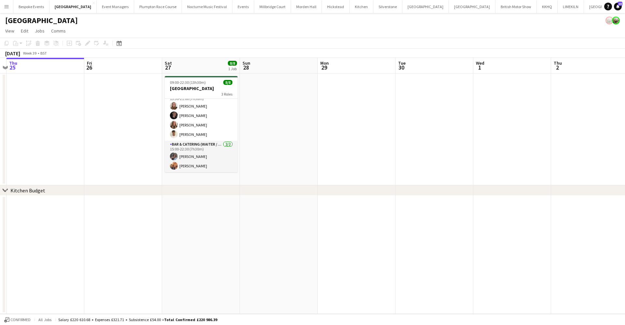
click at [216, 82] on div "09:00-22:30 (13h30m) 8/8" at bounding box center [201, 82] width 73 height 5
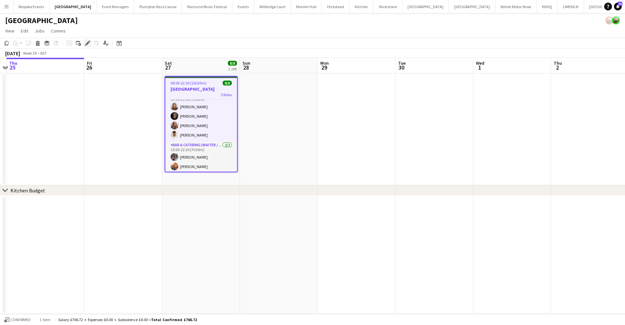
click at [89, 42] on icon at bounding box center [89, 42] width 2 height 2
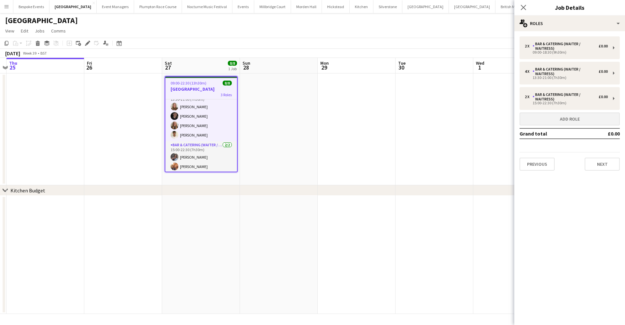
click at [554, 116] on button "Add role" at bounding box center [569, 119] width 100 height 13
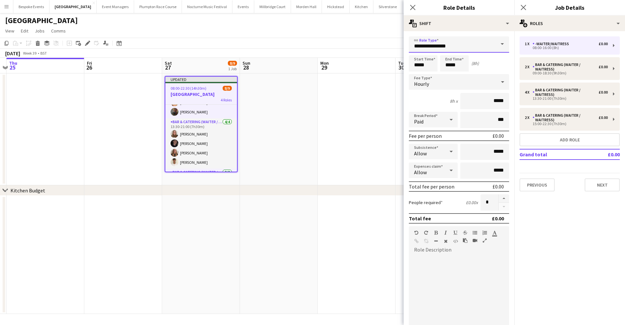
click at [463, 43] on input "**********" at bounding box center [459, 44] width 100 height 16
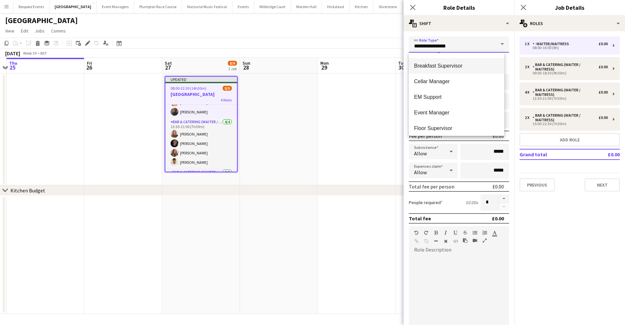
scroll to position [109, 0]
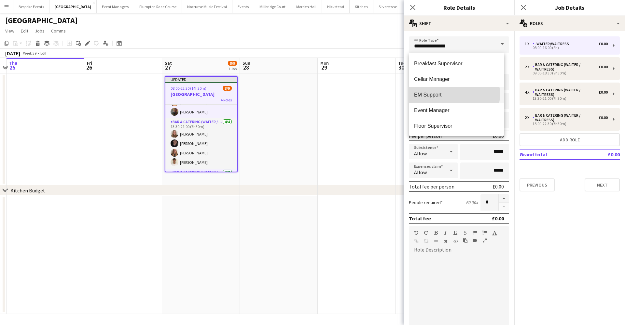
click at [446, 94] on span "EM Support" at bounding box center [456, 95] width 85 height 6
type input "**********"
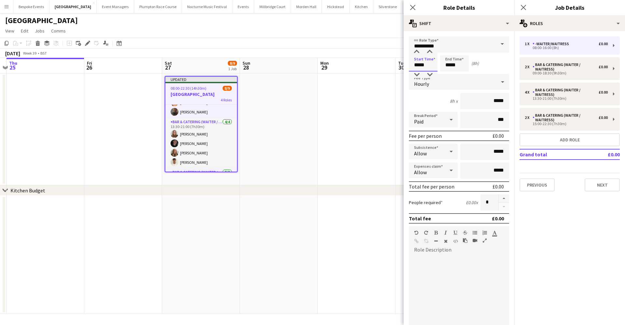
click at [419, 66] on input "*****" at bounding box center [423, 63] width 29 height 16
type input "*****"
click at [450, 65] on input "*****" at bounding box center [454, 63] width 29 height 16
type input "*****"
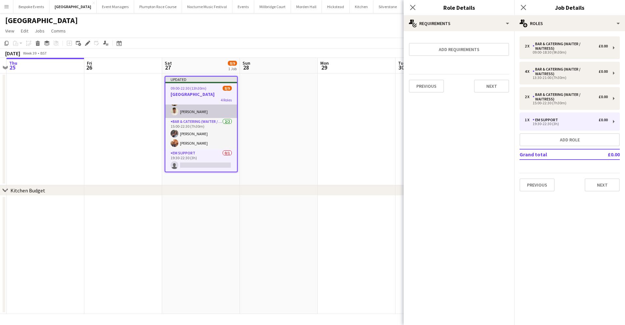
scroll to position [69, 0]
click at [534, 141] on button "Add role" at bounding box center [569, 139] width 100 height 13
type input "**********"
type input "*****"
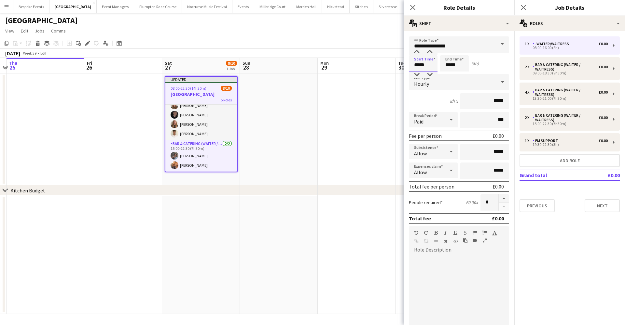
click at [418, 62] on input "*****" at bounding box center [423, 63] width 29 height 16
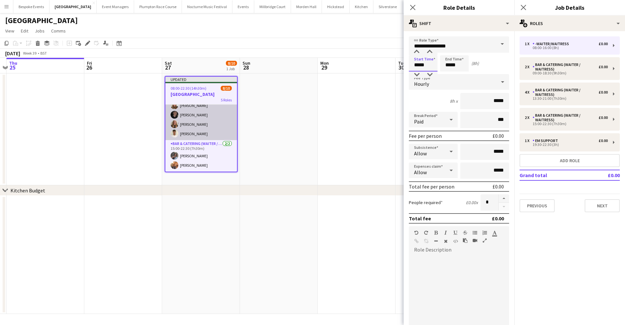
scroll to position [69, 0]
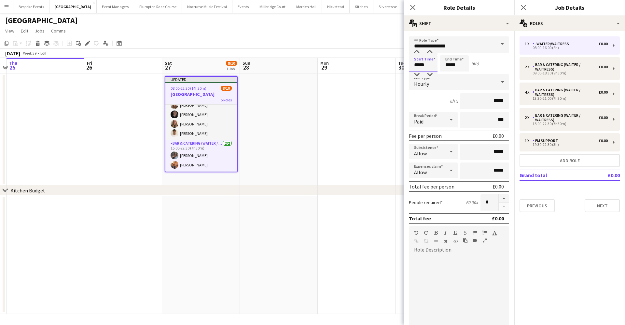
type input "*****"
click at [449, 65] on input "*****" at bounding box center [454, 63] width 29 height 16
type input "*****"
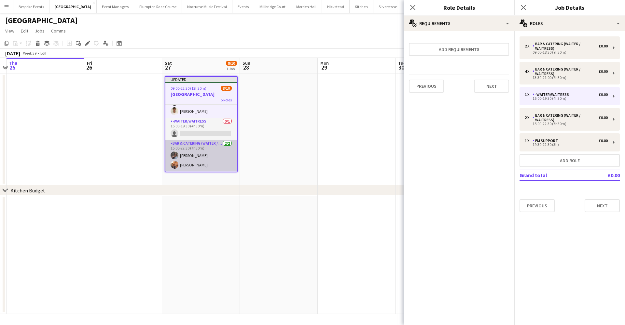
scroll to position [0, 149]
click at [199, 150] on app-card-role "Bar & Catering (Waiter / waitress) 2/2 15:00-22:30 (7h30m) Deborah Edema Charli…" at bounding box center [202, 156] width 72 height 32
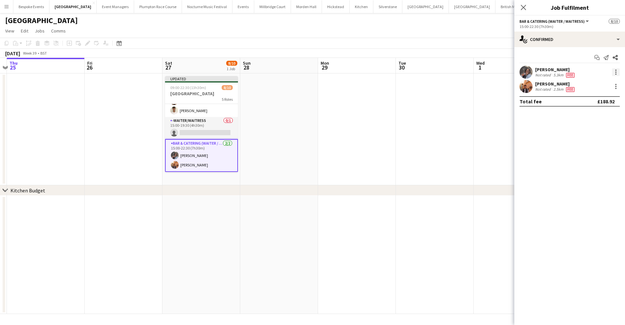
click at [617, 72] on div at bounding box center [616, 72] width 8 height 8
click at [585, 99] on span "Switch crew" at bounding box center [588, 100] width 28 height 6
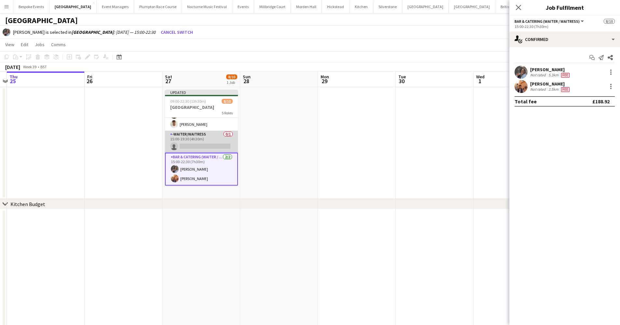
click at [212, 140] on app-card-role "-Waiter/Waitress 0/1 15:00-19:30 (4h30m) single-neutral-actions" at bounding box center [201, 142] width 73 height 22
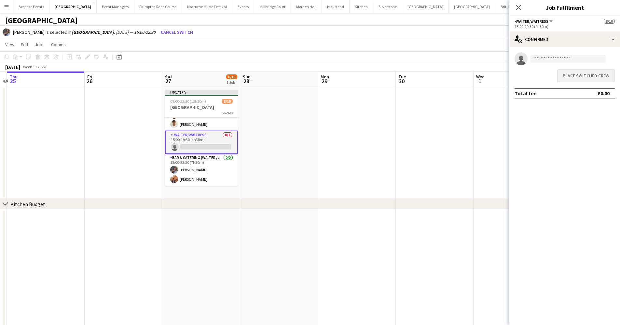
click at [579, 78] on button "Place switched crew" at bounding box center [586, 75] width 58 height 13
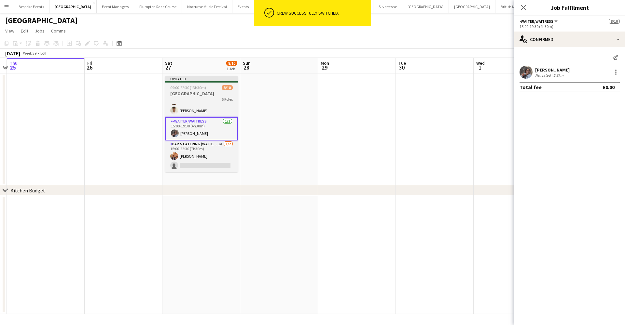
click at [201, 96] on h3 "[GEOGRAPHIC_DATA]" at bounding box center [201, 94] width 73 height 6
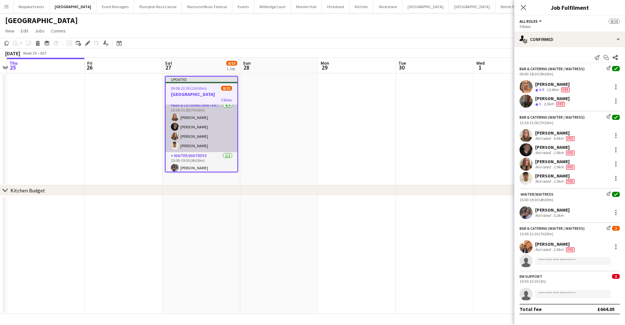
scroll to position [29, 0]
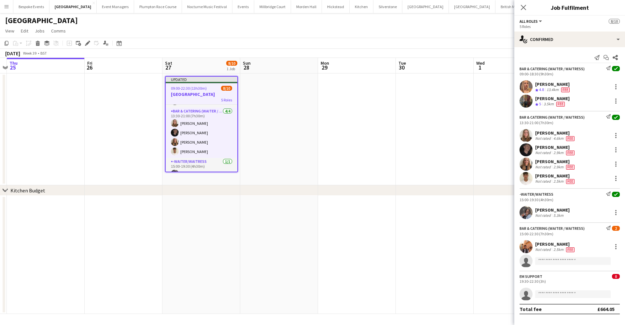
click at [197, 96] on h3 "[GEOGRAPHIC_DATA]" at bounding box center [202, 94] width 72 height 6
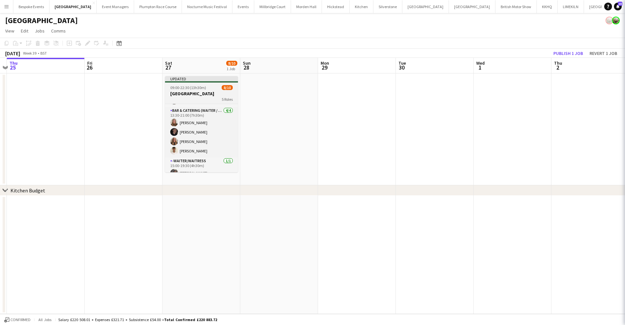
click at [197, 96] on h3 "[GEOGRAPHIC_DATA]" at bounding box center [201, 94] width 73 height 6
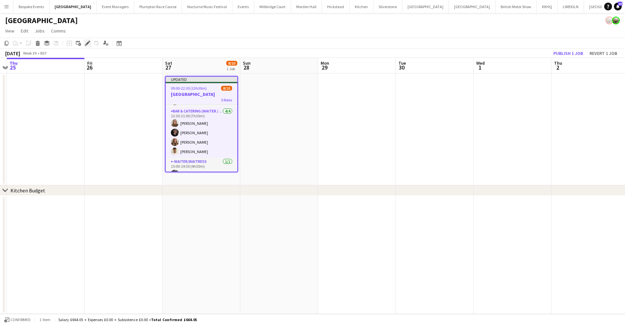
click at [87, 44] on icon at bounding box center [88, 44] width 4 height 4
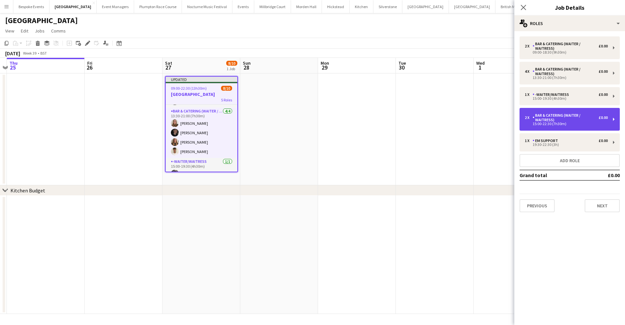
click at [545, 130] on div "2 x Bar & Catering (Waiter / waitress) £0.00 15:00-22:30 (7h30m)" at bounding box center [569, 119] width 100 height 23
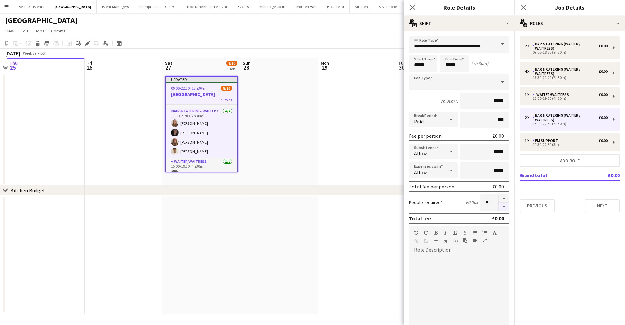
click at [498, 208] on button "button" at bounding box center [503, 207] width 10 height 8
type input "*"
click at [316, 136] on app-date-cell at bounding box center [279, 130] width 78 height 112
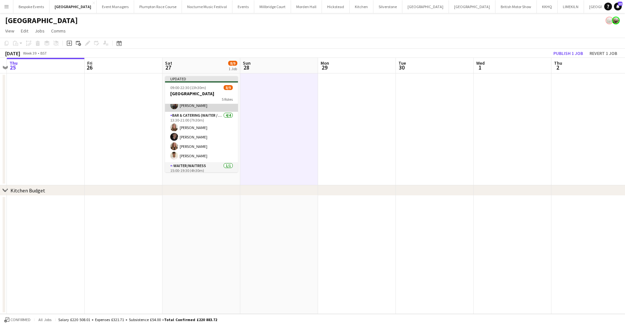
scroll to position [32, 0]
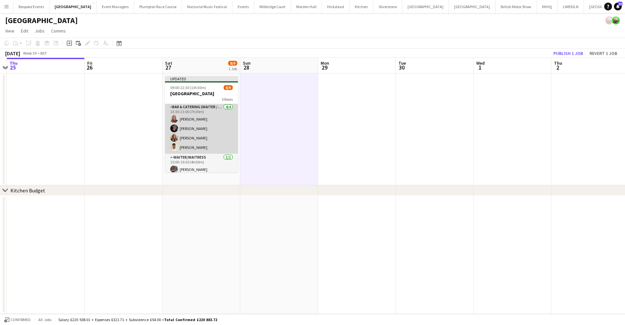
click at [195, 125] on app-card-role "Bar & Catering (Waiter / waitress) 4/4 13:30-21:00 (7h30m) Daisy Shaw Adam Wade…" at bounding box center [201, 128] width 73 height 50
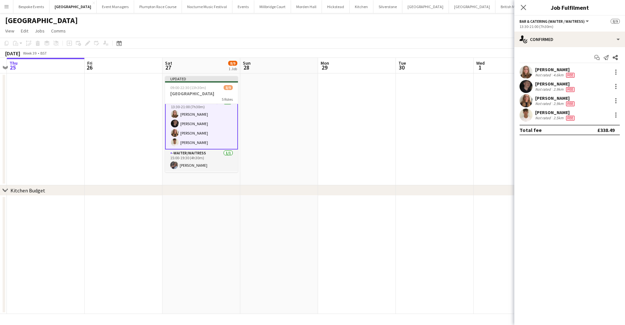
scroll to position [38, 0]
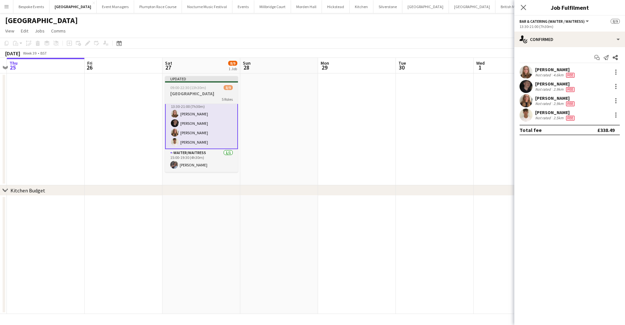
click at [188, 92] on h3 "[GEOGRAPHIC_DATA]" at bounding box center [201, 94] width 73 height 6
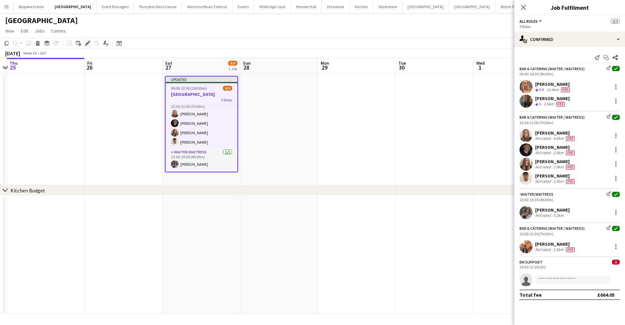
click at [84, 41] on div "Edit" at bounding box center [88, 43] width 8 height 8
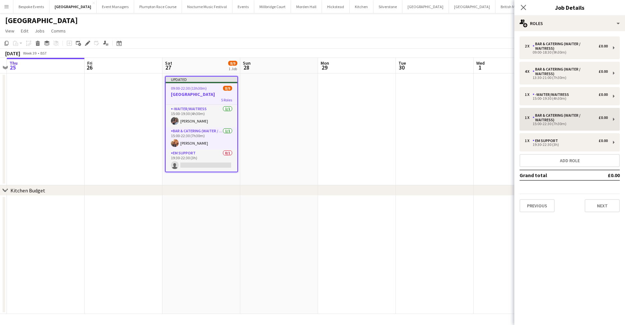
scroll to position [81, 0]
click at [573, 162] on button "Add role" at bounding box center [569, 160] width 100 height 13
click at [573, 143] on div "1 x EM Support £0.00" at bounding box center [565, 141] width 83 height 5
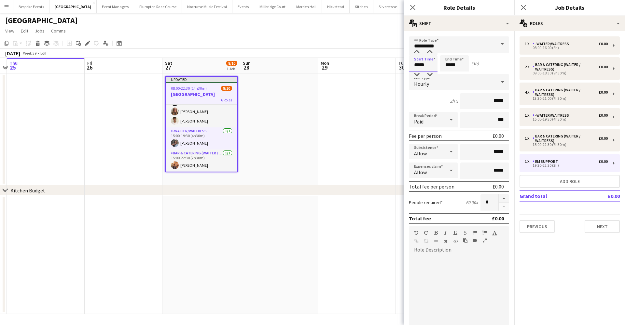
click at [418, 66] on input "*****" at bounding box center [423, 63] width 29 height 16
type input "*****"
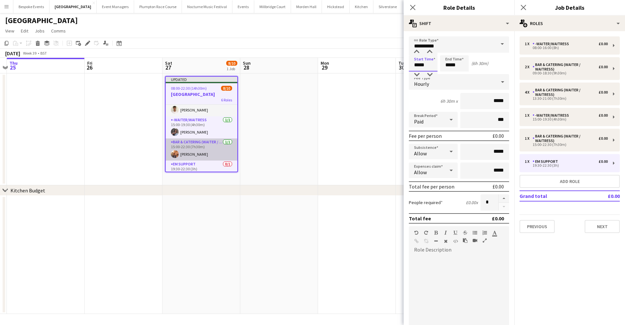
scroll to position [96, 0]
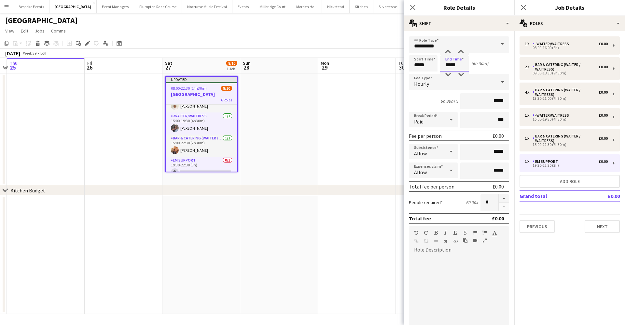
click at [454, 64] on input "*****" at bounding box center [454, 63] width 29 height 16
type input "*****"
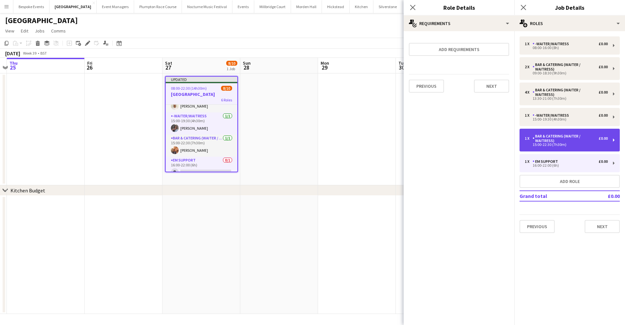
click at [567, 140] on div "Bar & Catering (Waiter / waitress)" at bounding box center [565, 138] width 66 height 9
type input "**********"
type input "*****"
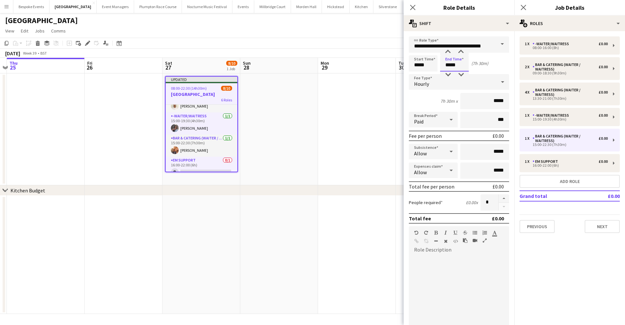
click at [454, 66] on input "*****" at bounding box center [454, 63] width 29 height 16
type input "*****"
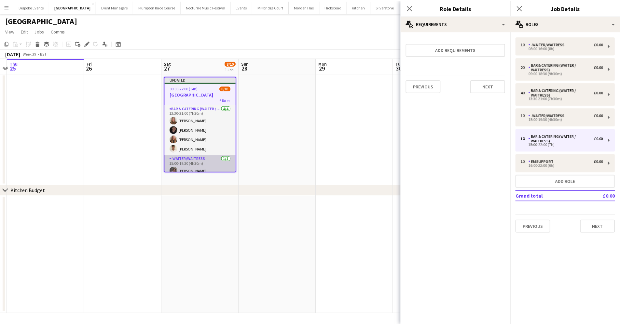
scroll to position [45, 0]
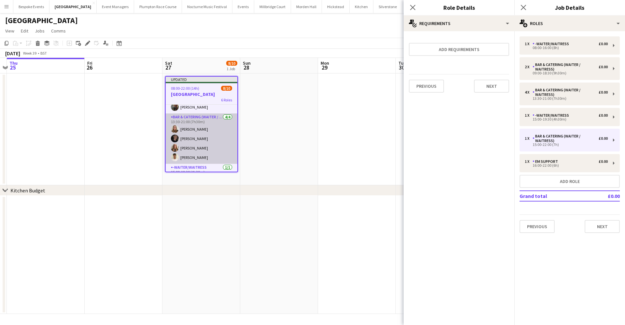
click at [207, 128] on app-card-role "Bar & Catering (Waiter / waitress) 4/4 13:30-21:00 (7h30m) Daisy Shaw Adam Wade…" at bounding box center [202, 139] width 72 height 50
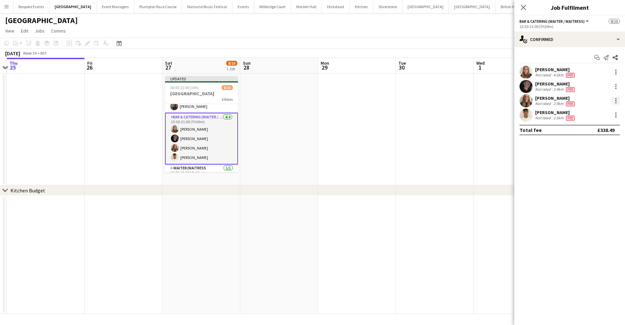
click at [617, 100] on div at bounding box center [616, 101] width 8 height 8
click at [590, 125] on button "Switch crew" at bounding box center [594, 129] width 51 height 16
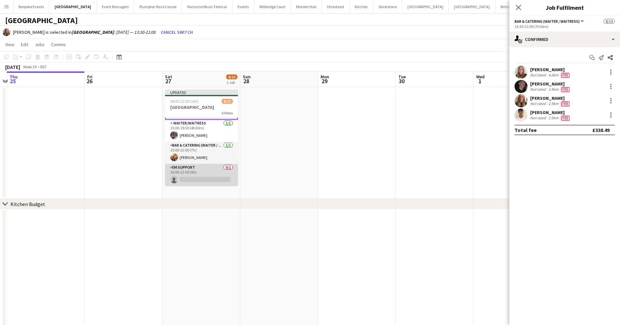
scroll to position [103, 0]
click at [193, 180] on app-card-role "EM Support 0/1 16:00-22:00 (6h) single-neutral-actions" at bounding box center [201, 175] width 73 height 22
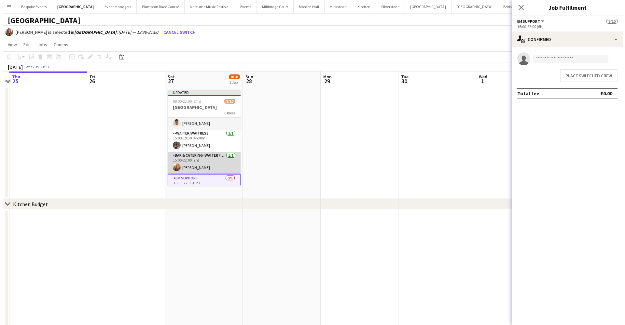
scroll to position [91, 0]
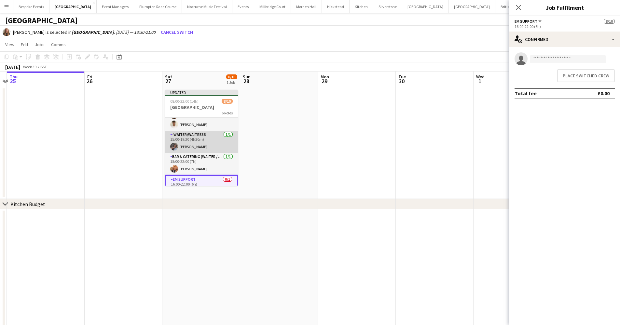
click at [198, 142] on app-card-role "-Waiter/Waitress 1/1 15:00-19:30 (4h30m) Deborah Edema" at bounding box center [201, 142] width 73 height 22
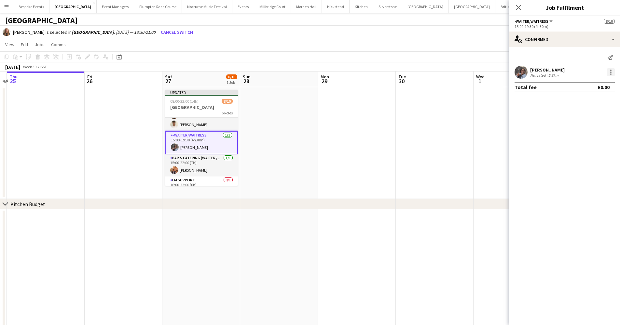
click at [611, 74] on div at bounding box center [610, 74] width 1 height 1
click at [603, 96] on button "Switch with" at bounding box center [589, 100] width 51 height 16
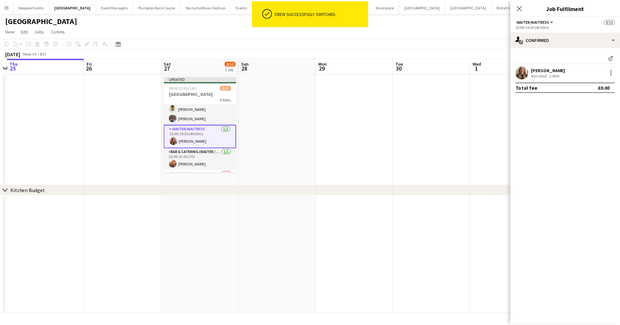
scroll to position [83, 0]
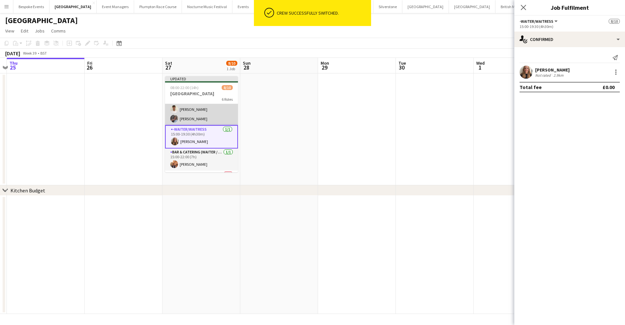
click at [210, 121] on app-card-role "Bar & Catering (Waiter / waitress) 4/4 13:30-21:00 (7h30m) Daisy Shaw Adam Wade…" at bounding box center [201, 100] width 73 height 50
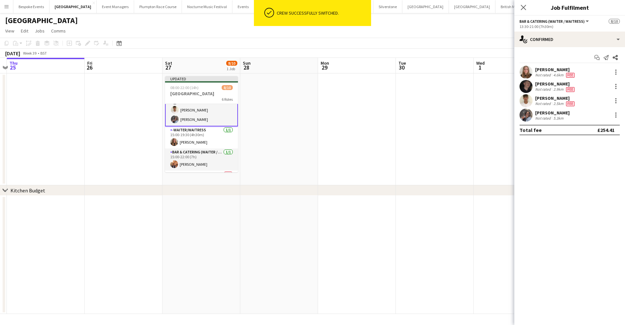
click at [621, 117] on div "Deborah Edema Not rated 5.3km" at bounding box center [569, 115] width 111 height 13
click at [616, 117] on div at bounding box center [615, 116] width 1 height 1
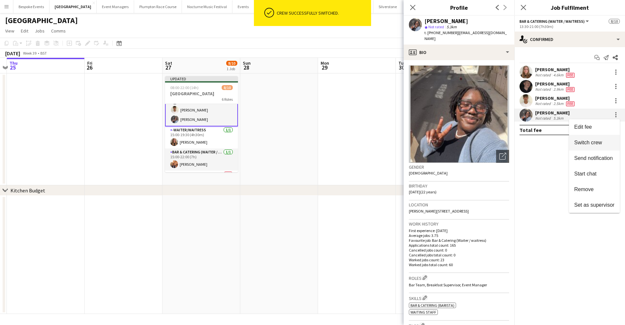
click at [597, 140] on span "Switch crew" at bounding box center [588, 143] width 28 height 6
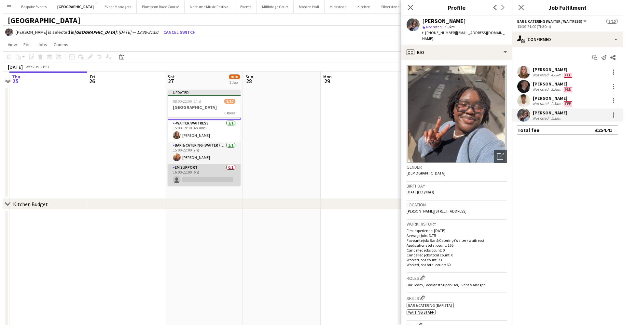
scroll to position [103, 0]
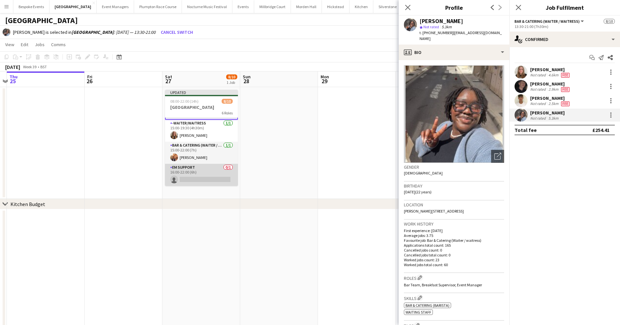
click at [192, 168] on app-card-role "EM Support 0/1 16:00-22:00 (6h) single-neutral-actions" at bounding box center [201, 175] width 73 height 22
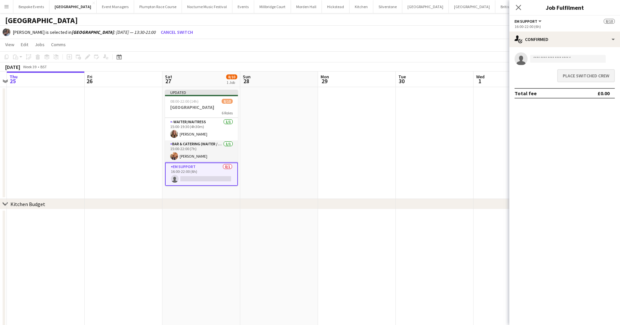
click at [576, 77] on button "Place switched crew" at bounding box center [586, 75] width 58 height 13
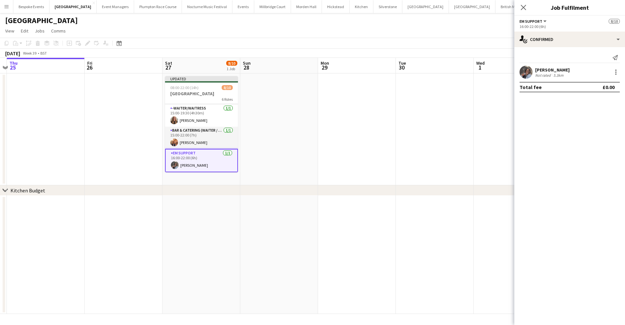
click at [183, 166] on app-card-role "EM Support 1/1 16:00-22:00 (6h) Deborah Edema" at bounding box center [201, 160] width 73 height 23
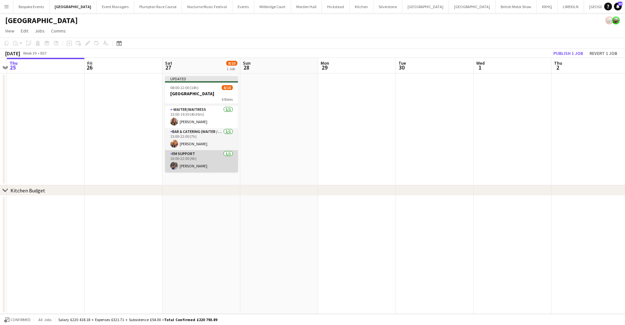
scroll to position [102, 0]
click at [183, 166] on app-card-role "EM Support 1/1 16:00-22:00 (6h) Deborah Edema" at bounding box center [201, 161] width 73 height 22
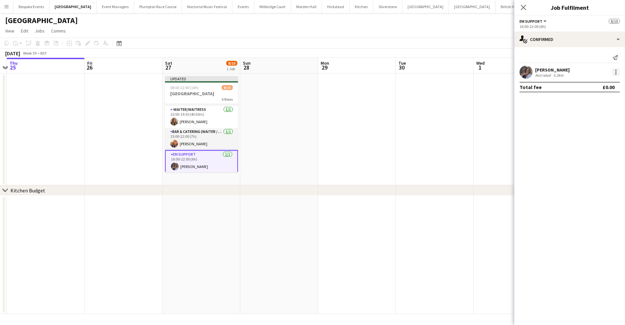
click at [618, 69] on div at bounding box center [616, 72] width 8 height 8
click at [591, 100] on span "Switch crew" at bounding box center [588, 100] width 28 height 6
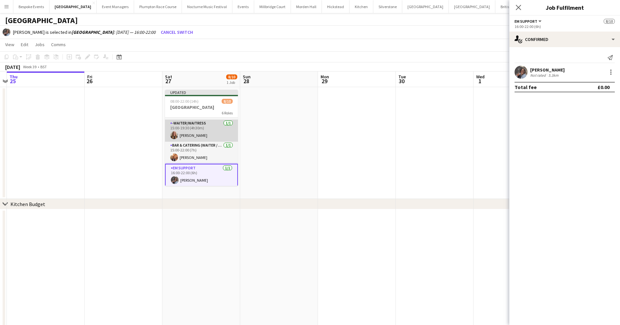
click at [209, 127] on app-card-role "-Waiter/Waitress 1/1 15:00-19:30 (4h30m) Mia Brady" at bounding box center [201, 131] width 73 height 22
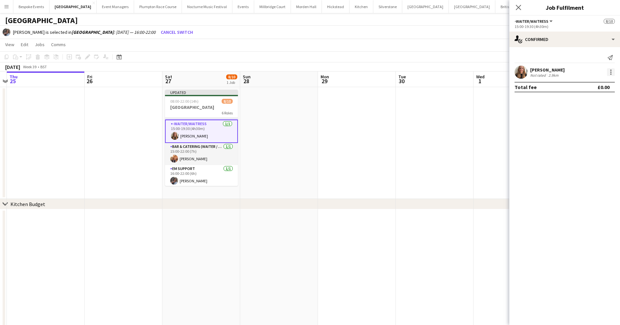
click at [607, 72] on div at bounding box center [611, 72] width 8 height 8
click at [583, 103] on button "Switch with" at bounding box center [589, 100] width 51 height 16
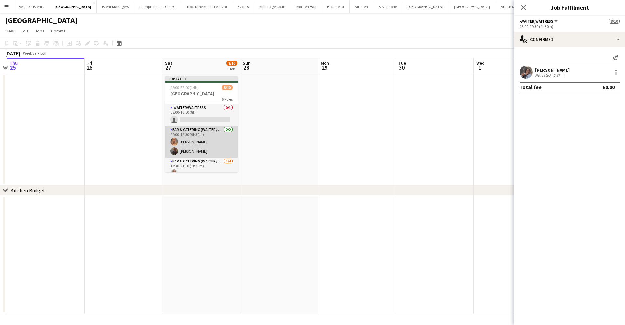
scroll to position [0, 0]
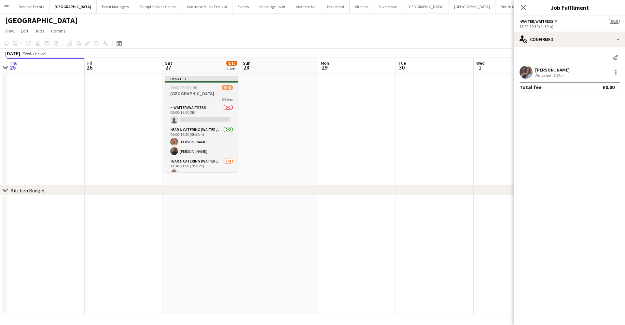
click at [206, 97] on div "6 Roles" at bounding box center [201, 99] width 73 height 5
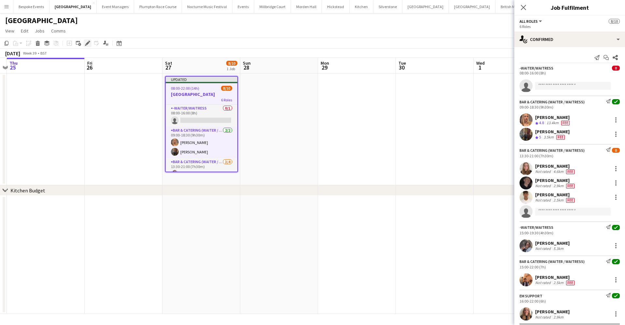
click at [87, 45] on icon at bounding box center [88, 44] width 4 height 4
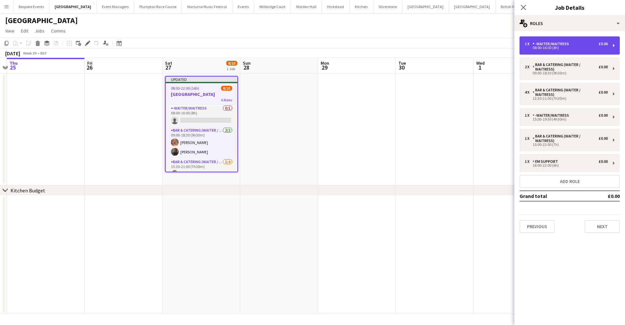
click at [549, 46] on div "-Waiter/Waitress" at bounding box center [551, 44] width 39 height 5
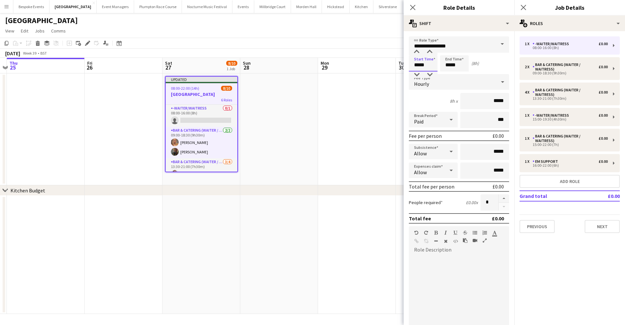
click at [418, 65] on input "*****" at bounding box center [423, 63] width 29 height 16
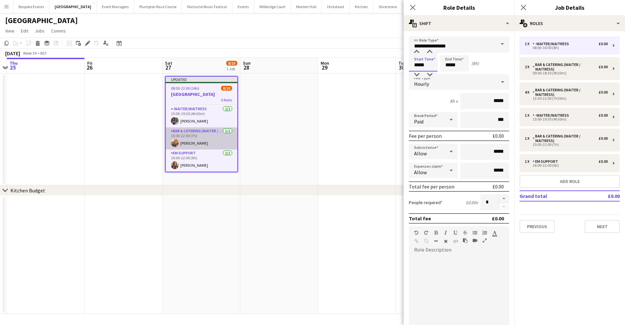
scroll to position [103, 0]
type input "*****"
click at [450, 65] on input "*****" at bounding box center [454, 63] width 29 height 16
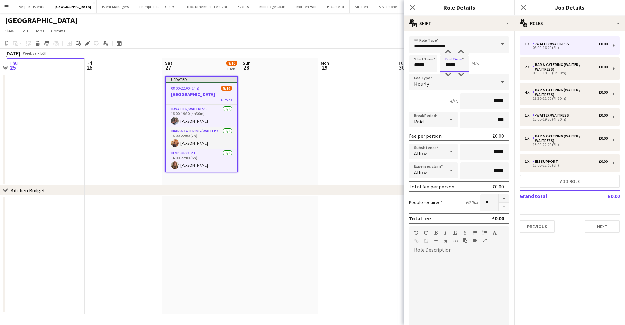
type input "*****"
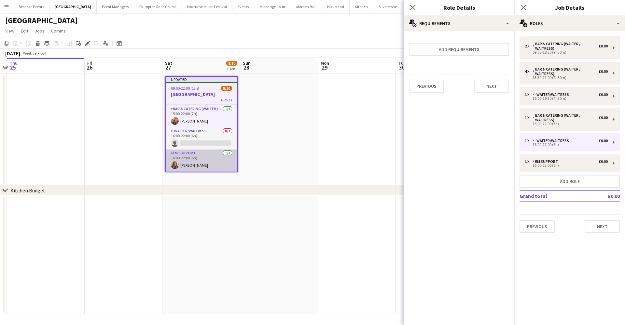
click at [183, 163] on app-card-role "EM Support 1/1 16:00-22:00 (6h) Mia Brady" at bounding box center [202, 161] width 72 height 22
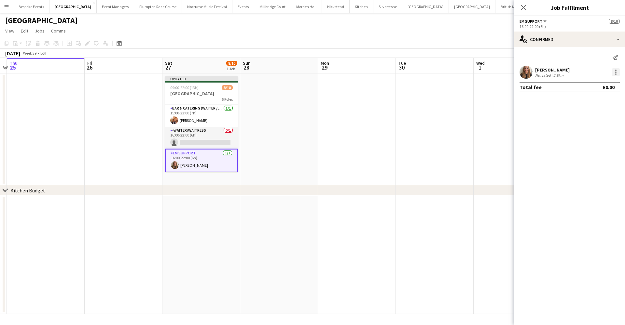
click at [615, 73] on div at bounding box center [616, 72] width 8 height 8
click at [592, 103] on button "Switch crew" at bounding box center [594, 100] width 51 height 16
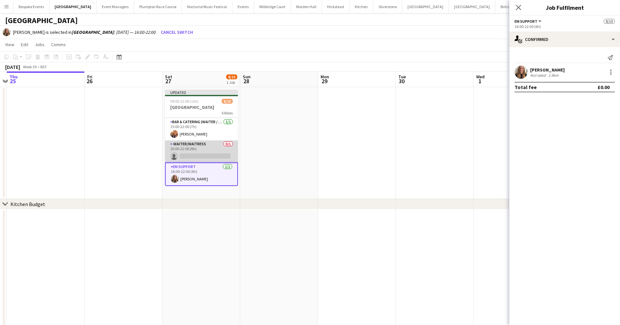
click at [211, 147] on app-card-role "-Waiter/Waitress 0/1 16:00-22:00 (6h) single-neutral-actions" at bounding box center [201, 152] width 73 height 22
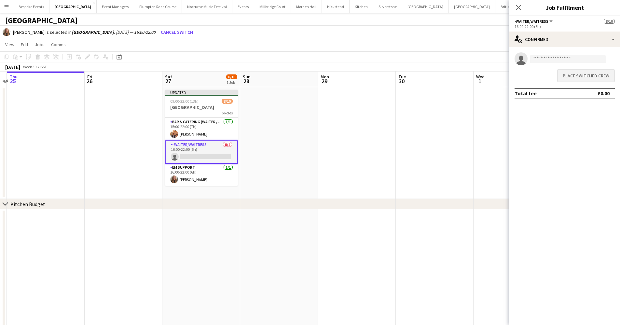
click at [606, 74] on button "Place switched crew" at bounding box center [586, 75] width 58 height 13
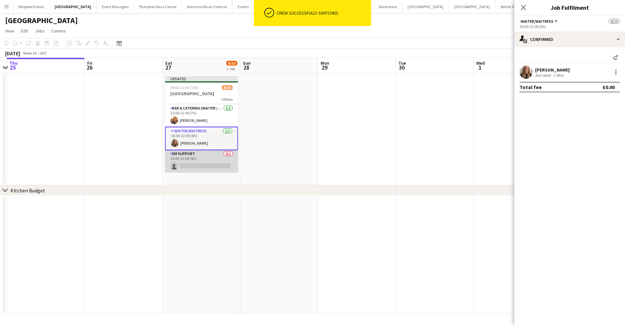
click at [179, 166] on app-card-role "EM Support 0/1 16:00-22:00 (6h) single-neutral-actions" at bounding box center [201, 161] width 73 height 22
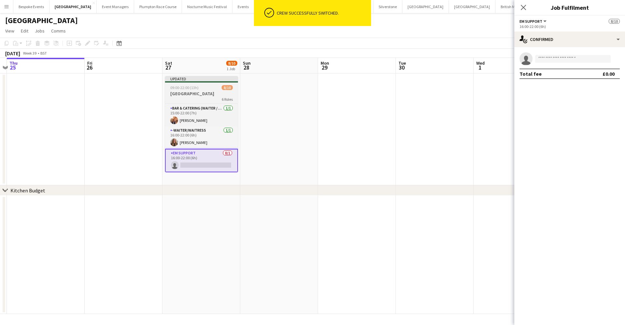
click at [194, 92] on h3 "[GEOGRAPHIC_DATA]" at bounding box center [201, 94] width 73 height 6
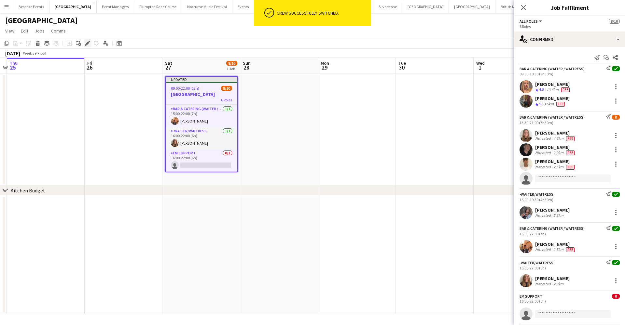
click at [88, 43] on icon at bounding box center [88, 44] width 4 height 4
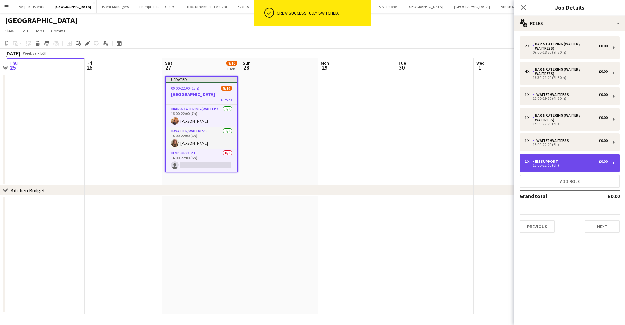
click at [552, 164] on div "16:00-22:00 (6h)" at bounding box center [565, 165] width 83 height 3
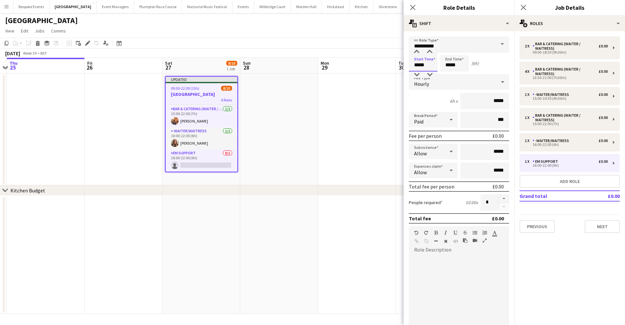
click at [419, 65] on input "*****" at bounding box center [423, 63] width 29 height 16
type input "*****"
click at [458, 65] on input "*****" at bounding box center [454, 63] width 29 height 16
type input "*****"
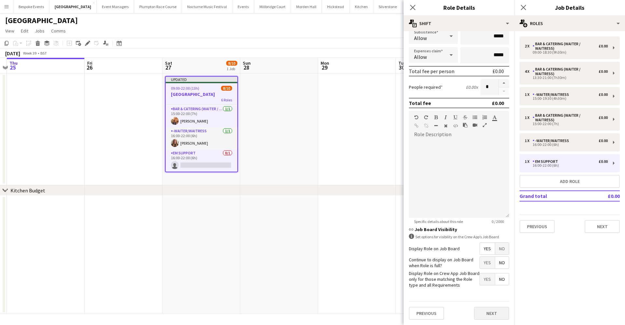
scroll to position [115, 0]
click at [483, 314] on button "Next" at bounding box center [491, 313] width 35 height 13
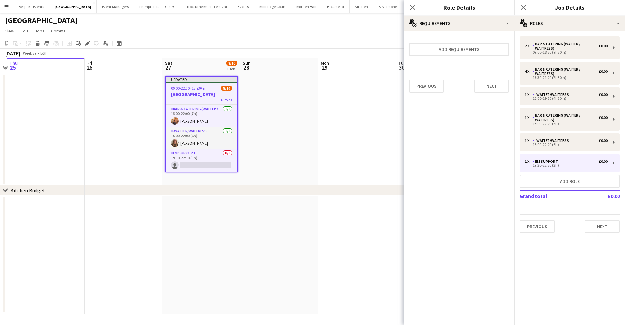
click at [278, 137] on app-date-cell at bounding box center [279, 130] width 78 height 112
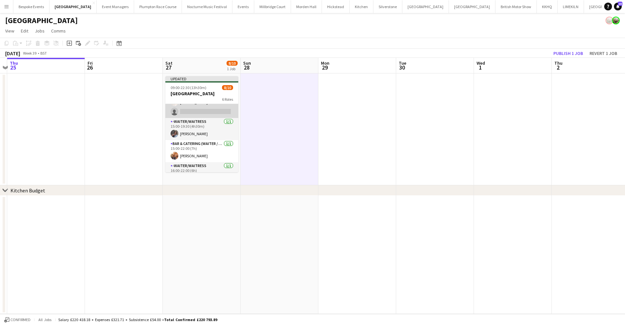
scroll to position [69, 0]
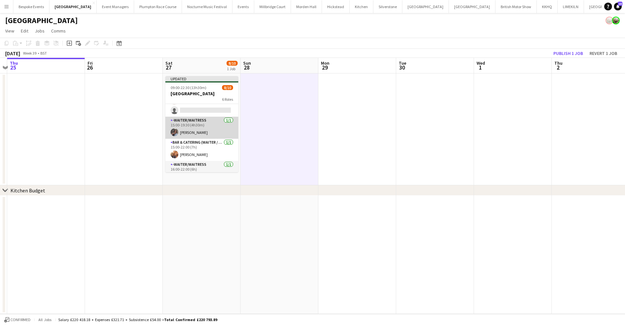
click at [189, 139] on app-card-role "-Waiter/Waitress 1/1 15:00-19:30 (4h30m) Deborah Edema" at bounding box center [201, 128] width 73 height 22
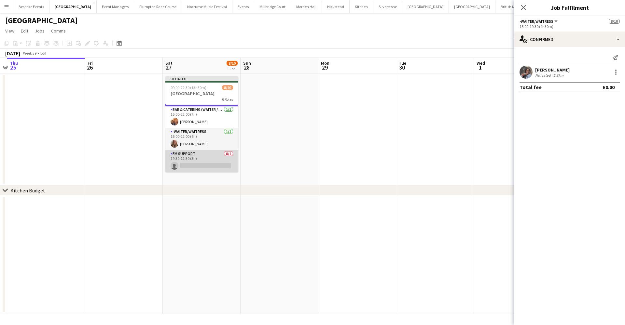
scroll to position [103, 0]
click at [192, 155] on app-card-role "EM Support 0/1 19:30-22:30 (3h) single-neutral-actions" at bounding box center [201, 161] width 73 height 22
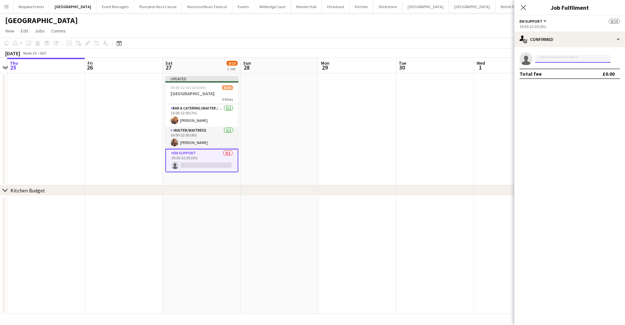
click at [552, 57] on input at bounding box center [572, 59] width 75 height 8
type input "*****"
click at [367, 108] on app-date-cell at bounding box center [357, 130] width 78 height 112
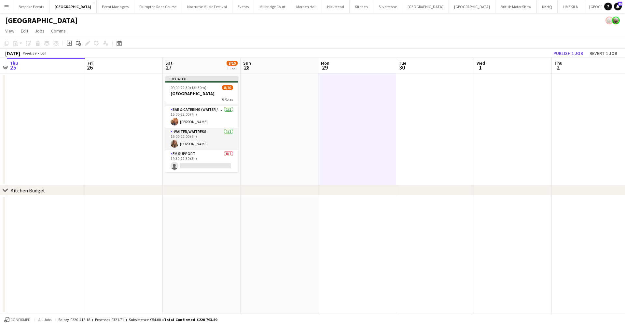
scroll to position [102, 0]
click at [574, 53] on button "Publish 1 job" at bounding box center [567, 53] width 35 height 8
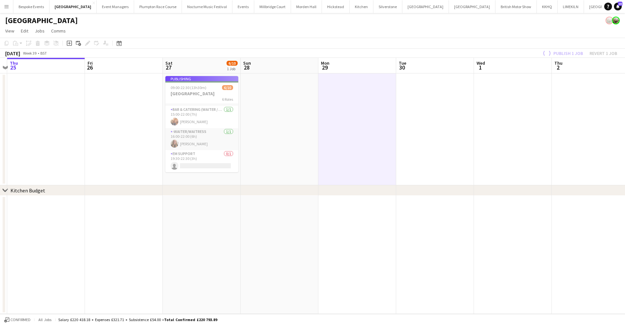
scroll to position [97, 0]
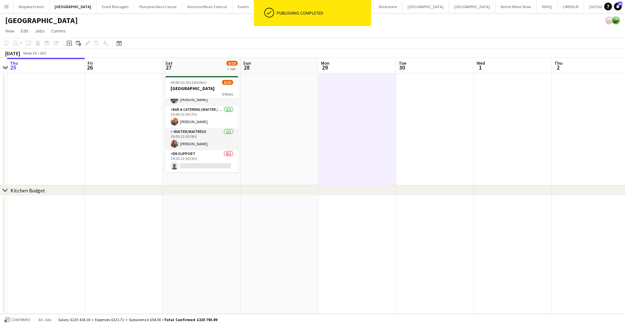
click at [205, 166] on app-card-role "EM Support 0/1 19:30-22:30 (3h) single-neutral-actions" at bounding box center [201, 161] width 73 height 22
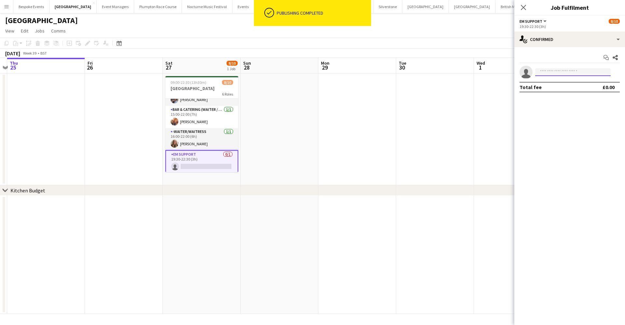
click at [551, 71] on input at bounding box center [572, 72] width 75 height 8
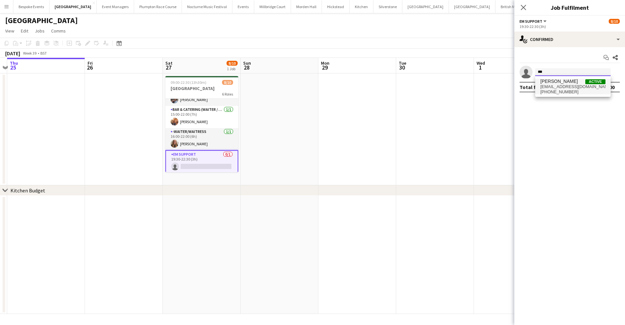
type input "***"
click at [555, 82] on span "Deborah Edema" at bounding box center [558, 82] width 37 height 6
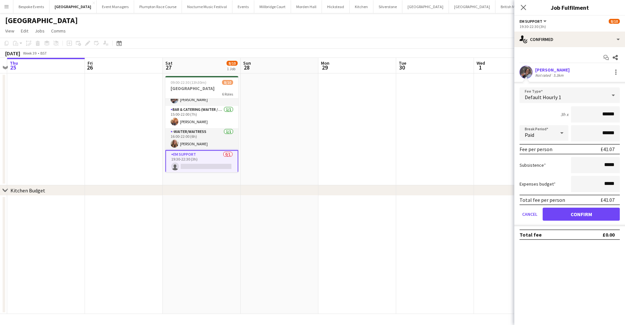
drag, startPoint x: 572, startPoint y: 218, endPoint x: 599, endPoint y: 114, distance: 107.7
click at [606, 114] on form "Fee Type Default Hourly 1 3h x ****** Break Period Paid ****** Fee per person £…" at bounding box center [569, 156] width 111 height 139
click at [607, 114] on input "******" at bounding box center [595, 114] width 49 height 16
type input "******"
click at [581, 214] on button "Confirm" at bounding box center [580, 214] width 77 height 13
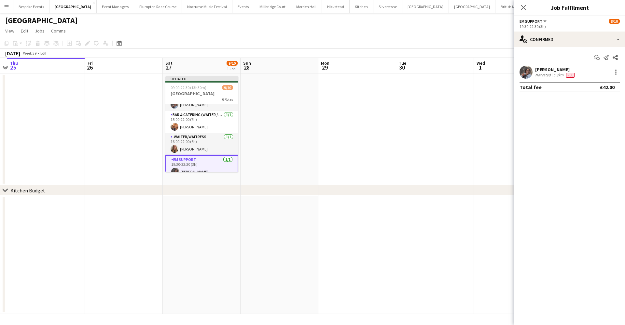
click at [455, 134] on app-date-cell at bounding box center [435, 130] width 78 height 112
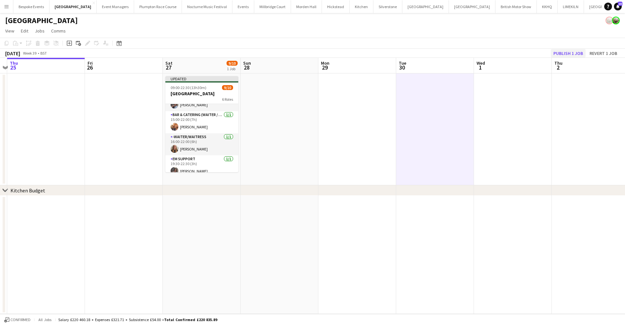
click at [574, 54] on button "Publish 1 job" at bounding box center [567, 53] width 35 height 8
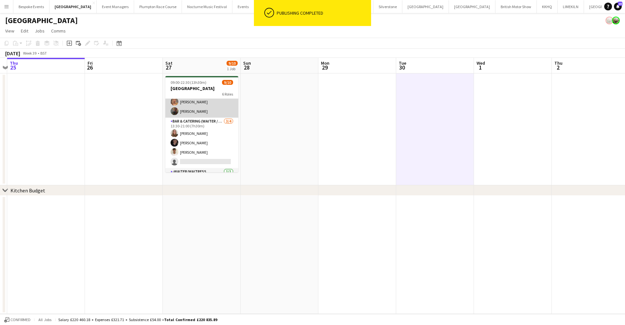
scroll to position [16, 0]
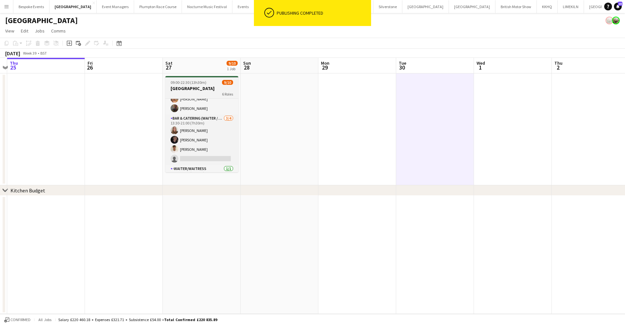
click at [202, 91] on div "6 Roles" at bounding box center [201, 93] width 73 height 5
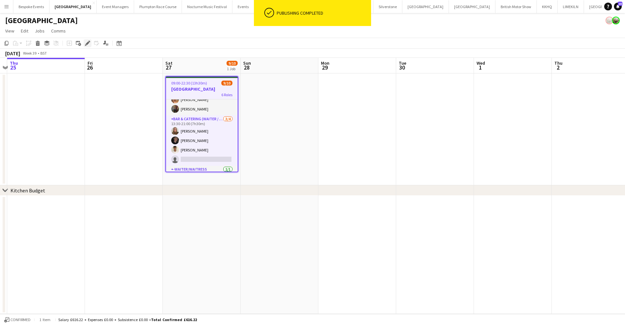
click at [86, 45] on icon at bounding box center [86, 45] width 2 height 2
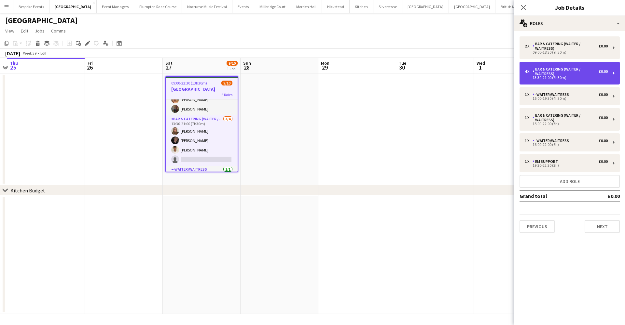
click at [551, 64] on div "4 x Bar & Catering (Waiter / waitress) £0.00 13:30-21:00 (7h30m)" at bounding box center [569, 73] width 100 height 23
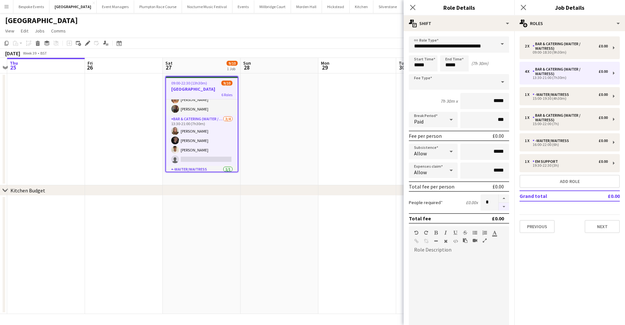
click at [499, 207] on button "button" at bounding box center [503, 207] width 10 height 8
type input "*"
click at [356, 165] on app-date-cell at bounding box center [357, 130] width 78 height 112
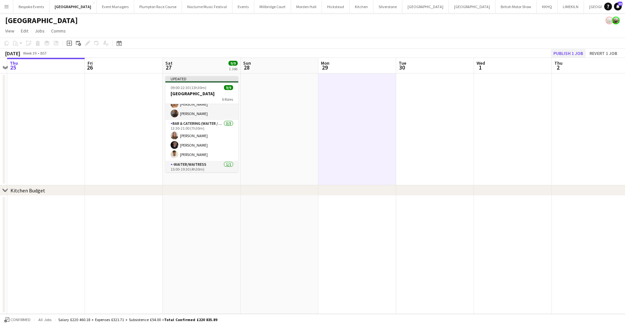
click at [566, 53] on button "Publish 1 job" at bounding box center [567, 53] width 35 height 8
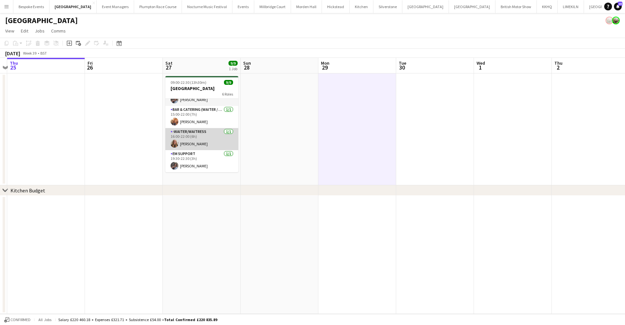
scroll to position [87, 0]
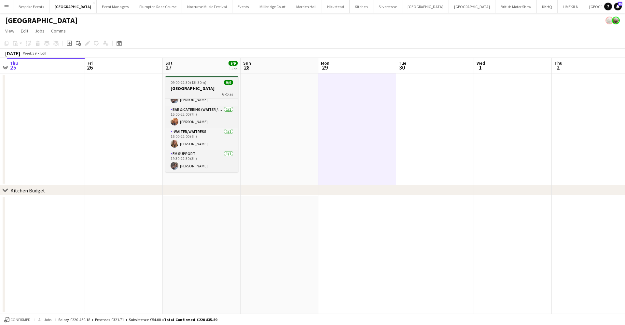
click at [193, 78] on app-job-card "09:00-22:30 (13h30m) 9/9 Micklefield Hall 6 Roles Bar & Catering (Waiter / wait…" at bounding box center [201, 124] width 73 height 96
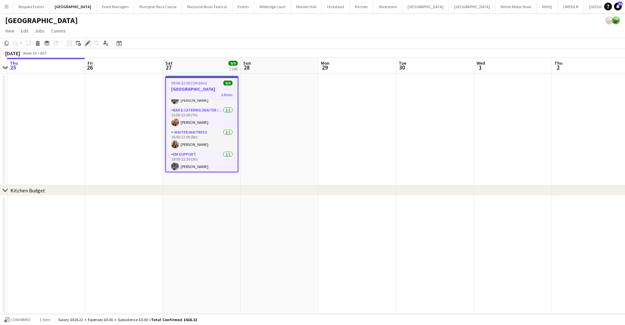
click at [88, 43] on icon at bounding box center [88, 44] width 4 height 4
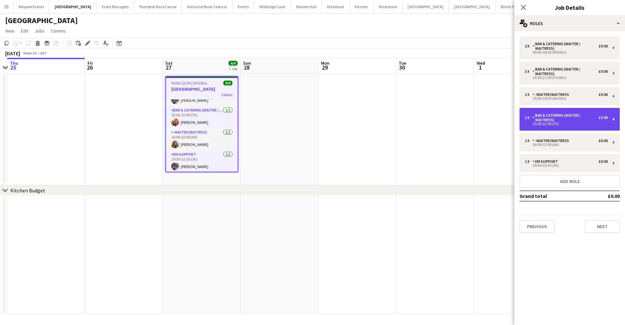
click at [538, 127] on div "1 x Bar & Catering (Waiter / waitress) £0.00 15:00-22:00 (7h)" at bounding box center [569, 119] width 100 height 23
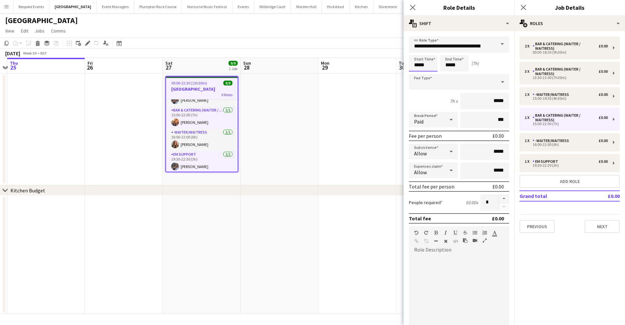
click at [418, 64] on input "*****" at bounding box center [423, 63] width 29 height 16
type input "*****"
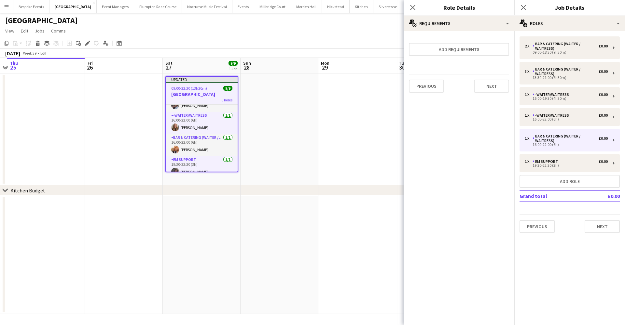
click at [326, 98] on app-date-cell at bounding box center [357, 130] width 78 height 112
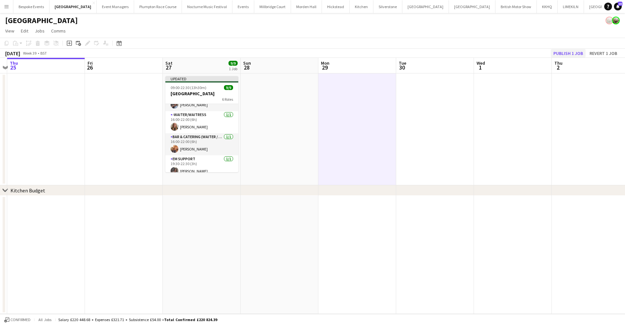
click at [557, 54] on button "Publish 1 job" at bounding box center [567, 53] width 35 height 8
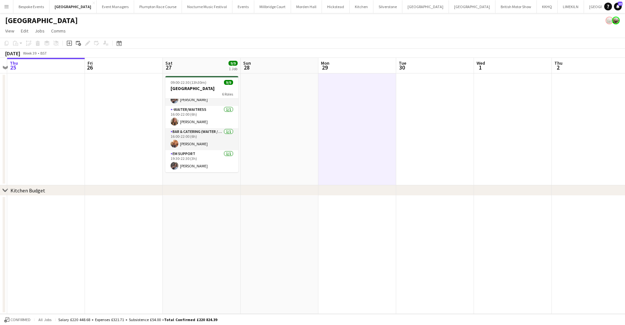
click at [290, 151] on app-date-cell at bounding box center [279, 130] width 78 height 112
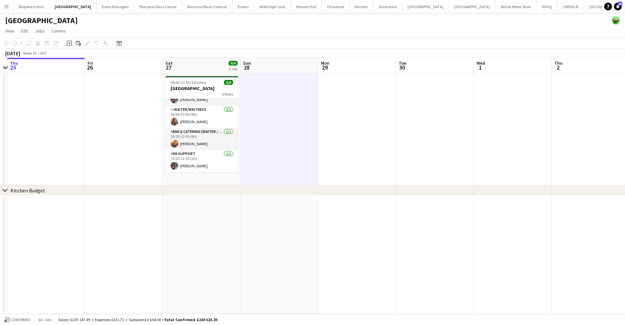
click at [7, 7] on app-icon "Menu" at bounding box center [6, 6] width 5 height 5
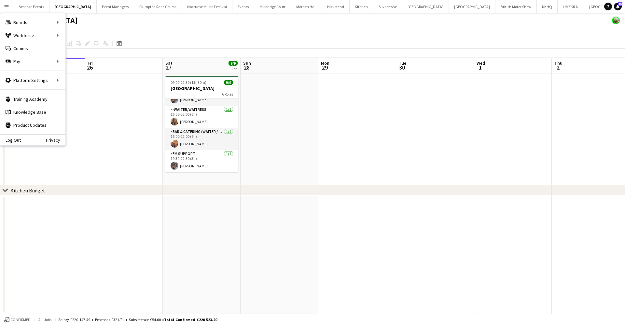
click at [212, 37] on app-page-menu "View Day view expanded Day view collapsed Month view Date picker Jump to today …" at bounding box center [312, 31] width 625 height 12
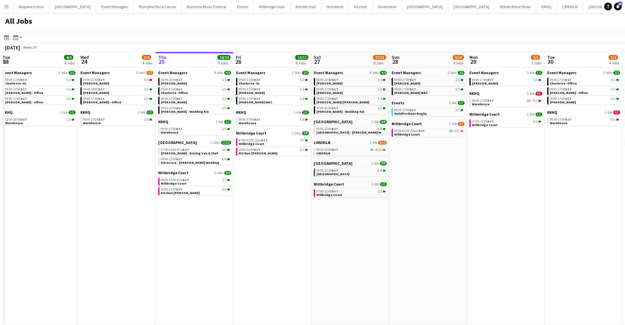
scroll to position [0, 202]
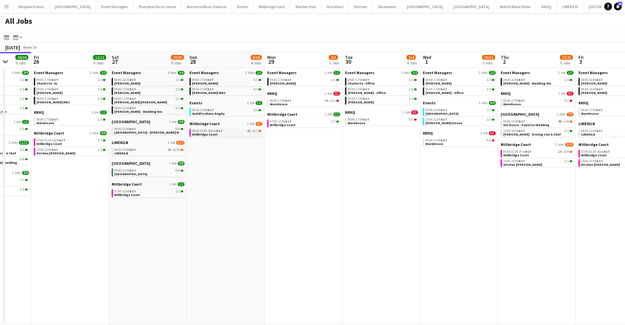
click at [198, 134] on span "Millbridge Court" at bounding box center [205, 134] width 26 height 4
click at [221, 112] on link "09:30-17:00 BST 1/1 Guildfordians Rugby" at bounding box center [226, 111] width 69 height 7
click at [297, 104] on link "08:00-17:00 BST 1A • 0/1 Warehouse" at bounding box center [304, 102] width 69 height 7
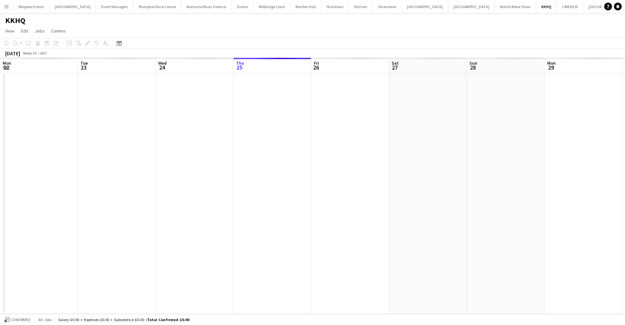
scroll to position [0, 223]
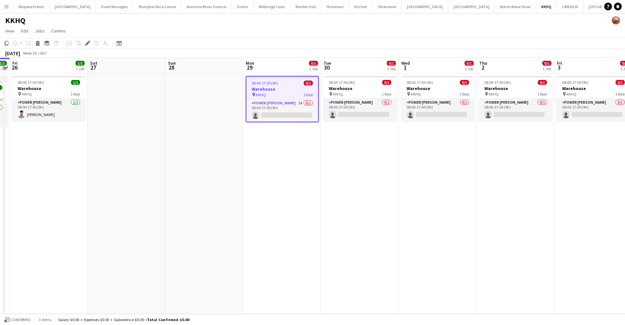
click at [303, 82] on div "08:00-17:00 (9h) 0/1" at bounding box center [282, 83] width 72 height 5
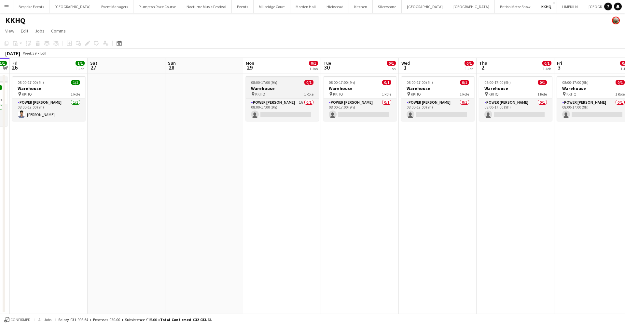
click at [286, 88] on h3 "Warehouse" at bounding box center [282, 89] width 73 height 6
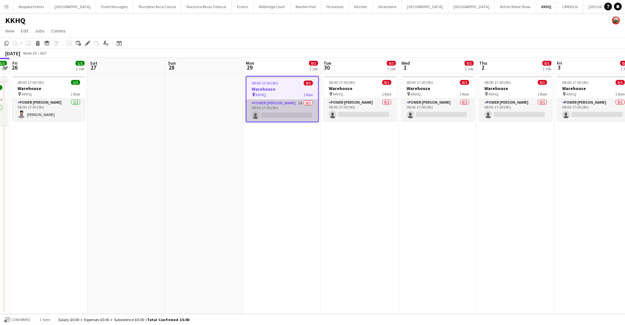
click at [272, 106] on app-card-role "Power [PERSON_NAME] 1A 0/1 08:00-17:00 (9h) single-neutral-actions" at bounding box center [282, 111] width 72 height 22
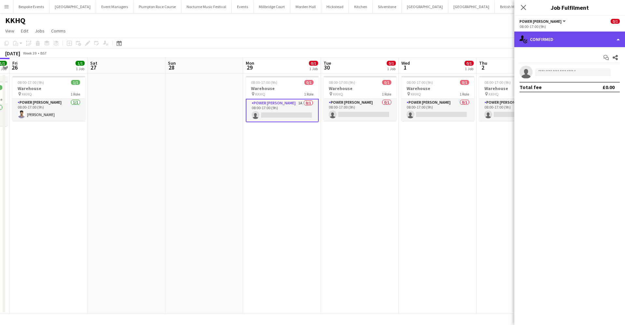
click at [564, 43] on div "single-neutral-actions-check-2 Confirmed" at bounding box center [569, 40] width 111 height 16
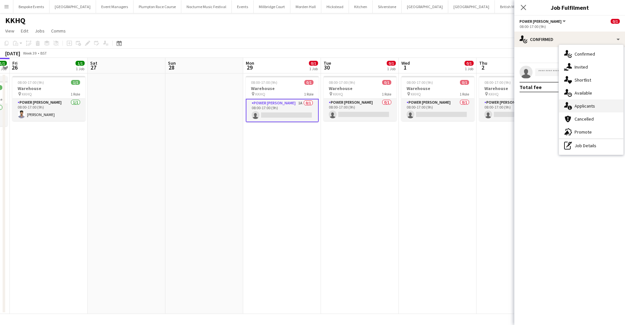
click at [576, 107] on span "Applicants" at bounding box center [584, 106] width 20 height 6
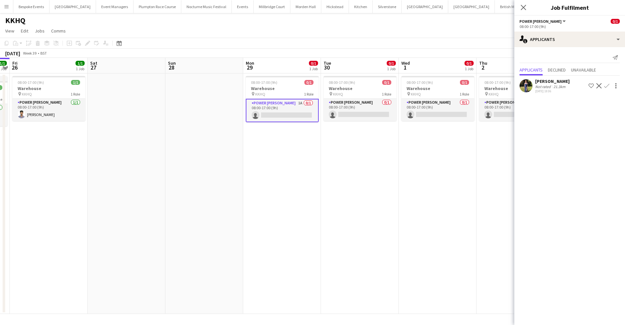
click at [438, 157] on app-date-cell "08:00-17:00 (9h) 0/1 Warehouse pin KKHQ 1 Role Power [PERSON_NAME] 0/1 08:00-17…" at bounding box center [437, 194] width 78 height 241
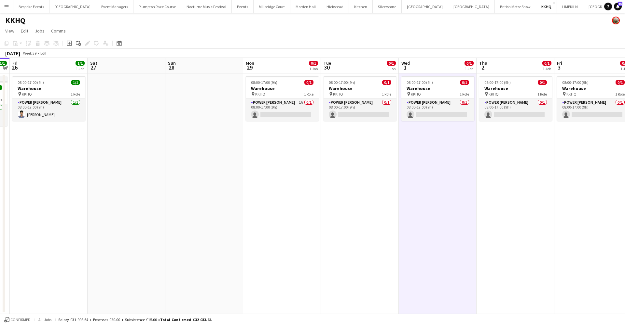
click at [7, 7] on app-icon "Menu" at bounding box center [6, 6] width 5 height 5
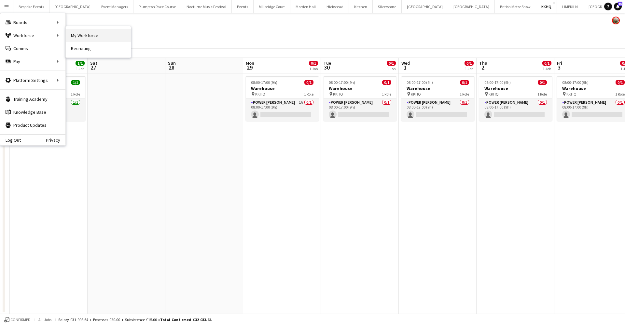
click at [81, 35] on link "My Workforce" at bounding box center [98, 35] width 65 height 13
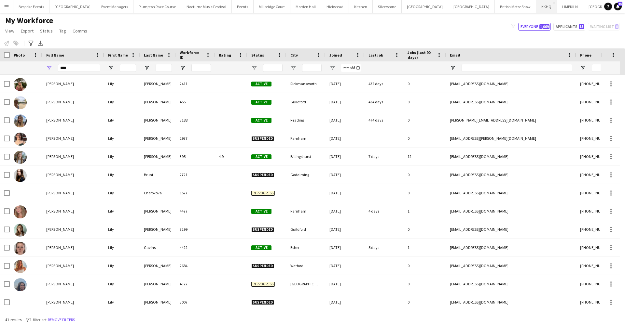
click at [536, 11] on button "KKHQ Close" at bounding box center [546, 6] width 21 height 13
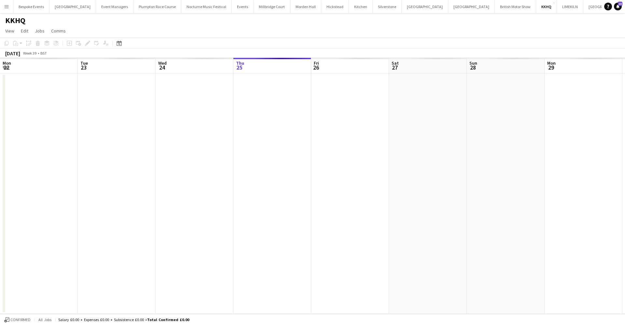
scroll to position [0, 155]
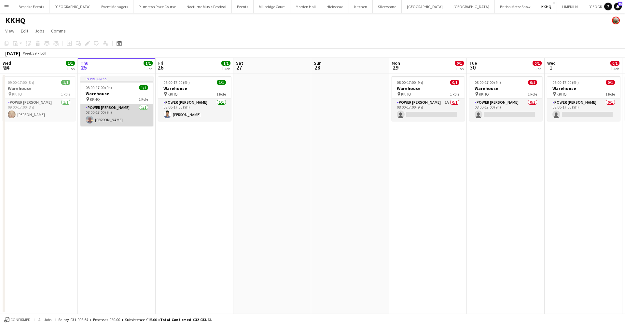
click at [125, 118] on app-card-role "Power [PERSON_NAME] [DATE] 08:00-17:00 (9h) [PERSON_NAME]" at bounding box center [116, 115] width 73 height 22
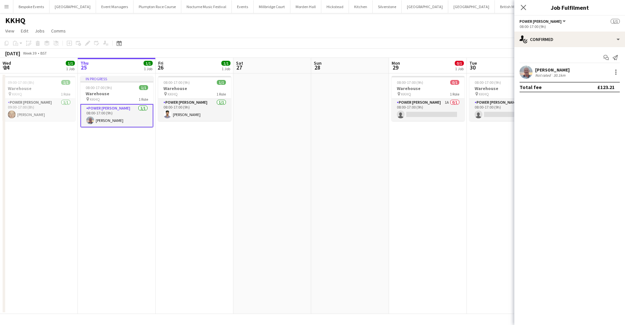
click at [526, 73] on app-user-avatar at bounding box center [525, 72] width 13 height 13
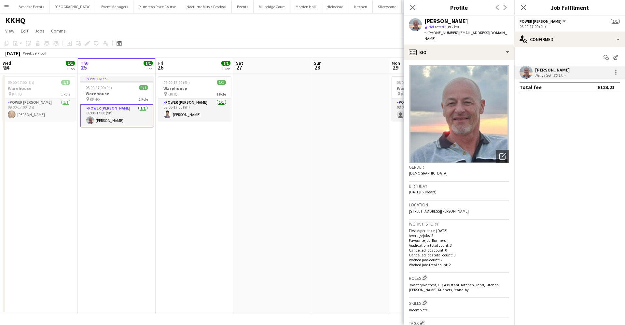
click at [230, 150] on app-date-cell "08:00-17:00 (9h) 1/1 Warehouse pin KKHQ 1 Role Power [PERSON_NAME] [DATE] 08:00…" at bounding box center [194, 194] width 78 height 241
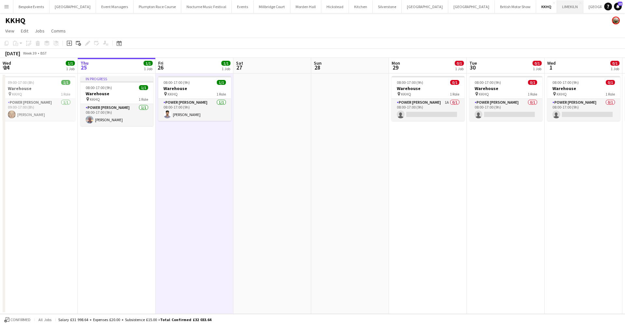
click at [557, 10] on button "LIMEKILN Close" at bounding box center [570, 6] width 26 height 13
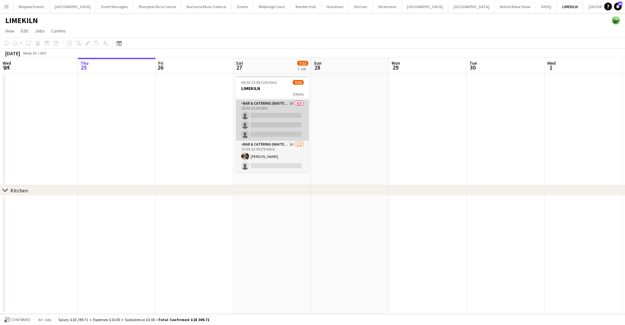
scroll to position [113, 0]
click at [281, 123] on app-card-role "Bar & Catering (Waiter / waitress) 1A 0/3 15:30-21:30 (6h) single-neutral-actio…" at bounding box center [272, 120] width 73 height 41
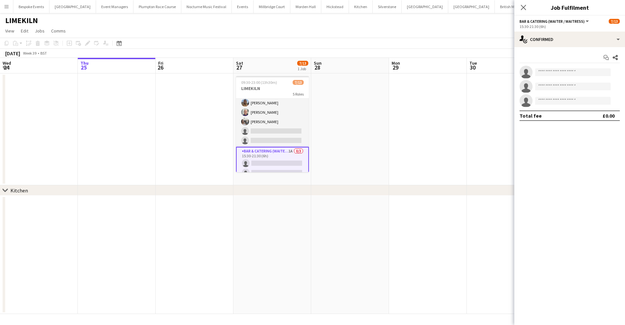
scroll to position [58, 0]
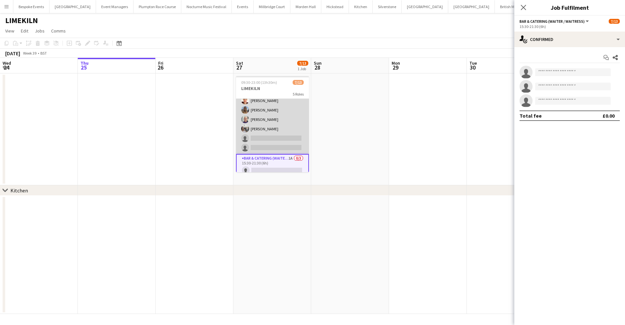
click at [276, 118] on app-card-role "Bar & Catering (Waiter / waitress) [DATE] 14:00-20:30 (6h30m) [PERSON_NAME] [PE…" at bounding box center [272, 119] width 73 height 69
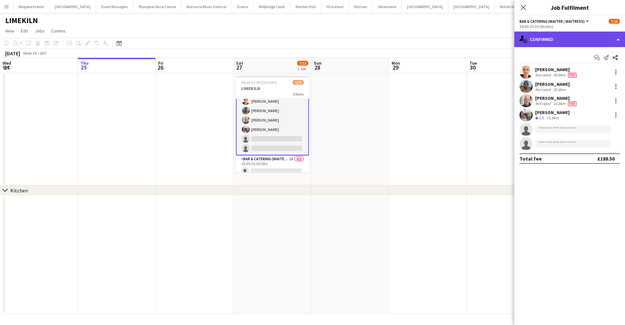
click at [556, 37] on div "single-neutral-actions-check-2 Confirmed" at bounding box center [569, 40] width 111 height 16
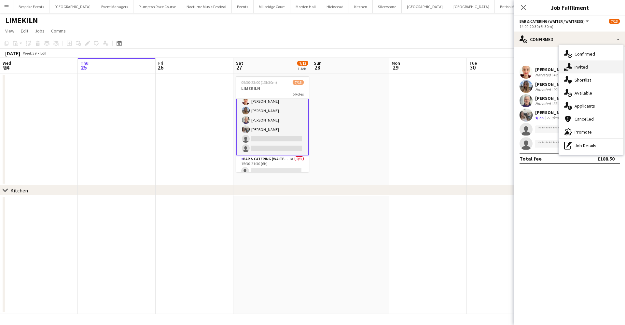
click at [579, 61] on div "single-neutral-actions-share-1 Invited" at bounding box center [591, 67] width 64 height 13
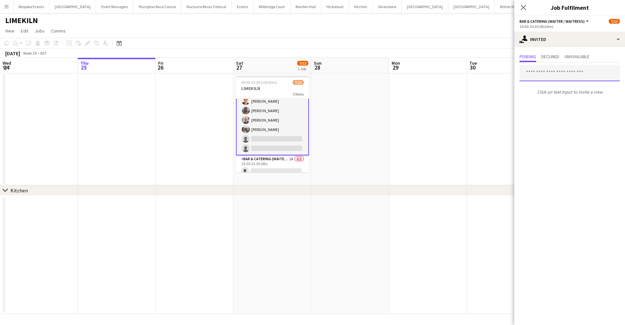
click at [530, 75] on input "text" at bounding box center [569, 73] width 100 height 16
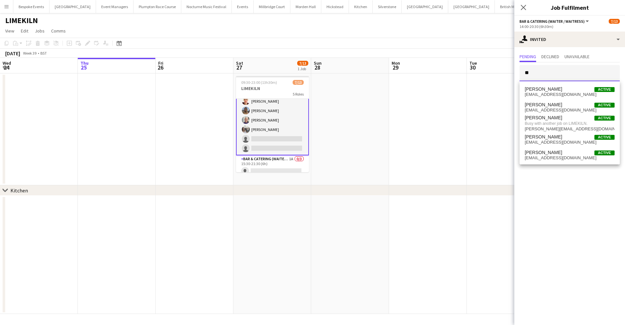
type input "*"
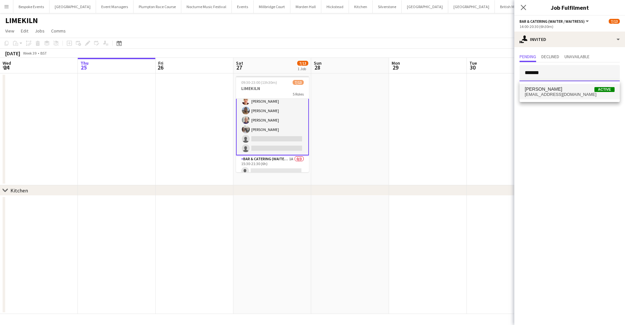
type input "*******"
click at [532, 92] on span "[EMAIL_ADDRESS][DOMAIN_NAME]" at bounding box center [569, 94] width 90 height 5
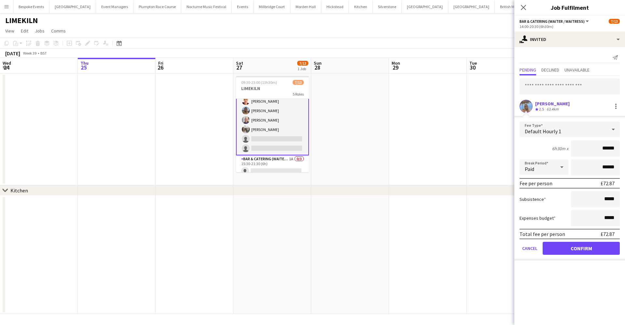
click at [584, 247] on button "Confirm" at bounding box center [580, 248] width 77 height 13
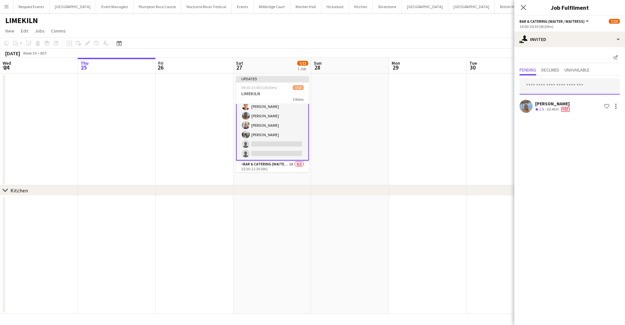
click at [566, 86] on input "text" at bounding box center [569, 86] width 100 height 16
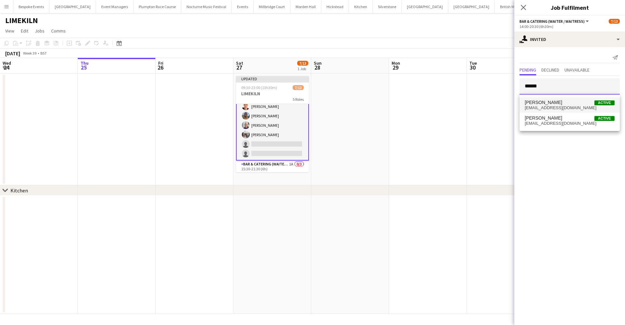
type input "******"
click at [558, 101] on span "[PERSON_NAME] Active" at bounding box center [569, 103] width 90 height 6
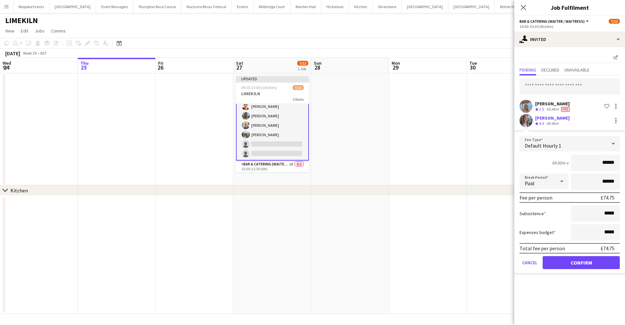
click at [576, 263] on button "Confirm" at bounding box center [580, 262] width 77 height 13
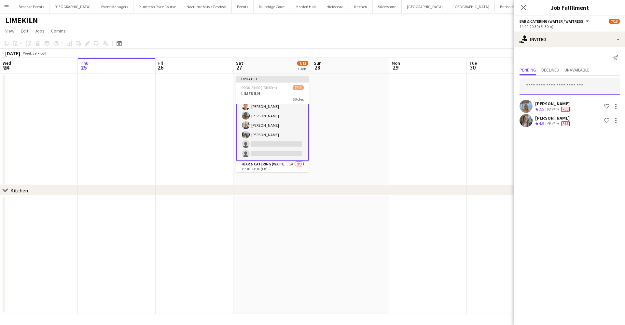
click at [539, 85] on input "text" at bounding box center [569, 86] width 100 height 16
type input "*****"
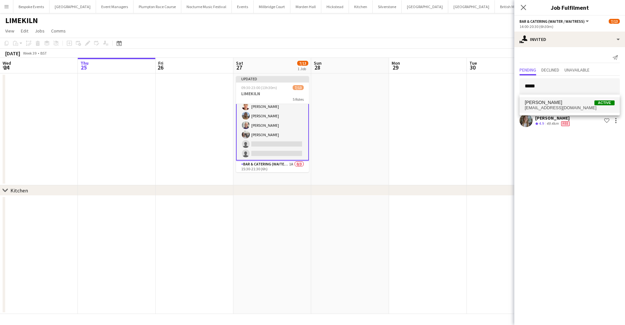
click at [541, 101] on span "[PERSON_NAME]" at bounding box center [542, 103] width 37 height 6
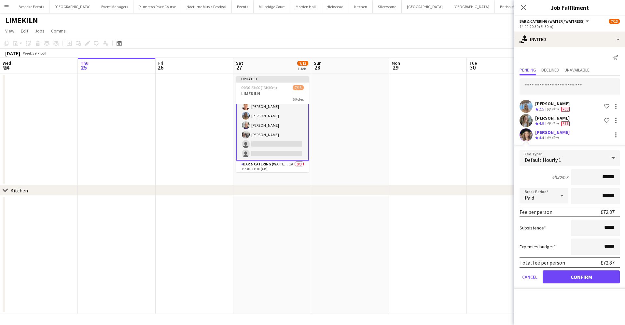
click at [577, 275] on button "Confirm" at bounding box center [580, 277] width 77 height 13
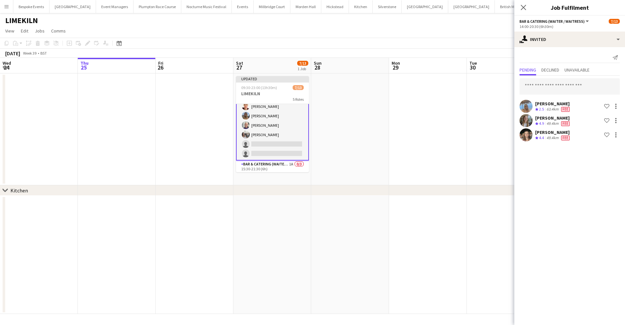
click at [473, 151] on app-date-cell at bounding box center [505, 130] width 78 height 112
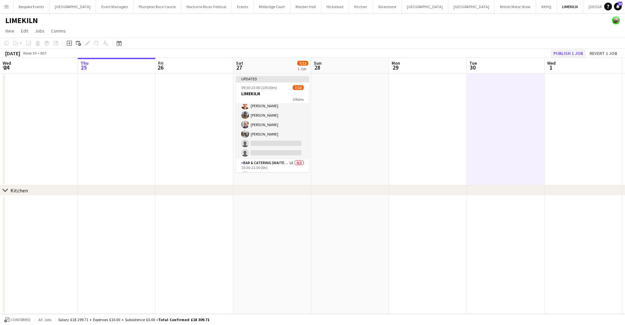
click at [577, 51] on button "Publish 1 job" at bounding box center [567, 53] width 35 height 8
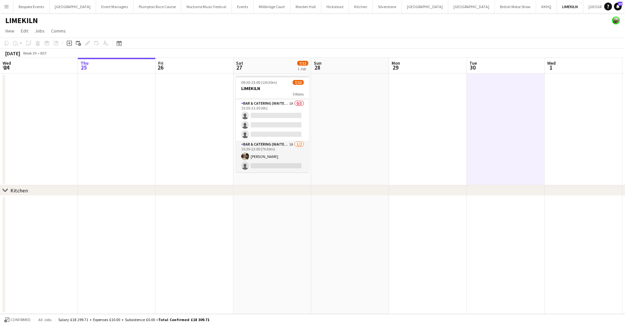
scroll to position [113, 0]
click at [274, 128] on app-card-role "Bar & Catering (Waiter / waitress) 1A 0/3 15:30-21:30 (6h) single-neutral-actio…" at bounding box center [272, 120] width 73 height 41
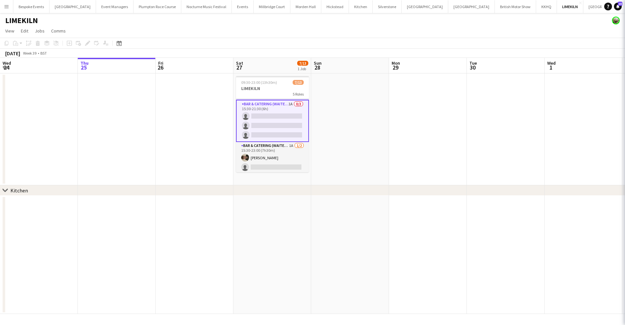
click at [274, 128] on app-card-role "Bar & Catering (Waiter / waitress) 1A 0/3 15:30-21:30 (6h) single-neutral-actio…" at bounding box center [272, 121] width 73 height 42
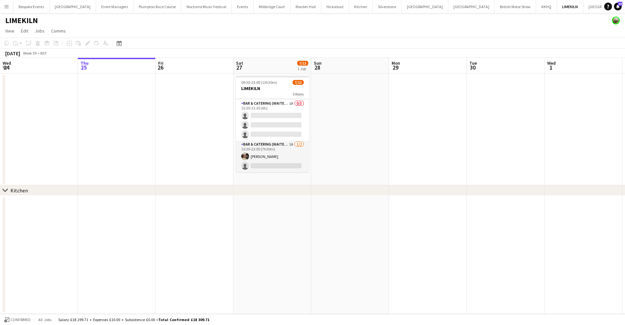
click at [274, 128] on app-card-role "Bar & Catering (Waiter / waitress) 1A 0/3 15:30-21:30 (6h) single-neutral-actio…" at bounding box center [272, 120] width 73 height 41
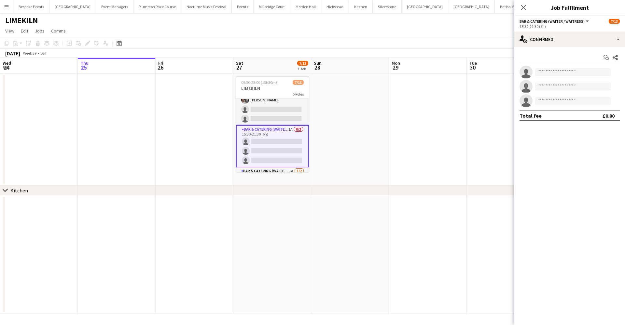
scroll to position [79, 0]
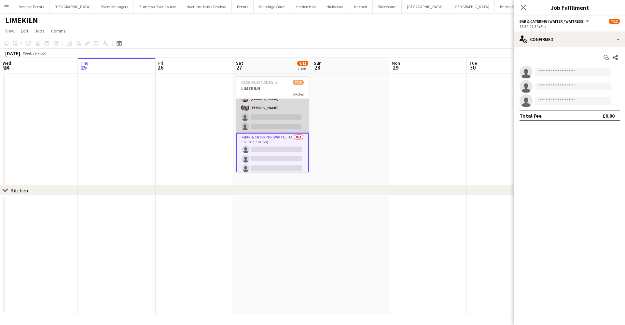
click at [274, 129] on app-card-role "Bar & Catering (Waiter / waitress) 3I [DATE] 14:00-20:30 (6h30m) [PERSON_NAME] …" at bounding box center [272, 98] width 73 height 69
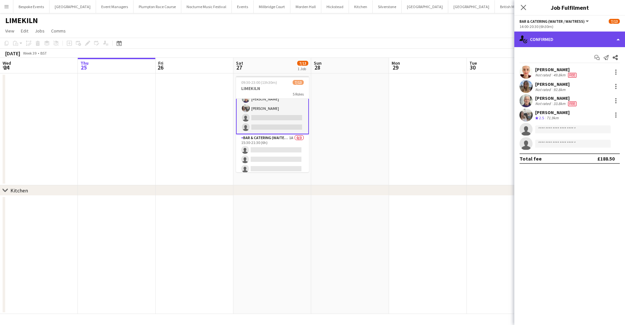
click at [552, 33] on div "single-neutral-actions-check-2 Confirmed" at bounding box center [569, 40] width 111 height 16
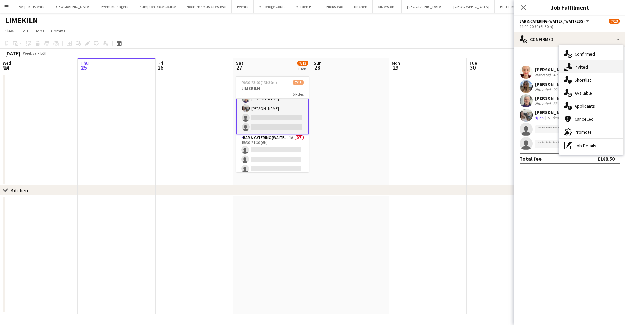
click at [574, 65] on span "Invited" at bounding box center [580, 67] width 13 height 6
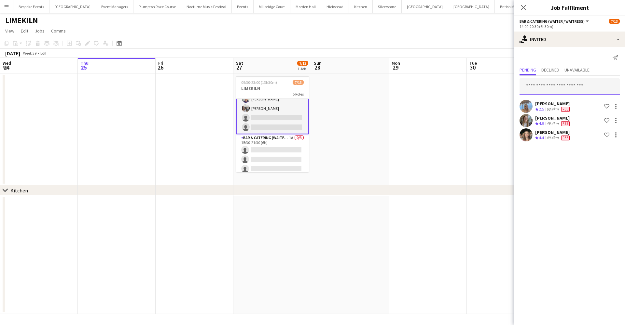
click at [545, 91] on input "text" at bounding box center [569, 86] width 100 height 16
type input "****"
click at [550, 105] on span "Fleur [PERSON_NAME]" at bounding box center [548, 103] width 49 height 6
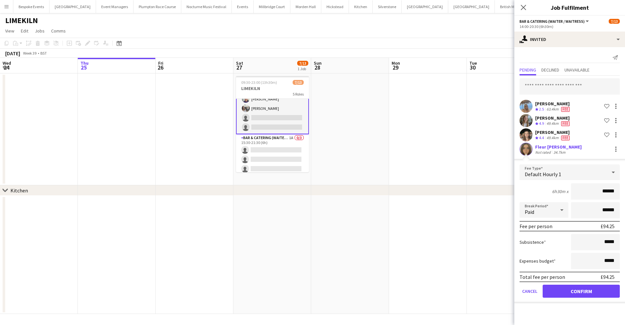
click at [587, 291] on button "Confirm" at bounding box center [580, 291] width 77 height 13
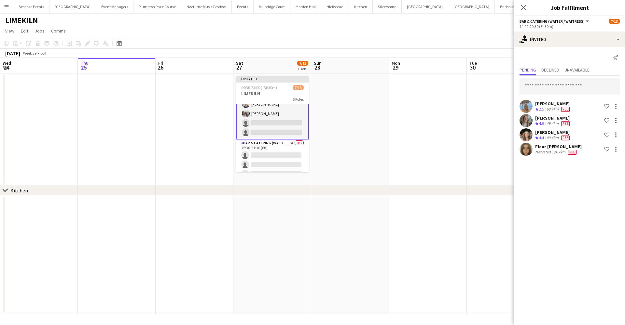
click at [434, 128] on app-date-cell at bounding box center [428, 130] width 78 height 112
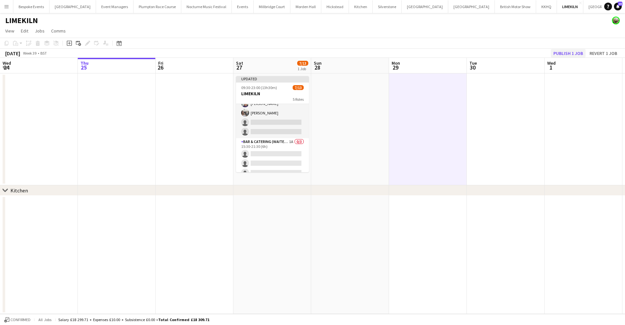
click at [567, 51] on button "Publish 1 job" at bounding box center [567, 53] width 35 height 8
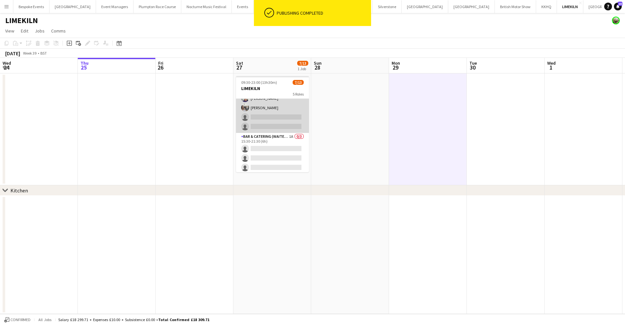
click at [271, 126] on app-card-role "Bar & Catering (Waiter / waitress) 4I [DATE] 14:00-20:30 (6h30m) [PERSON_NAME] …" at bounding box center [272, 98] width 73 height 69
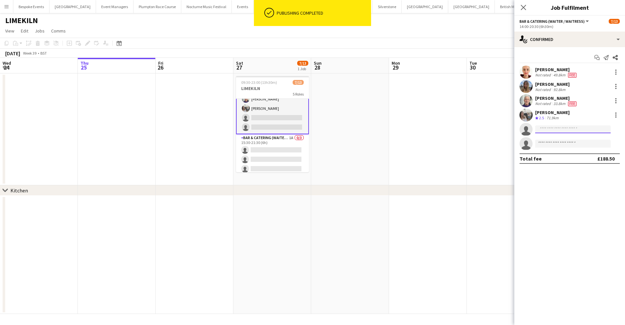
click at [545, 129] on input at bounding box center [572, 130] width 75 height 8
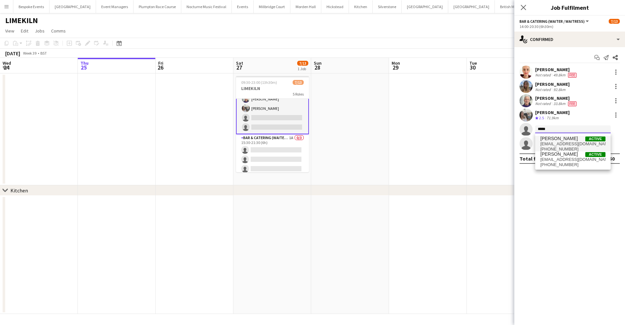
type input "*****"
click at [567, 140] on span "[PERSON_NAME]" at bounding box center [558, 139] width 37 height 6
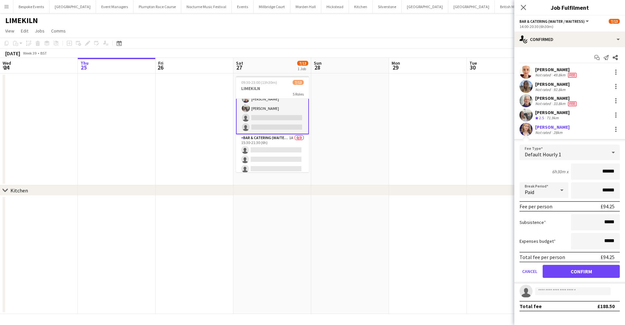
click at [585, 271] on button "Confirm" at bounding box center [580, 271] width 77 height 13
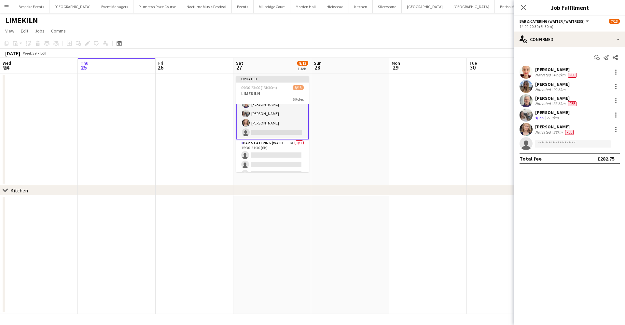
click at [465, 169] on app-date-cell at bounding box center [428, 130] width 78 height 112
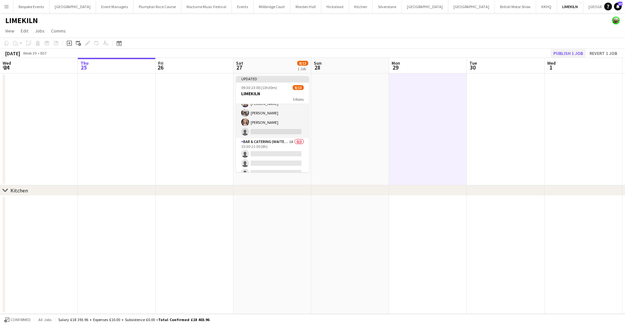
click at [569, 56] on button "Publish 1 job" at bounding box center [567, 53] width 35 height 8
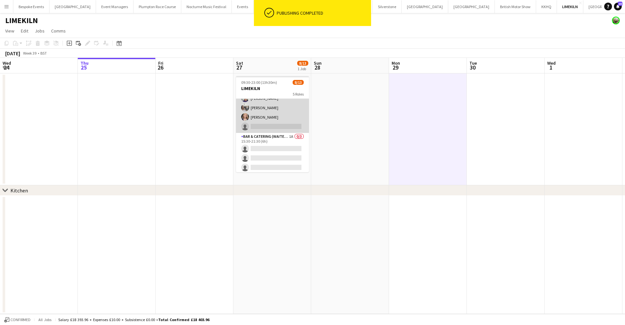
click at [264, 116] on app-card-role "Bar & Catering (Waiter / waitress) 4I [DATE] 14:00-20:30 (6h30m) [PERSON_NAME] …" at bounding box center [272, 98] width 73 height 69
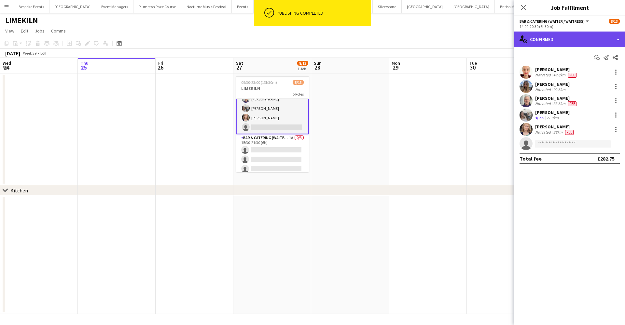
click at [577, 38] on div "single-neutral-actions-check-2 Confirmed" at bounding box center [569, 40] width 111 height 16
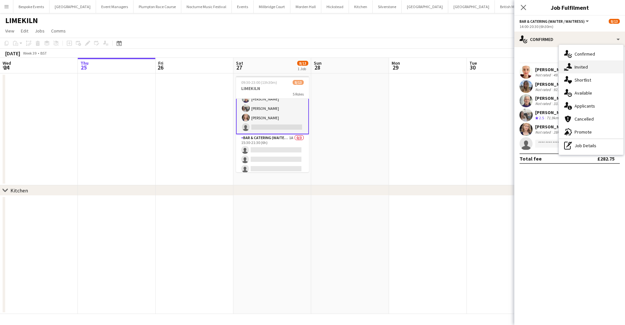
click at [579, 69] on span "Invited" at bounding box center [580, 67] width 13 height 6
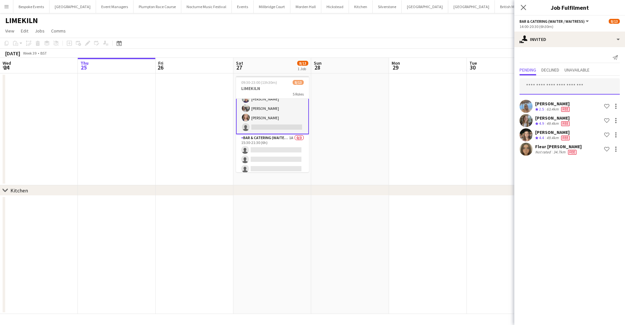
click at [563, 83] on input "text" at bounding box center [569, 86] width 100 height 16
type input "********"
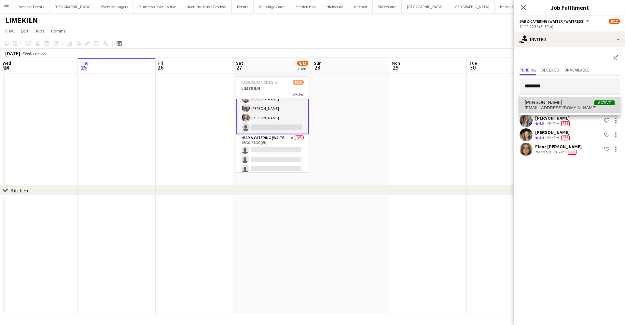
click at [567, 109] on span "[EMAIL_ADDRESS][DOMAIN_NAME]" at bounding box center [569, 107] width 90 height 5
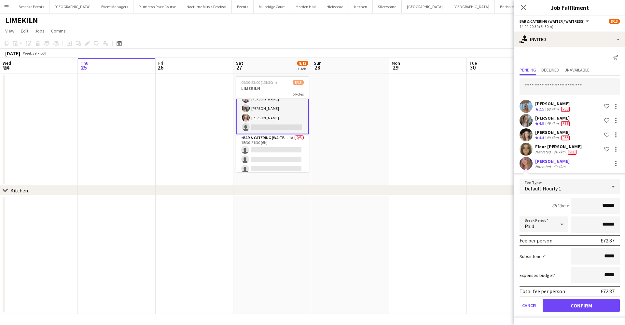
click at [579, 304] on button "Confirm" at bounding box center [580, 305] width 77 height 13
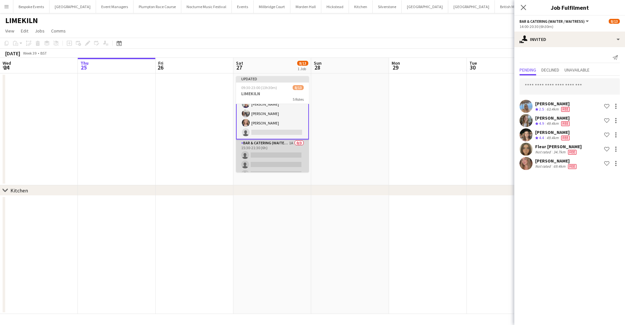
click at [289, 156] on app-card-role "Bar & Catering (Waiter / waitress) 1A 0/3 15:30-21:30 (6h) single-neutral-actio…" at bounding box center [272, 160] width 73 height 41
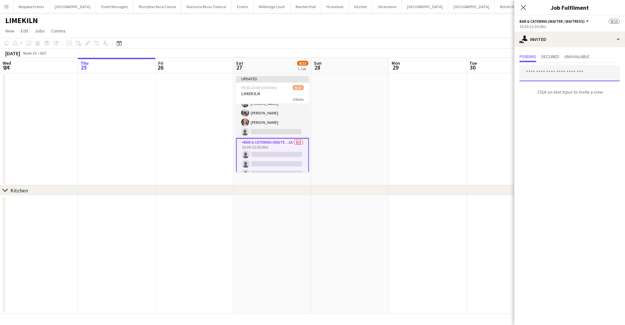
click at [556, 76] on input "text" at bounding box center [569, 73] width 100 height 16
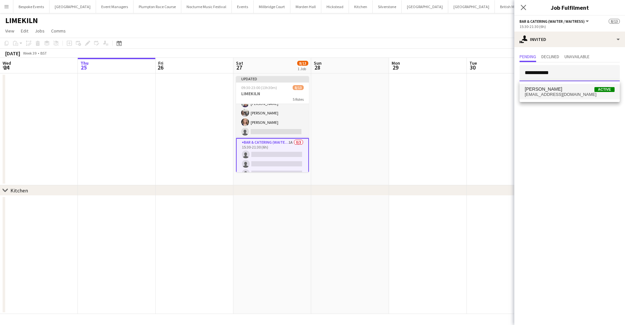
type input "**********"
click at [563, 89] on span "[PERSON_NAME] Active" at bounding box center [569, 90] width 90 height 6
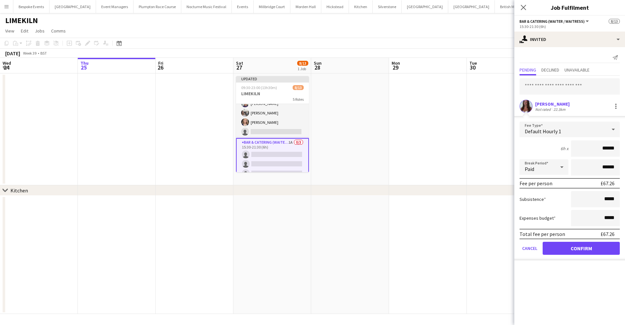
click at [588, 249] on button "Confirm" at bounding box center [580, 248] width 77 height 13
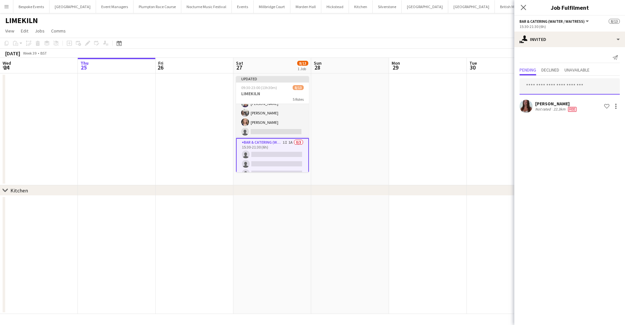
click at [580, 89] on input "text" at bounding box center [569, 86] width 100 height 16
type input "*******"
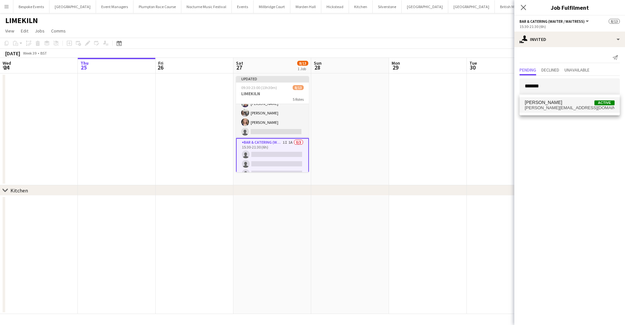
click at [569, 101] on span "[PERSON_NAME] Active" at bounding box center [569, 103] width 90 height 6
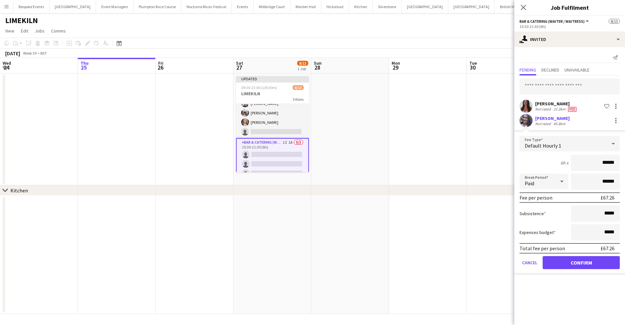
click at [572, 262] on button "Confirm" at bounding box center [580, 262] width 77 height 13
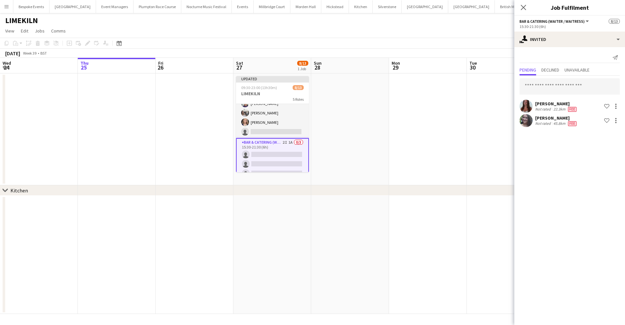
click at [442, 146] on app-date-cell at bounding box center [428, 130] width 78 height 112
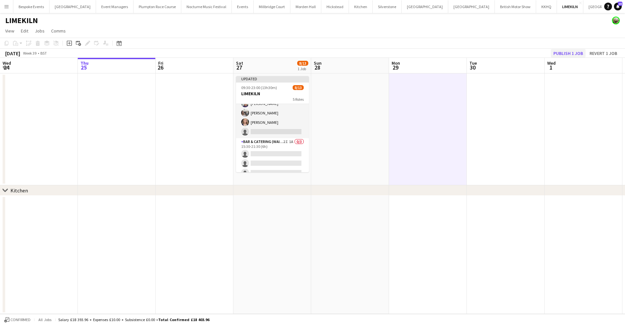
click at [568, 51] on button "Publish 1 job" at bounding box center [567, 53] width 35 height 8
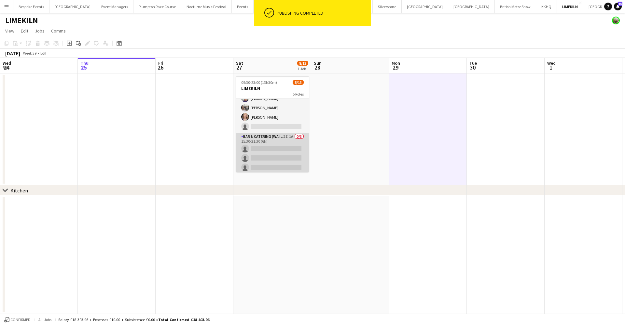
click at [285, 137] on app-card-role "Bar & Catering (Waiter / waitress) 2I 1A 0/3 15:30-21:30 (6h) single-neutral-ac…" at bounding box center [272, 153] width 73 height 41
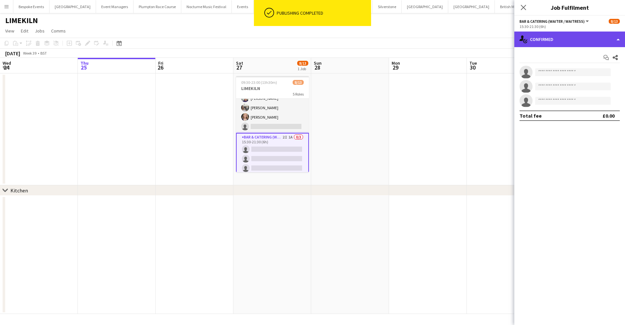
click at [546, 43] on div "single-neutral-actions-check-2 Confirmed" at bounding box center [569, 40] width 111 height 16
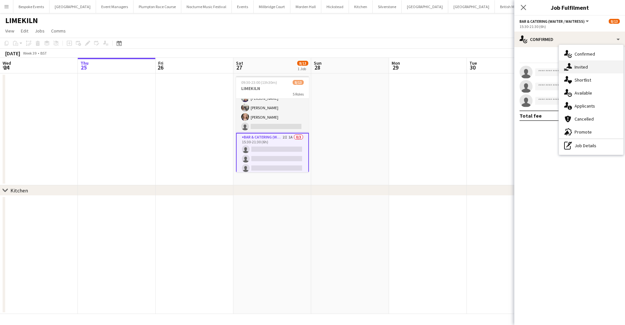
click at [574, 64] on span "Invited" at bounding box center [580, 67] width 13 height 6
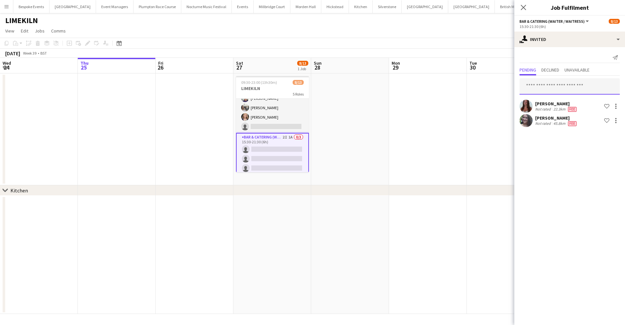
click at [541, 88] on input "text" at bounding box center [569, 86] width 100 height 16
type input "*********"
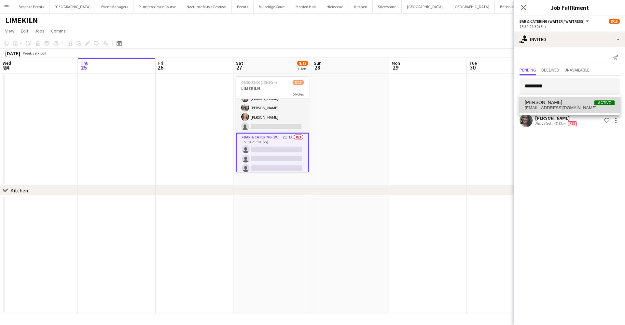
click at [538, 105] on span "[PERSON_NAME]" at bounding box center [542, 103] width 37 height 6
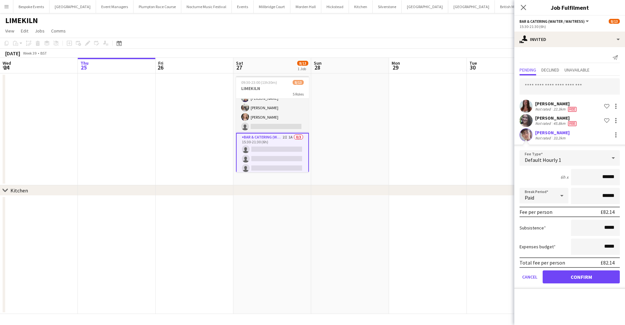
click at [570, 277] on button "Confirm" at bounding box center [580, 277] width 77 height 13
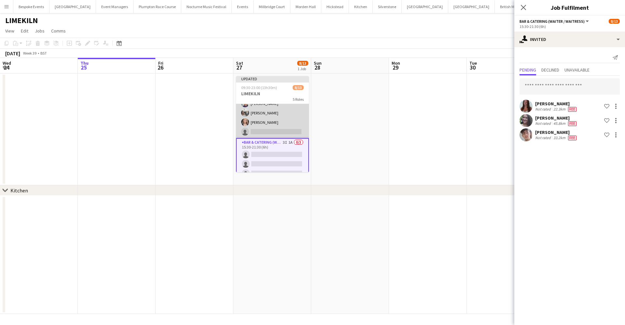
click at [267, 125] on app-card-role "Bar & Catering (Waiter / waitress) 5I [DATE] 14:00-20:30 (6h30m) [PERSON_NAME] …" at bounding box center [272, 103] width 73 height 69
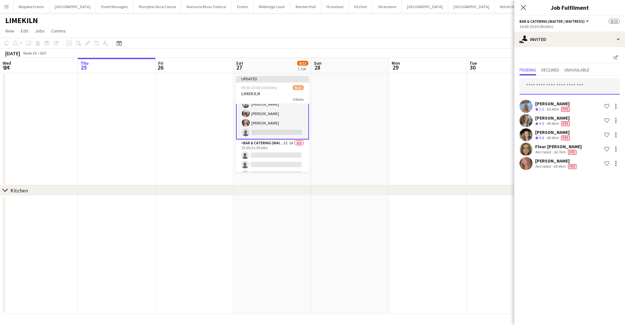
click at [554, 85] on input "text" at bounding box center [569, 86] width 100 height 16
type input "*********"
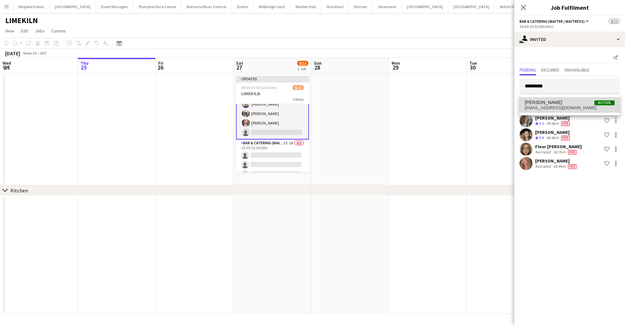
click at [552, 108] on span "[EMAIL_ADDRESS][DOMAIN_NAME]" at bounding box center [569, 107] width 90 height 5
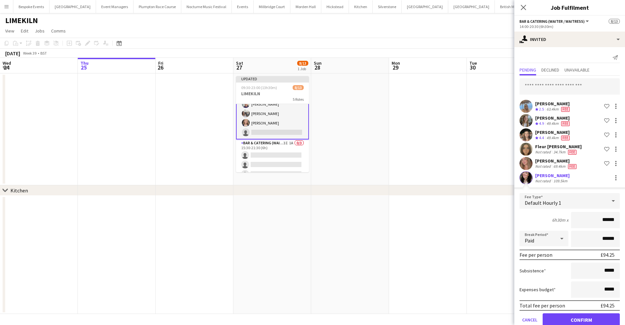
click at [572, 321] on button "Confirm" at bounding box center [580, 320] width 77 height 13
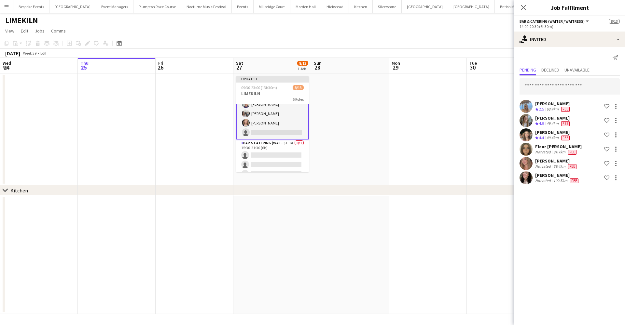
click at [468, 141] on app-date-cell at bounding box center [505, 130] width 78 height 112
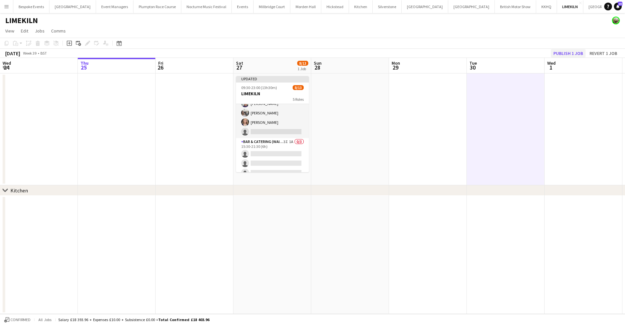
click at [564, 54] on button "Publish 1 job" at bounding box center [567, 53] width 35 height 8
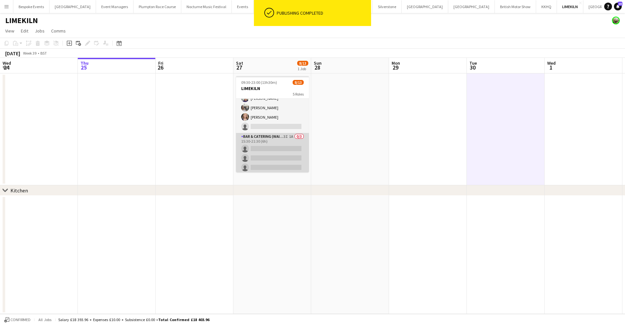
click at [283, 160] on app-card-role "Bar & Catering (Waiter / waitress) 3I 1A 0/3 15:30-21:30 (6h) single-neutral-ac…" at bounding box center [272, 153] width 73 height 41
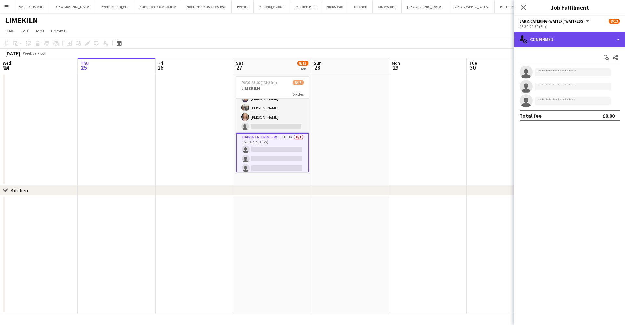
click at [571, 40] on div "single-neutral-actions-check-2 Confirmed" at bounding box center [569, 40] width 111 height 16
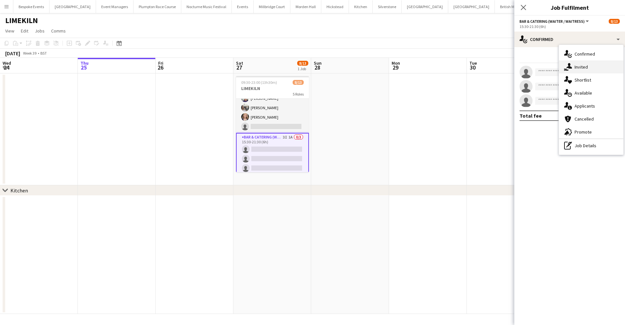
click at [581, 62] on div "single-neutral-actions-share-1 Invited" at bounding box center [591, 67] width 64 height 13
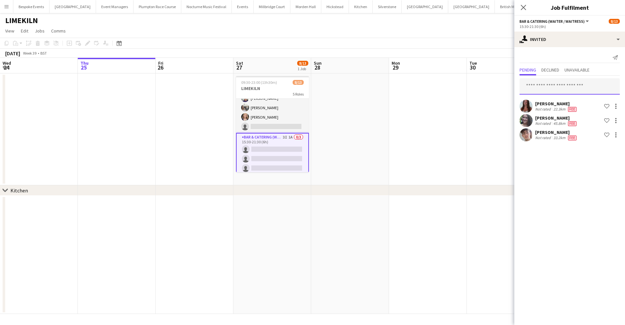
click at [556, 91] on input "text" at bounding box center [569, 86] width 100 height 16
type input "**********"
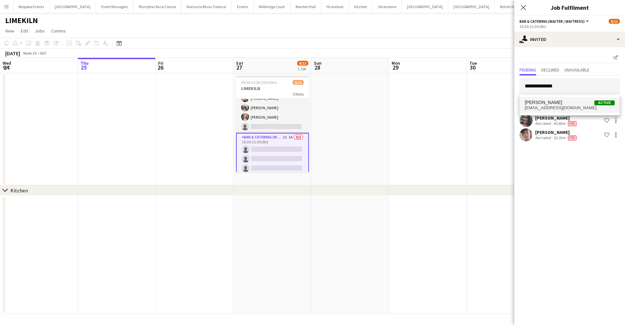
click at [553, 101] on span "[PERSON_NAME]" at bounding box center [542, 103] width 37 height 6
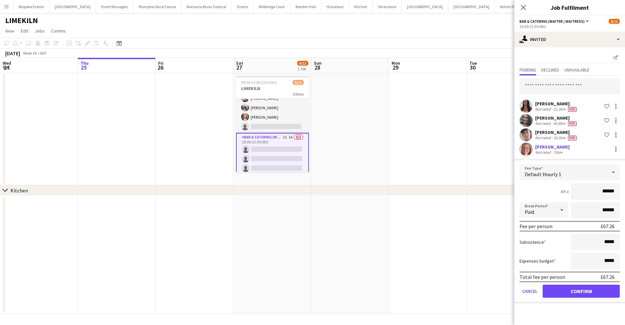
click at [574, 294] on button "Confirm" at bounding box center [580, 291] width 77 height 13
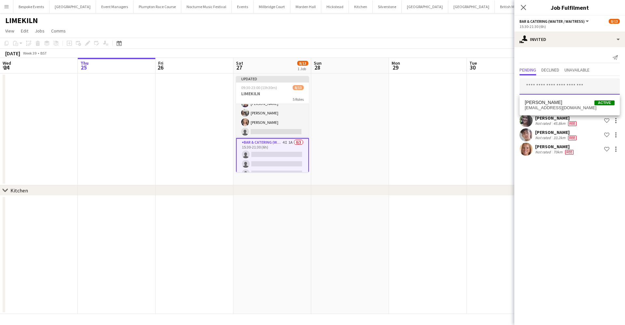
click at [564, 89] on input "text" at bounding box center [569, 86] width 100 height 16
type input "*****"
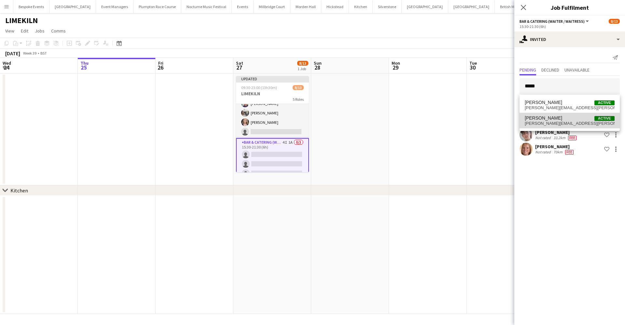
click at [560, 125] on span "[PERSON_NAME][EMAIL_ADDRESS][PERSON_NAME][DOMAIN_NAME]" at bounding box center [569, 123] width 90 height 5
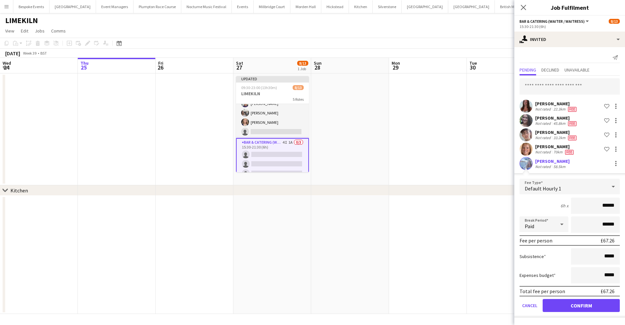
click at [579, 306] on button "Confirm" at bounding box center [580, 305] width 77 height 13
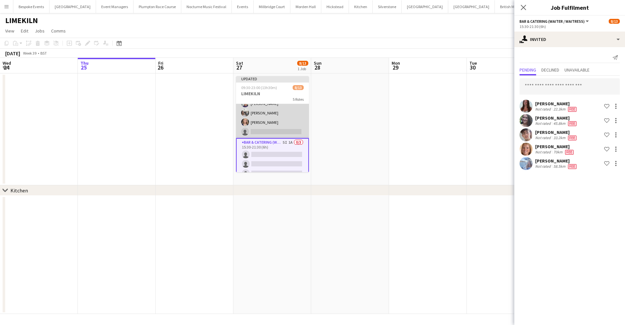
click at [257, 129] on app-card-role "Bar & Catering (Waiter / waitress) 6I [DATE] 14:00-20:30 (6h30m) [PERSON_NAME] …" at bounding box center [272, 103] width 73 height 69
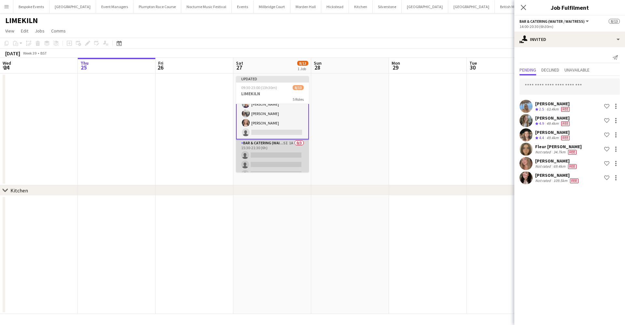
click at [264, 159] on app-card-role "Bar & Catering (Waiter / waitress) 5I 1A 0/3 15:30-21:30 (6h) single-neutral-ac…" at bounding box center [272, 160] width 73 height 41
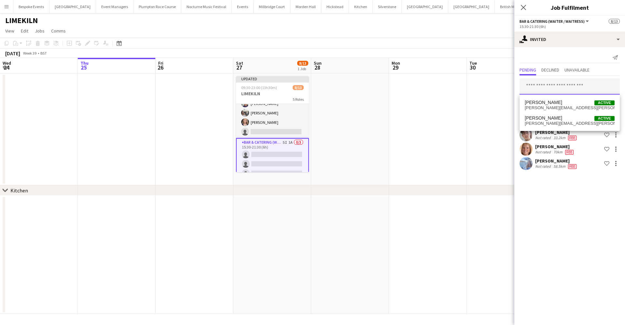
click at [537, 84] on input "text" at bounding box center [569, 86] width 100 height 16
type input "********"
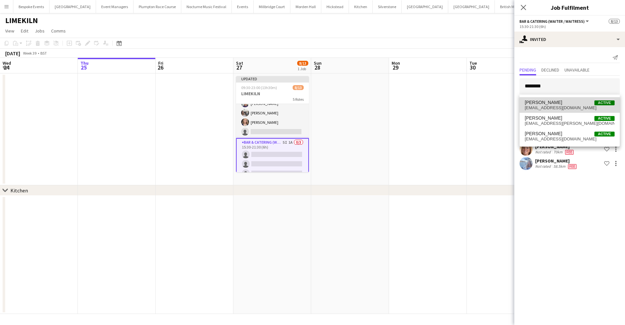
click at [560, 108] on span "[EMAIL_ADDRESS][DOMAIN_NAME]" at bounding box center [569, 107] width 90 height 5
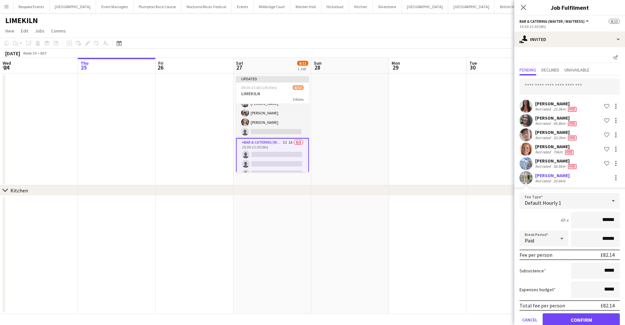
click at [569, 322] on button "Confirm" at bounding box center [580, 320] width 77 height 13
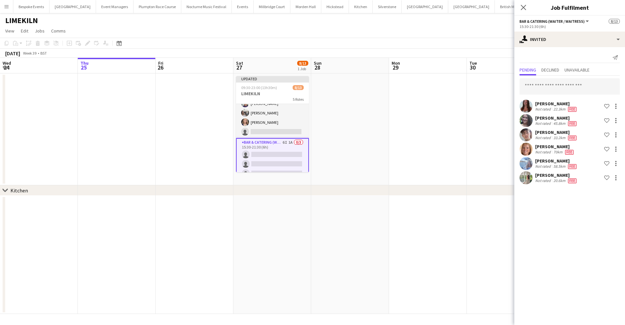
click at [448, 121] on app-date-cell at bounding box center [428, 130] width 78 height 112
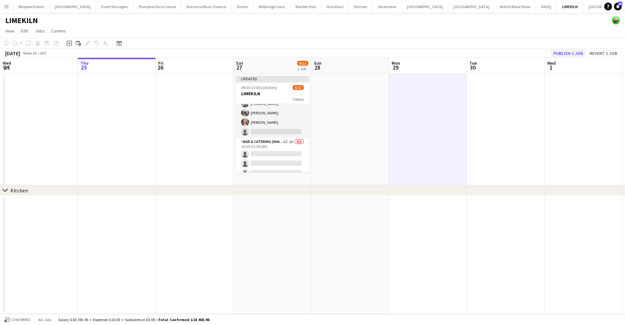
click at [559, 53] on button "Publish 1 job" at bounding box center [567, 53] width 35 height 8
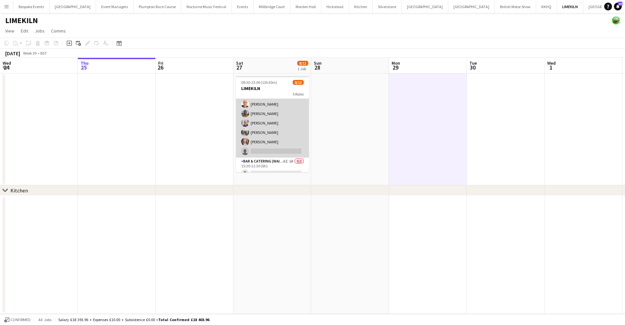
scroll to position [53, 0]
click at [273, 127] on app-card-role "Bar & Catering (Waiter / waitress) 6I [DATE] 14:00-20:30 (6h30m) [PERSON_NAME] …" at bounding box center [272, 124] width 73 height 69
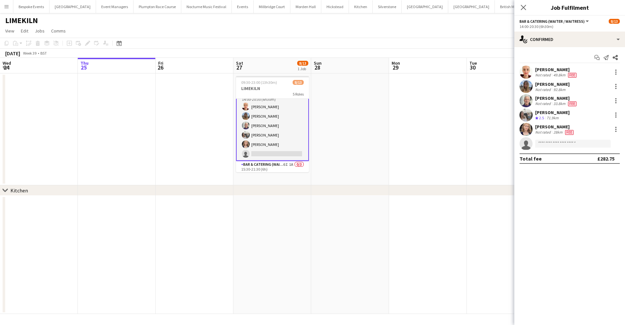
click at [524, 133] on app-user-avatar at bounding box center [525, 129] width 13 height 13
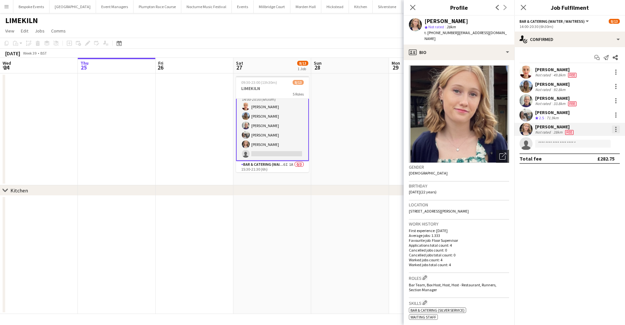
click at [614, 129] on div at bounding box center [616, 130] width 8 height 8
click at [592, 206] on span "Remove" at bounding box center [584, 204] width 20 height 6
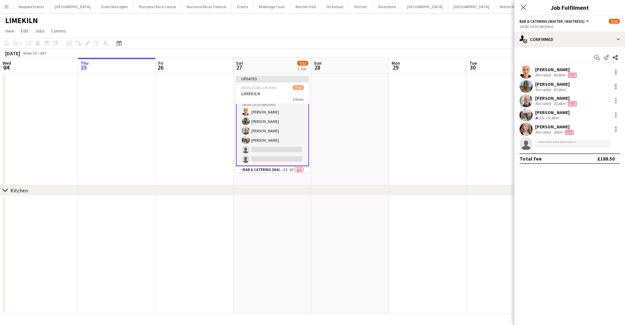
click at [337, 187] on div "chevron-right Kitchen" at bounding box center [312, 190] width 625 height 10
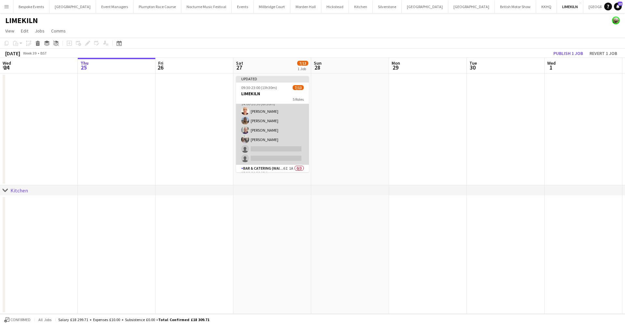
click at [268, 141] on app-card-role "Bar & Catering (Waiter / waitress) 6I [DATE] 14:00-20:30 (6h30m) [PERSON_NAME] …" at bounding box center [272, 130] width 73 height 69
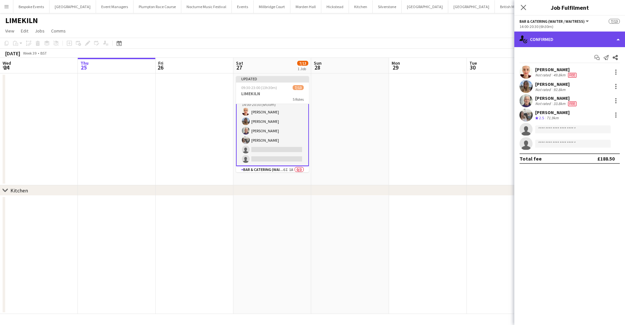
click at [550, 38] on div "single-neutral-actions-check-2 Confirmed" at bounding box center [569, 40] width 111 height 16
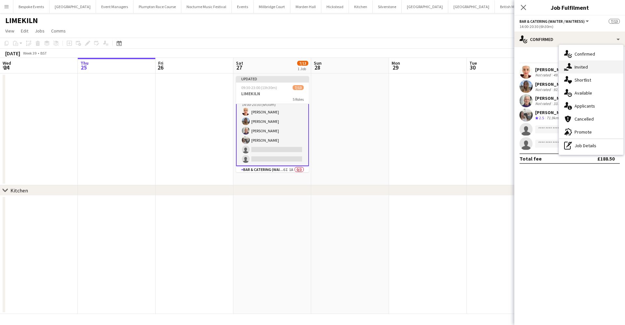
click at [582, 70] on div "single-neutral-actions-share-1 Invited" at bounding box center [591, 67] width 64 height 13
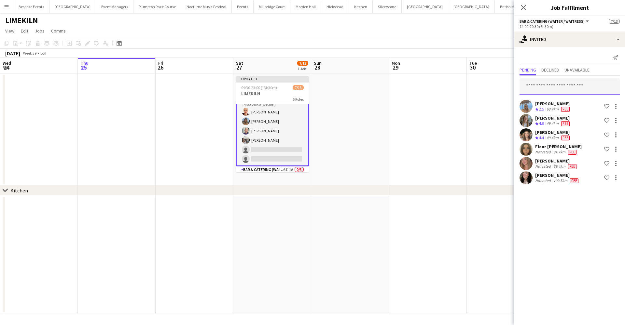
click at [542, 86] on input "text" at bounding box center [569, 86] width 100 height 16
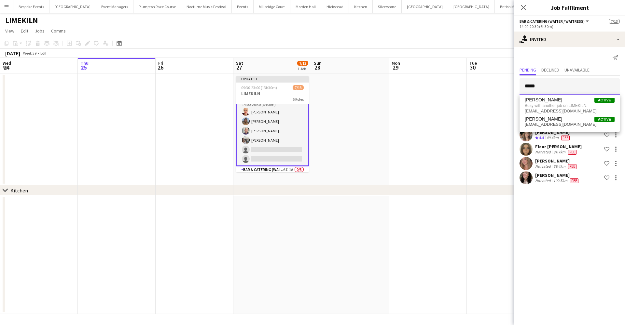
type input "*****"
click at [479, 110] on app-date-cell at bounding box center [505, 130] width 78 height 112
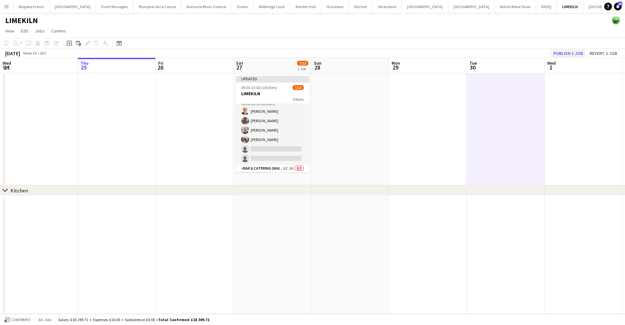
click at [563, 51] on button "Publish 1 job" at bounding box center [567, 53] width 35 height 8
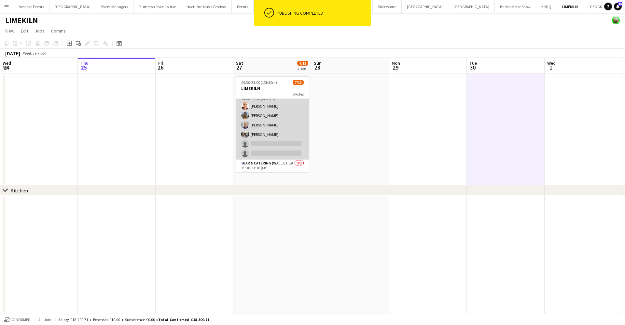
click at [264, 140] on app-card-role "Bar & Catering (Waiter / waitress) 6I [DATE] 14:00-20:30 (6h30m) [PERSON_NAME] …" at bounding box center [272, 124] width 73 height 69
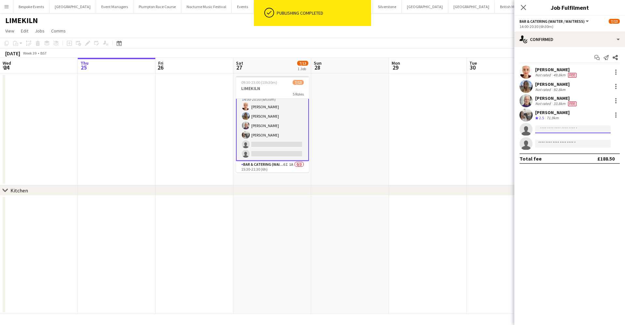
click at [545, 130] on input at bounding box center [572, 130] width 75 height 8
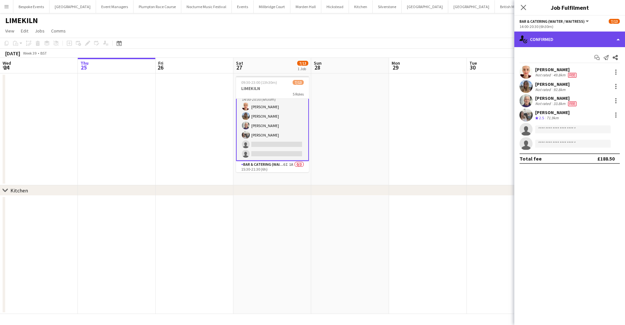
click at [550, 36] on div "single-neutral-actions-check-2 Confirmed" at bounding box center [569, 40] width 111 height 16
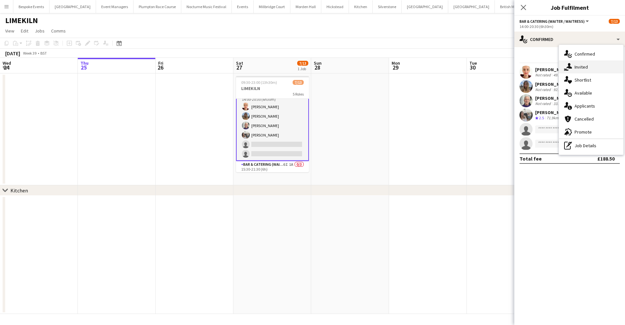
click at [580, 65] on span "Invited" at bounding box center [580, 67] width 13 height 6
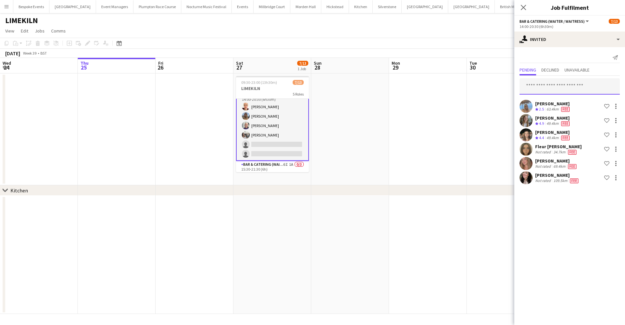
click at [557, 85] on input "text" at bounding box center [569, 86] width 100 height 16
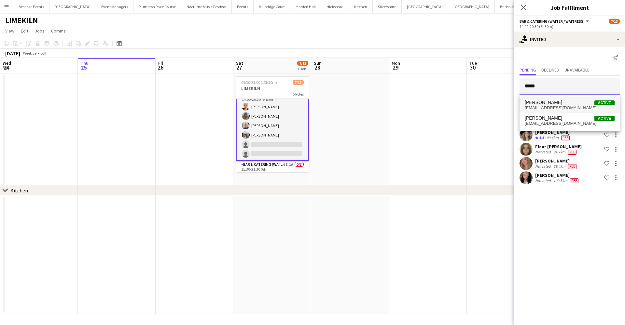
type input "*****"
click at [559, 103] on span "Tegan Chorley Active" at bounding box center [569, 103] width 90 height 6
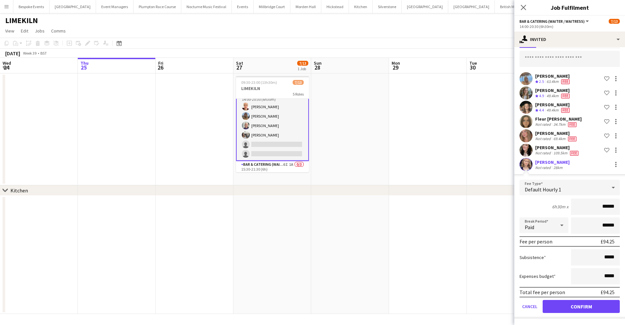
scroll to position [28, 0]
click at [579, 307] on button "Confirm" at bounding box center [580, 306] width 77 height 13
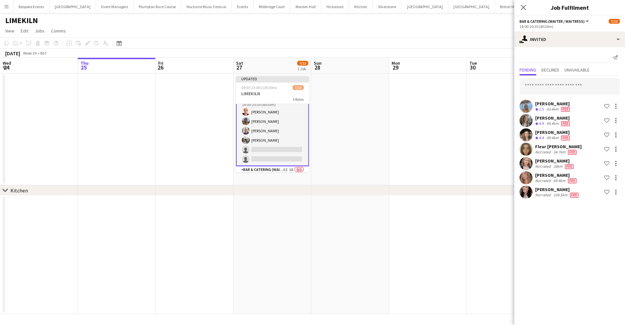
click at [472, 189] on div "chevron-right Kitchen" at bounding box center [312, 190] width 625 height 10
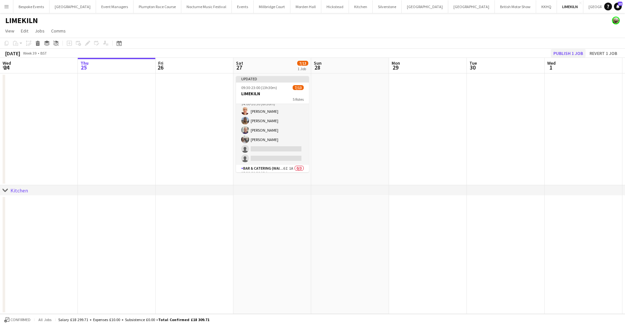
click at [571, 53] on button "Publish 1 job" at bounding box center [567, 53] width 35 height 8
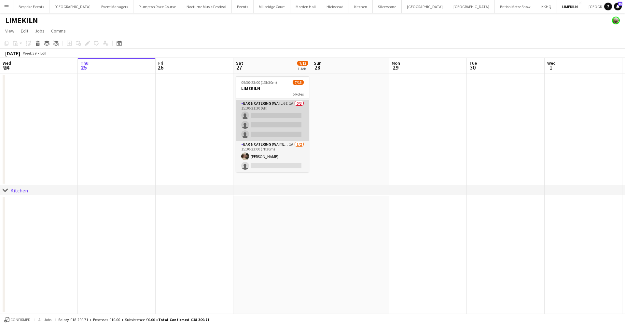
scroll to position [113, 0]
